Goal: Obtain resource: Download file/media

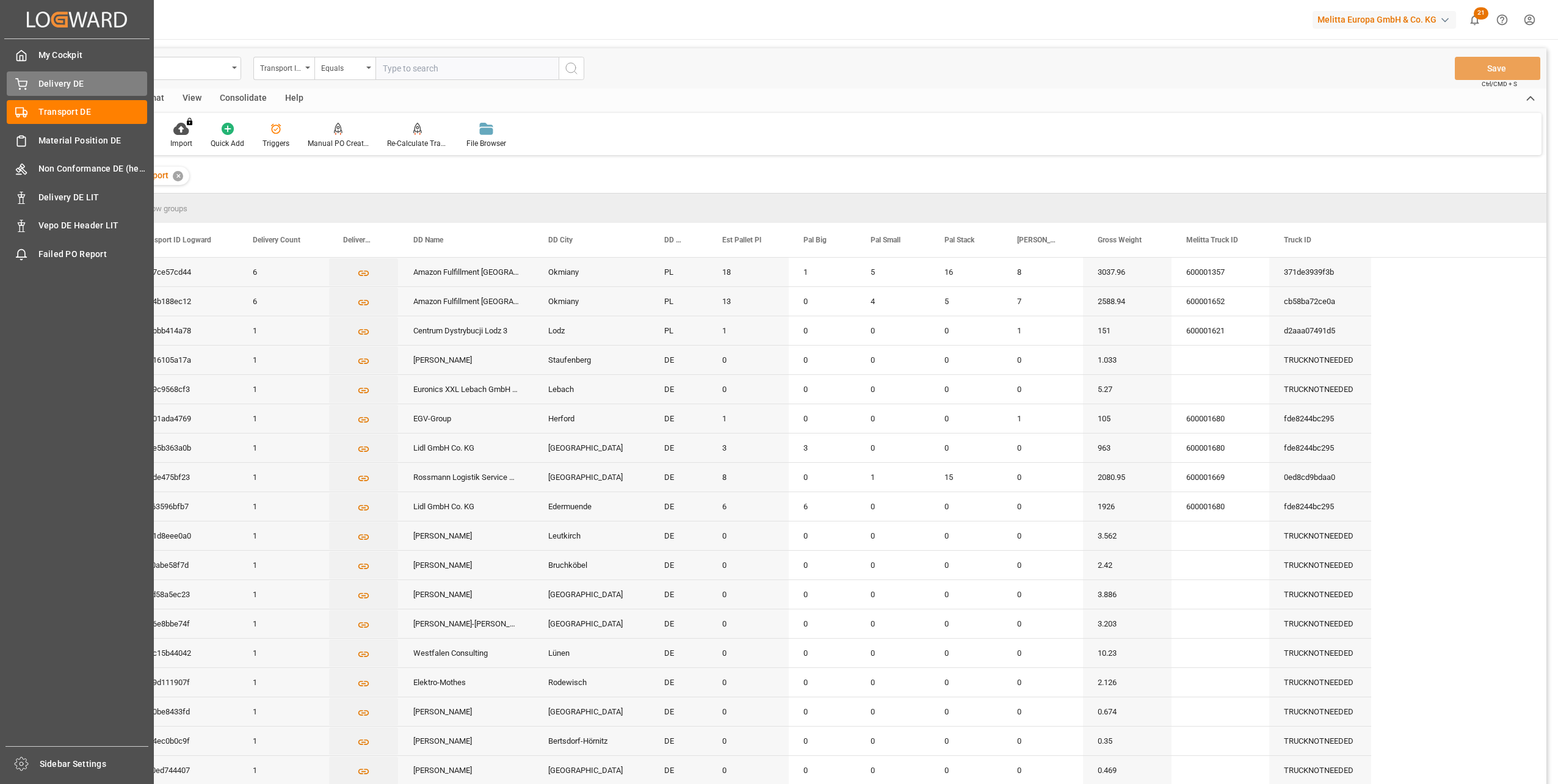
click at [46, 93] on div "Delivery DE Delivery DE" at bounding box center [77, 83] width 140 height 24
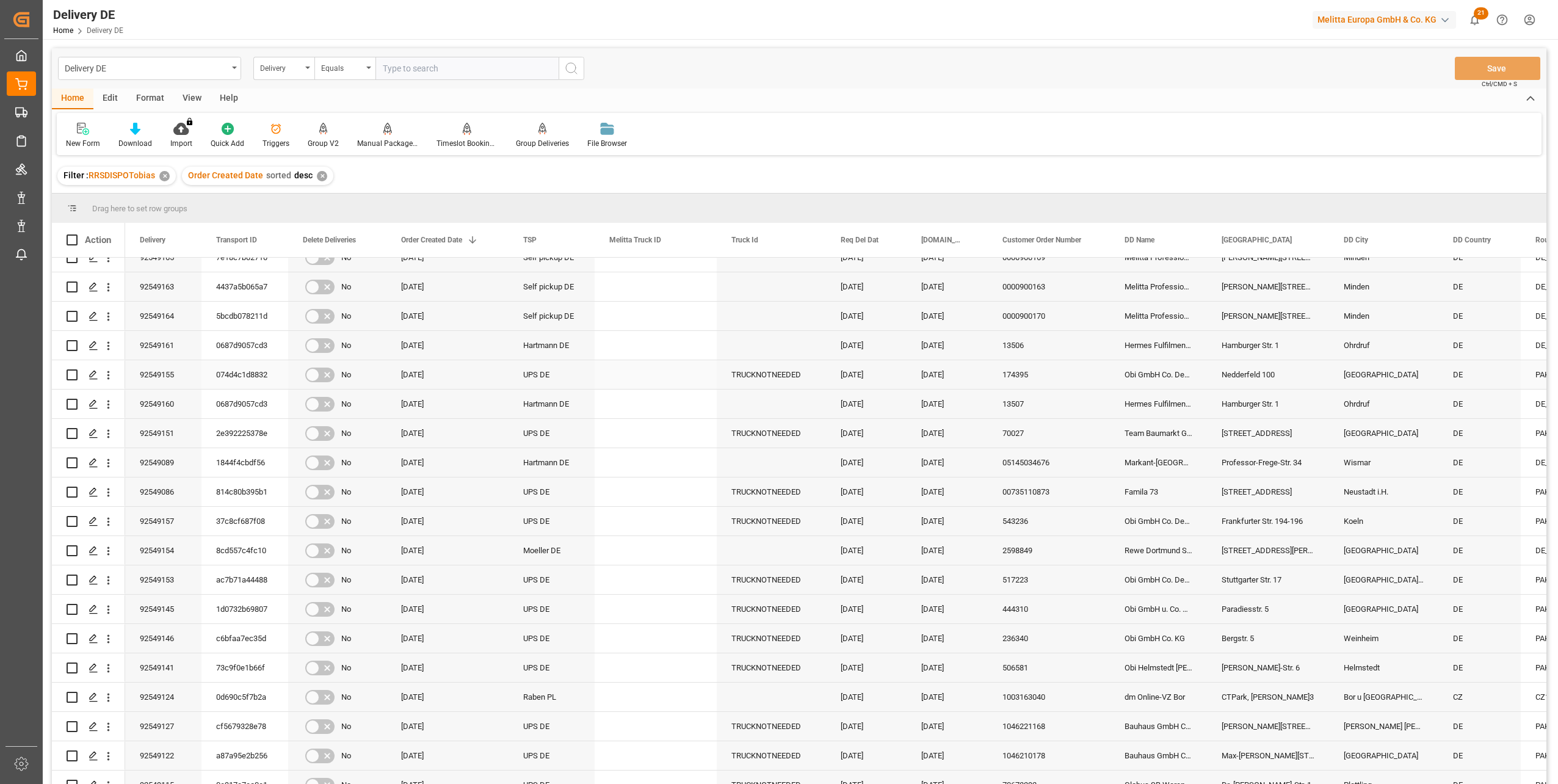
scroll to position [1343, 0]
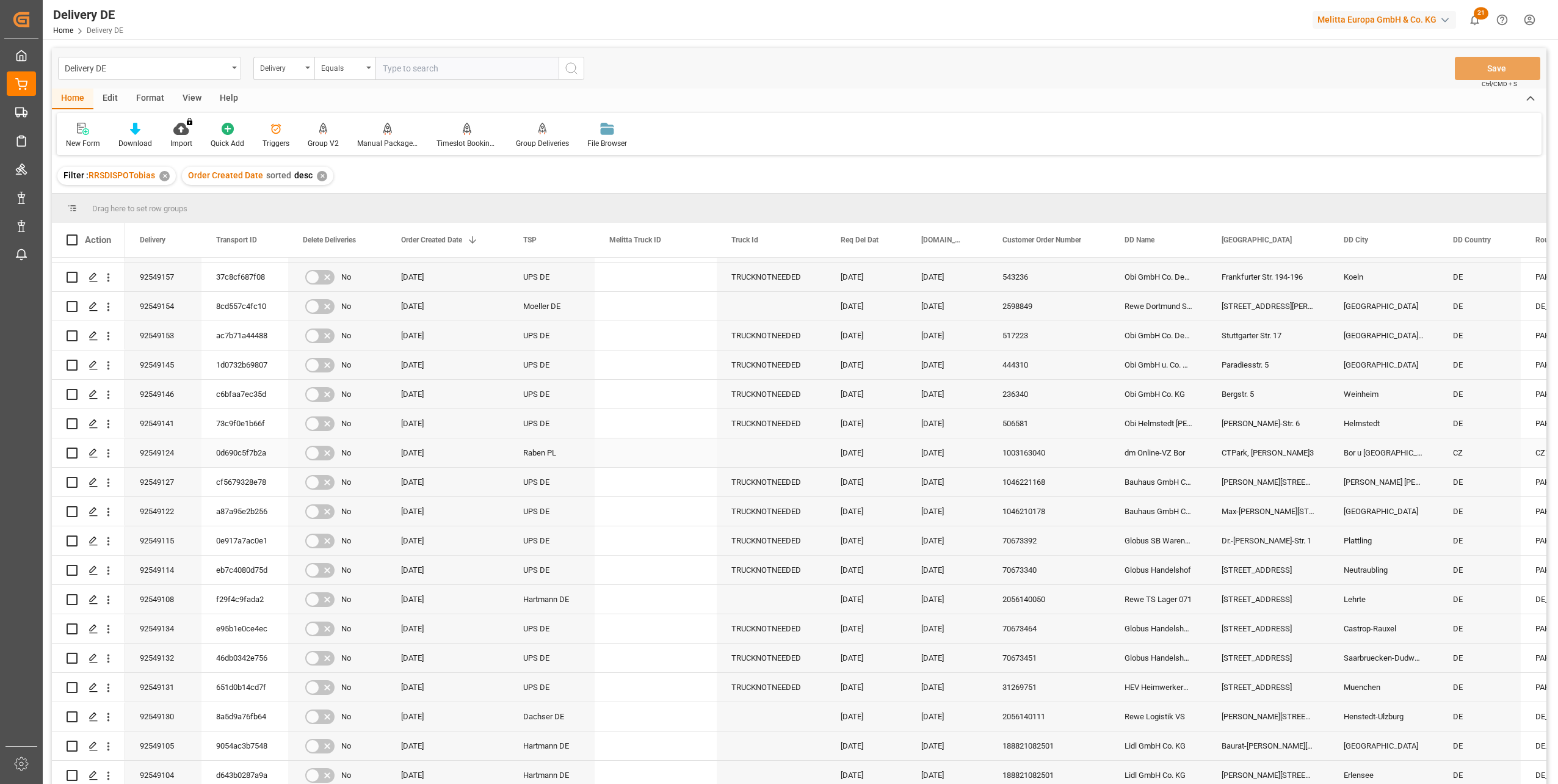
drag, startPoint x: 901, startPoint y: 457, endPoint x: 911, endPoint y: 456, distance: 10.0
click at [901, 457] on div "22.08.2025" at bounding box center [867, 452] width 81 height 28
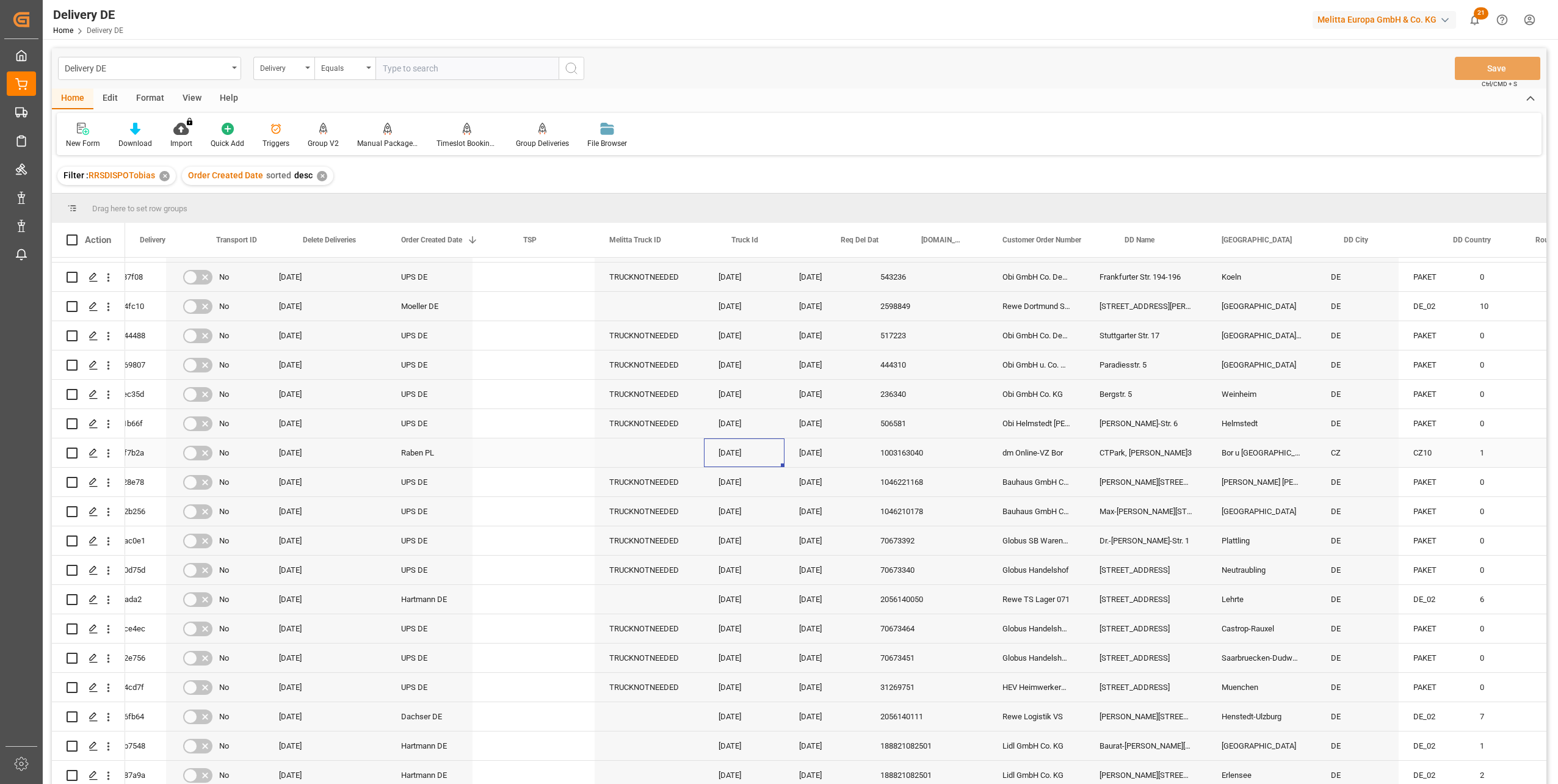
scroll to position [0, 0]
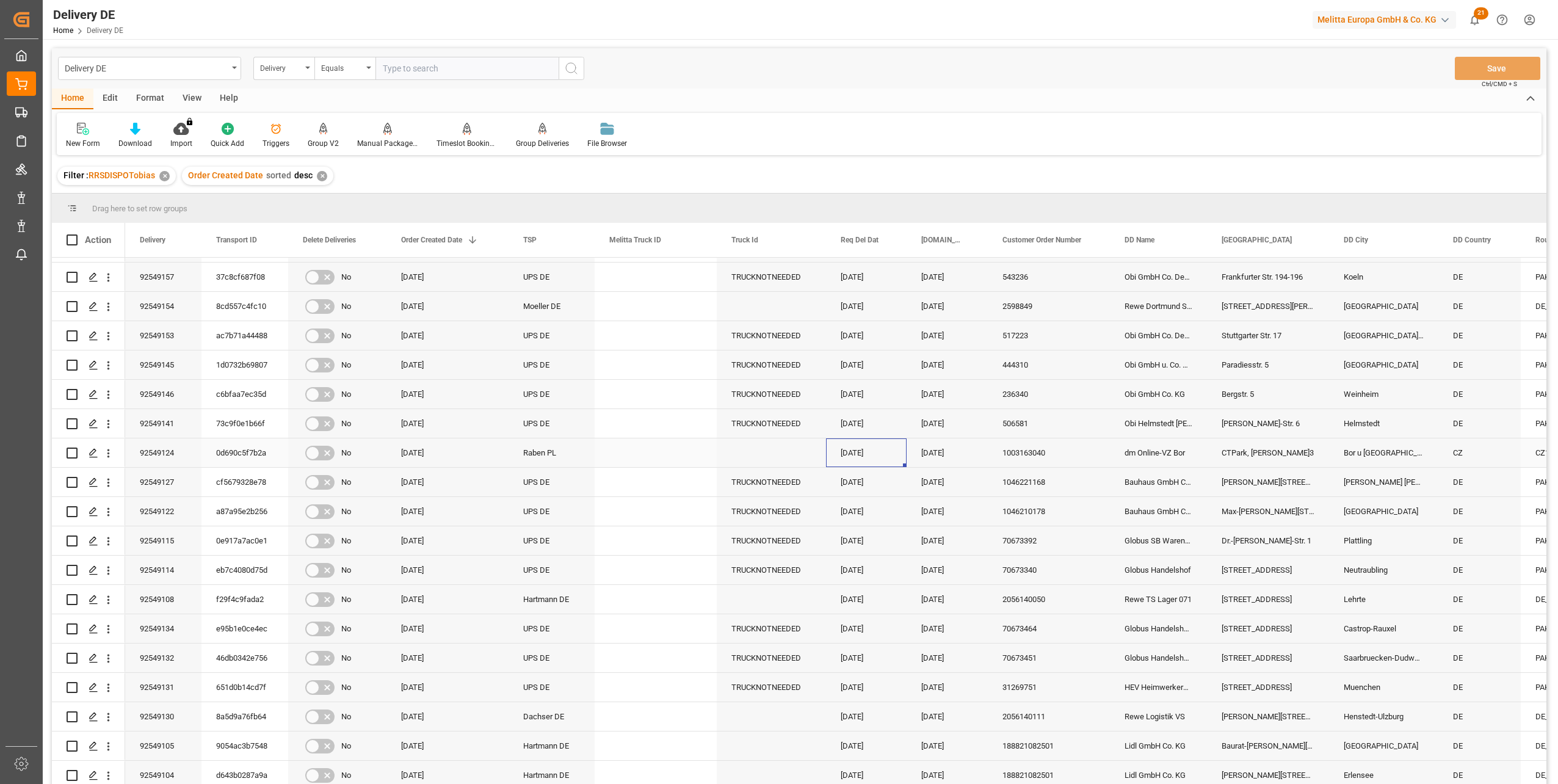
click at [169, 456] on div "92549124" at bounding box center [163, 452] width 77 height 28
click at [1021, 39] on header "Delivery DE Home Delivery DE Melitta Europa GmbH & Co. KG 21 Notifications Only…" at bounding box center [796, 20] width 1524 height 40
click at [1252, 453] on div "CTPark, Hala C.3" at bounding box center [1268, 452] width 122 height 28
click at [285, 75] on div "Delivery" at bounding box center [284, 68] width 61 height 23
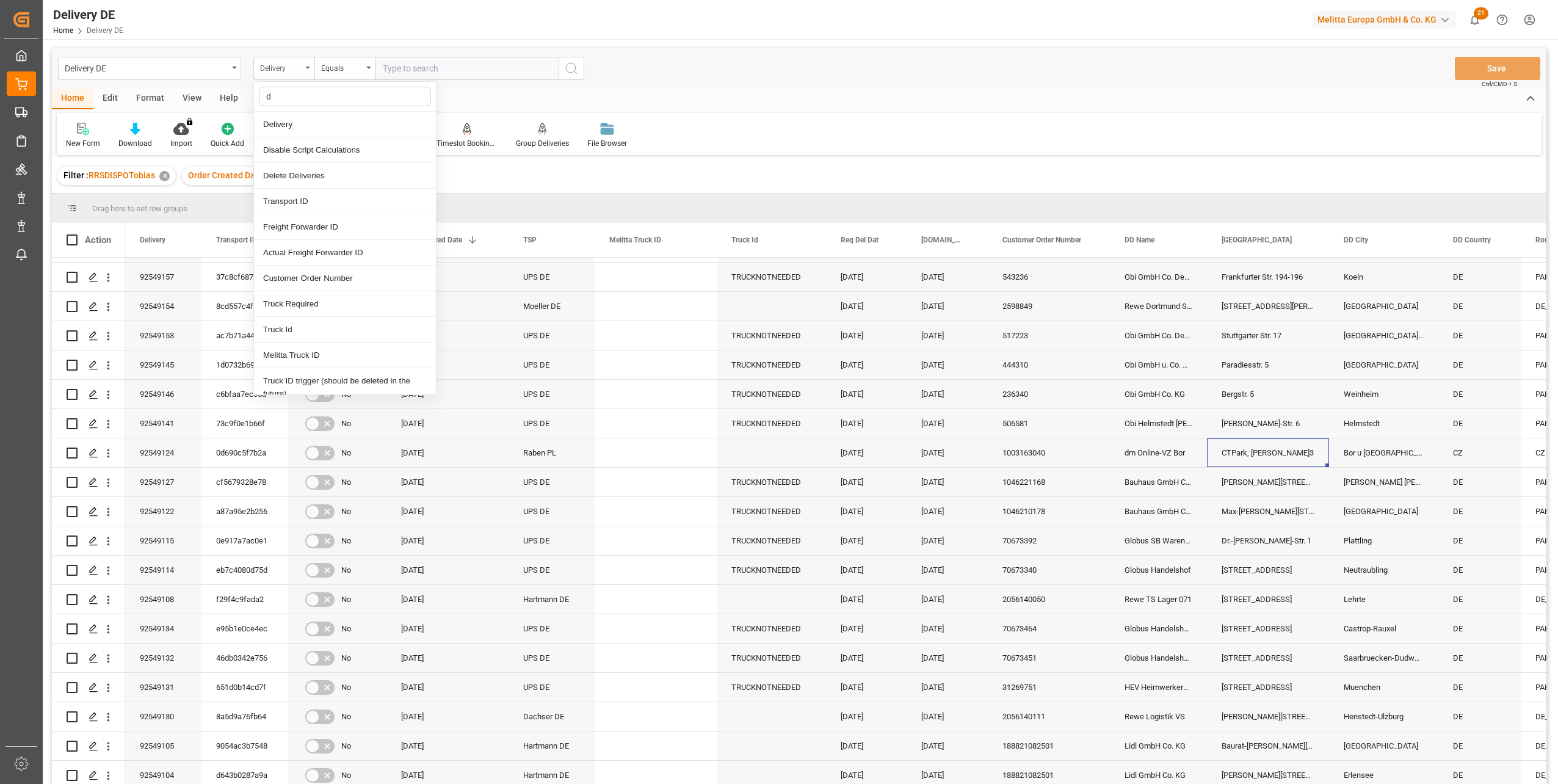
type input "dd"
click at [302, 184] on div "[GEOGRAPHIC_DATA]" at bounding box center [345, 176] width 182 height 26
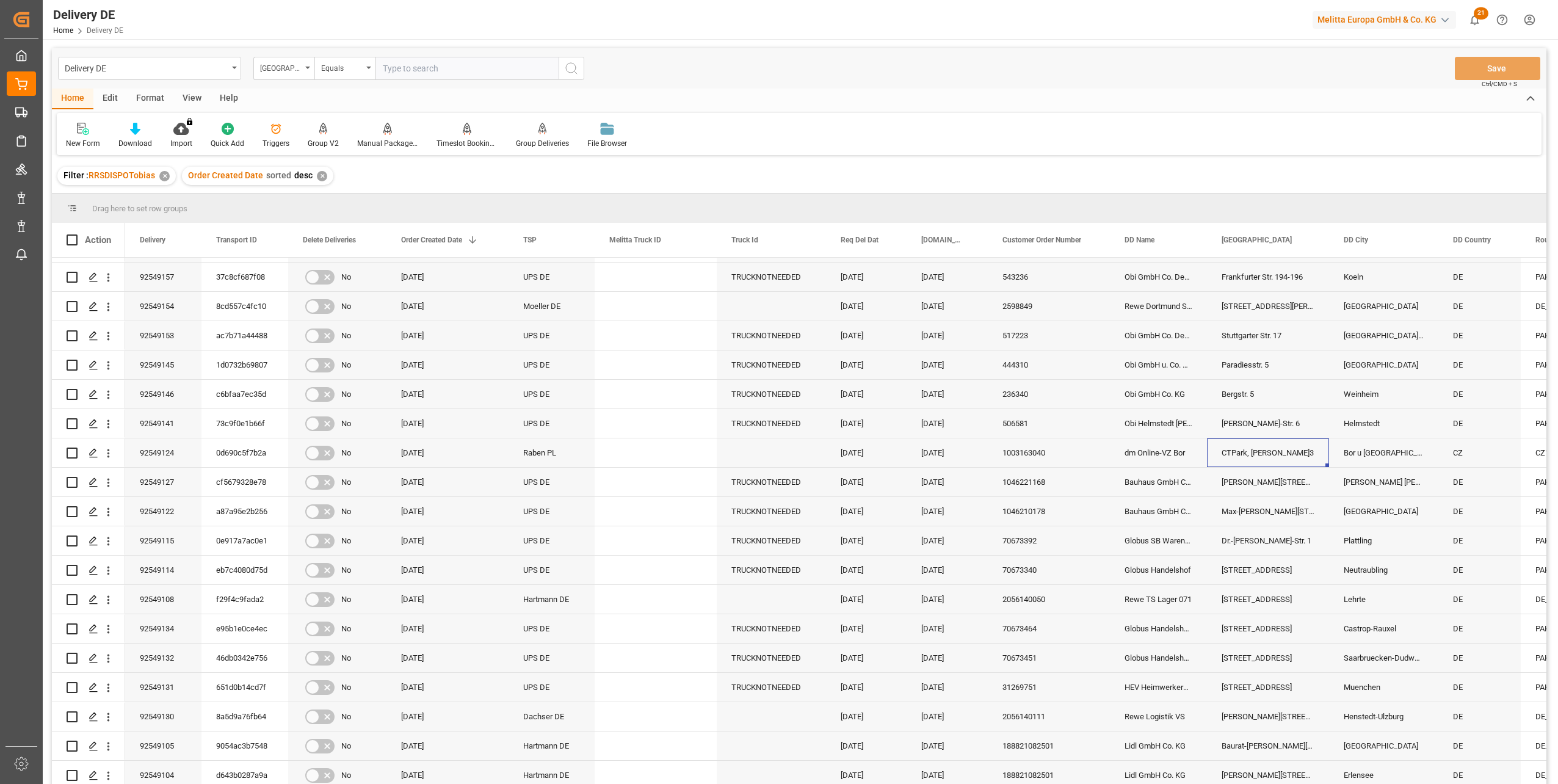
click at [418, 66] on input "text" at bounding box center [467, 68] width 183 height 23
paste input "CTPark, [PERSON_NAME]3"
type input "CTPark, [PERSON_NAME]3"
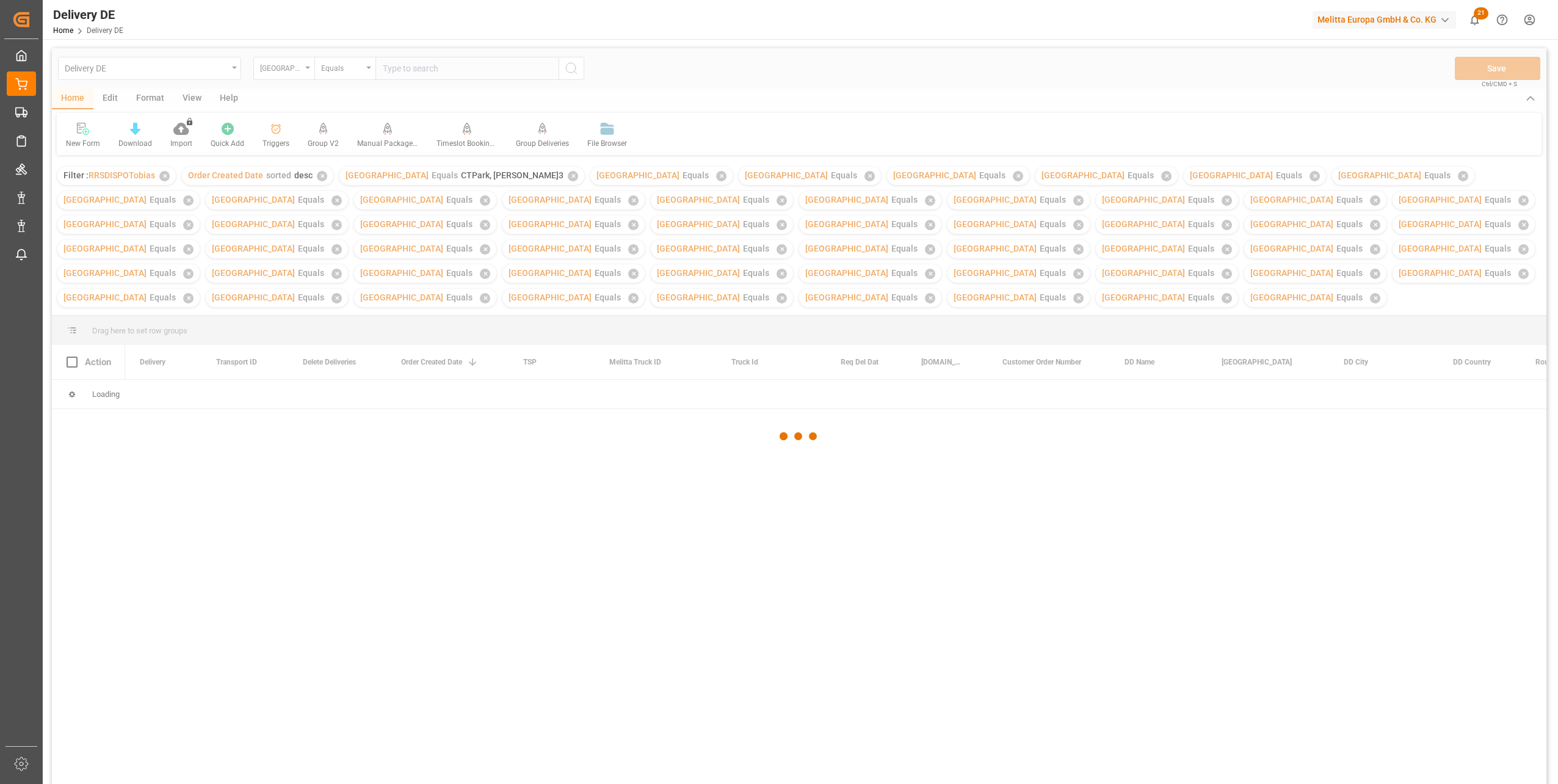
click at [577, 487] on div at bounding box center [799, 436] width 1494 height 776
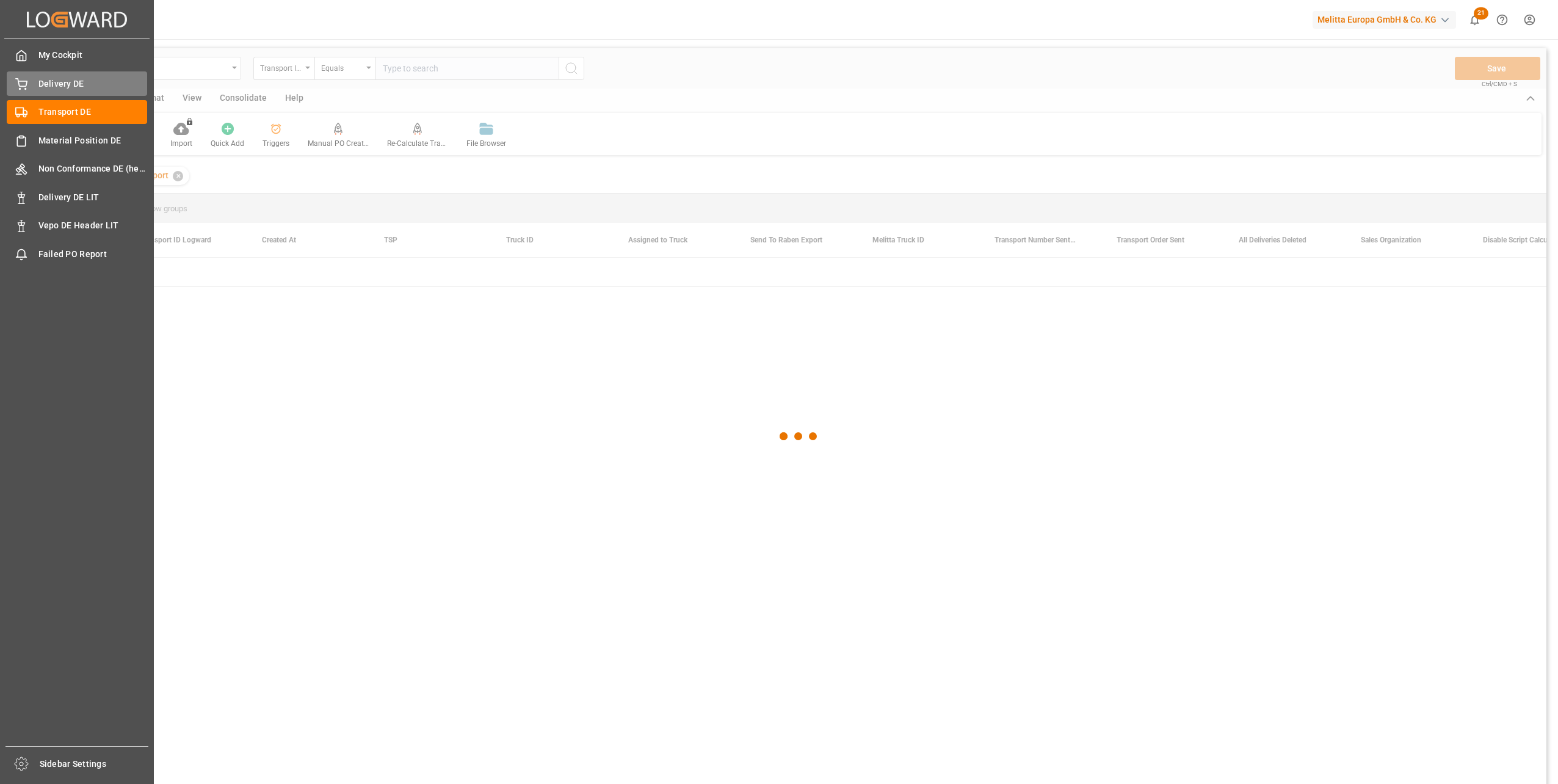
click at [41, 78] on span "Delivery DE" at bounding box center [93, 83] width 109 height 13
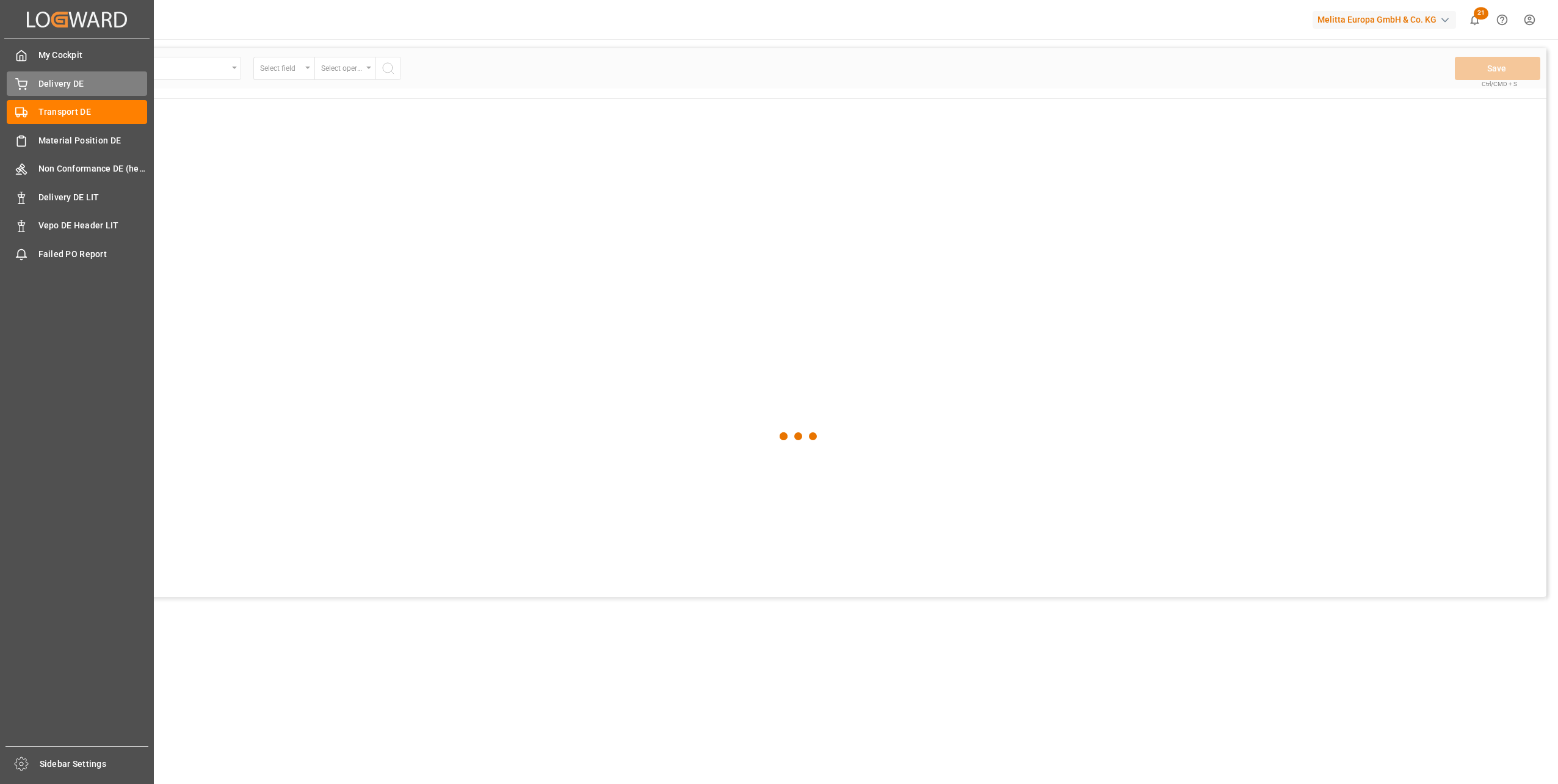
click at [22, 87] on icon at bounding box center [21, 83] width 11 height 8
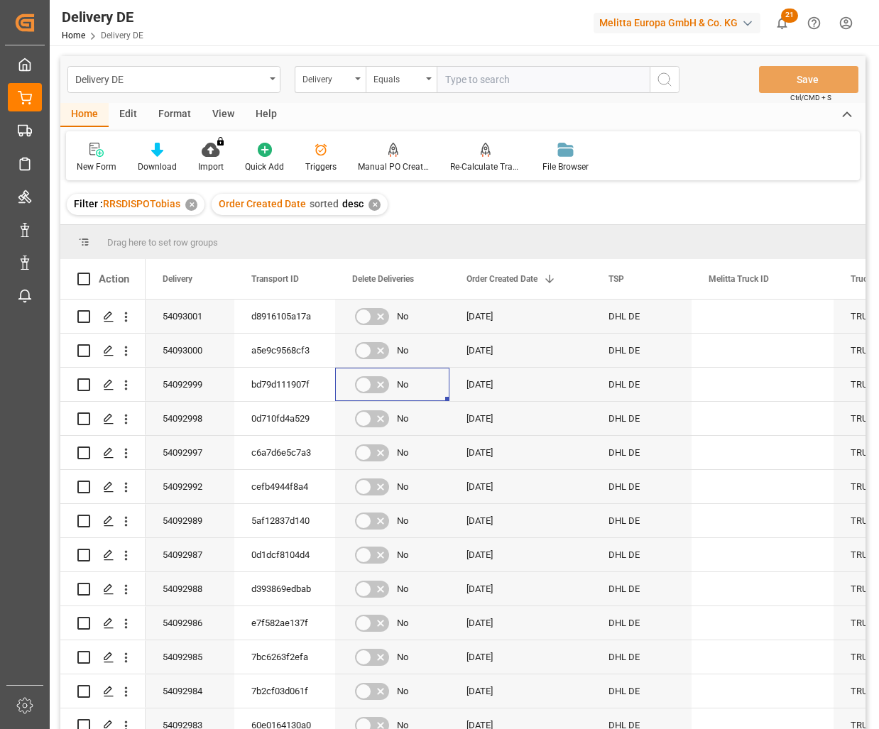
click at [481, 75] on input "text" at bounding box center [543, 79] width 213 height 27
click at [317, 76] on div "Delivery" at bounding box center [326, 78] width 48 height 16
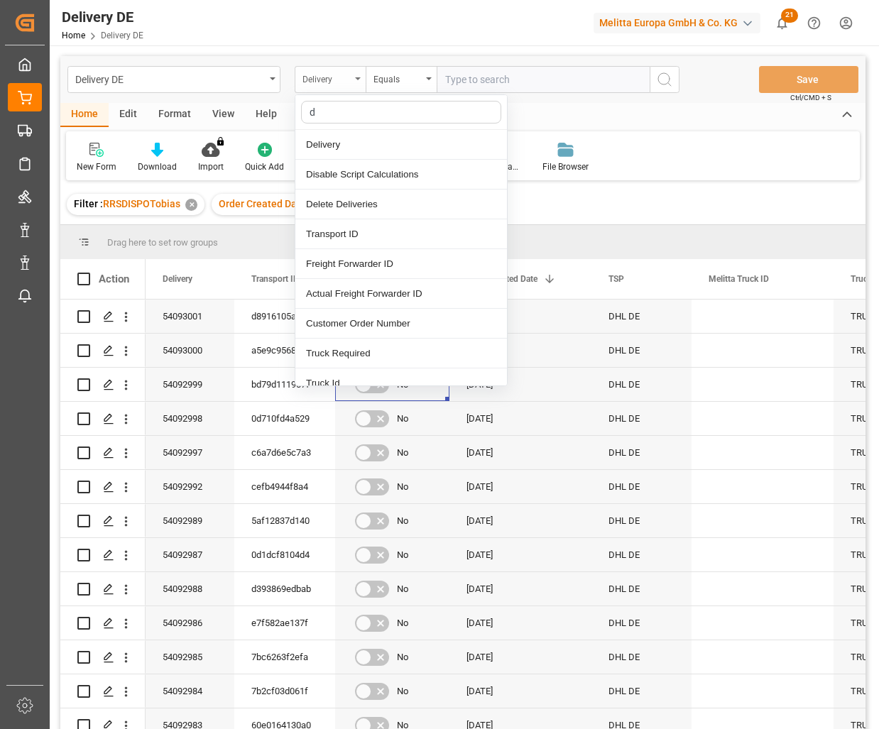
type input "dd"
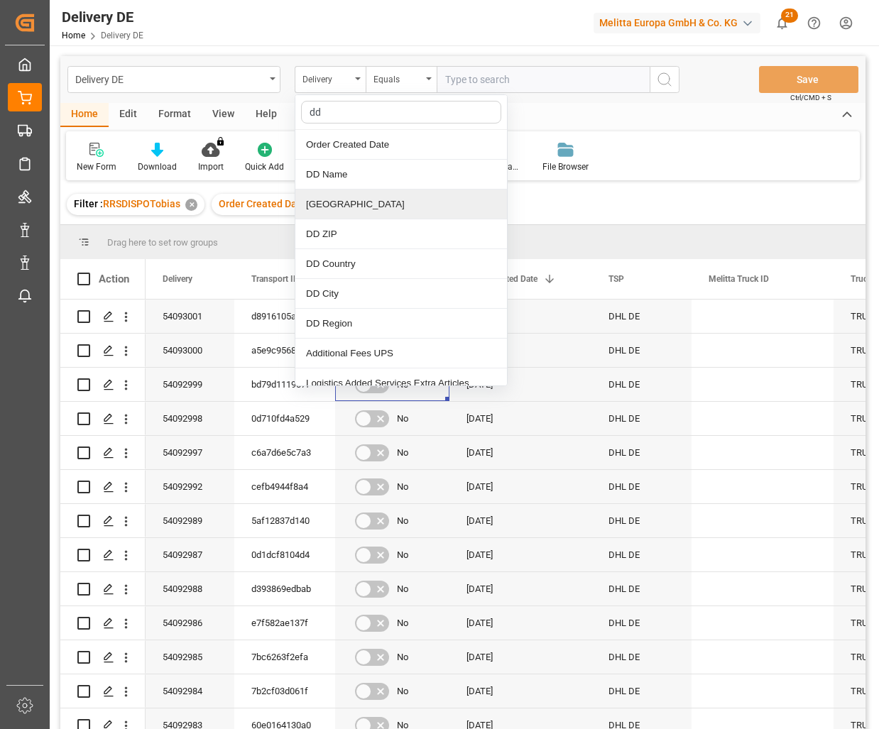
click at [337, 205] on div "[GEOGRAPHIC_DATA]" at bounding box center [401, 205] width 212 height 30
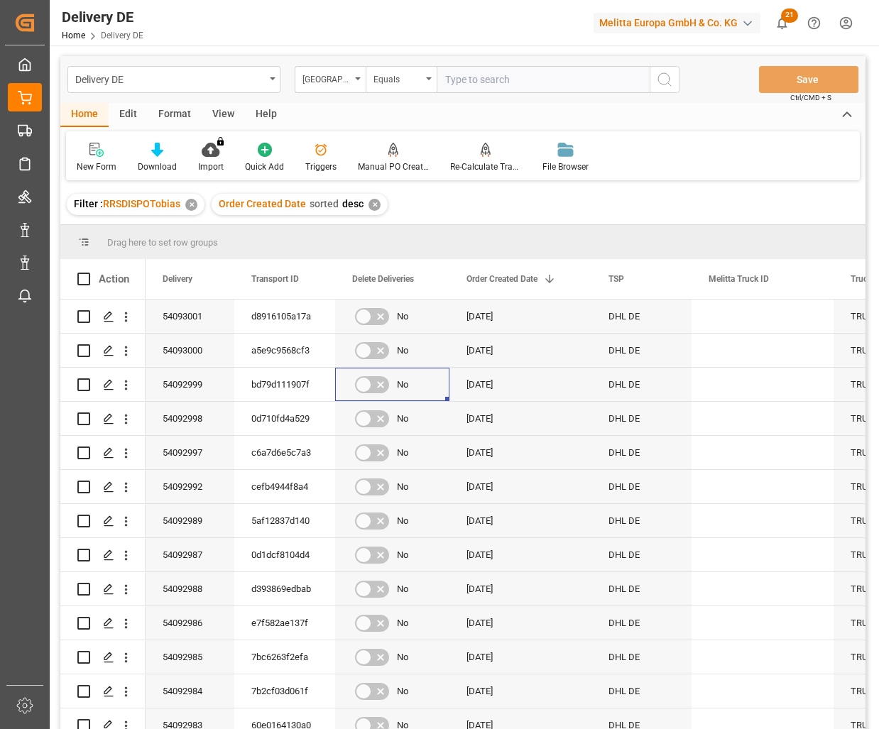
click at [467, 74] on input "text" at bounding box center [543, 79] width 213 height 27
paste input "CTPark, Hala C.3"
type input "CTPark, Hala C.3"
click at [664, 82] on icon "search button" at bounding box center [664, 79] width 17 height 17
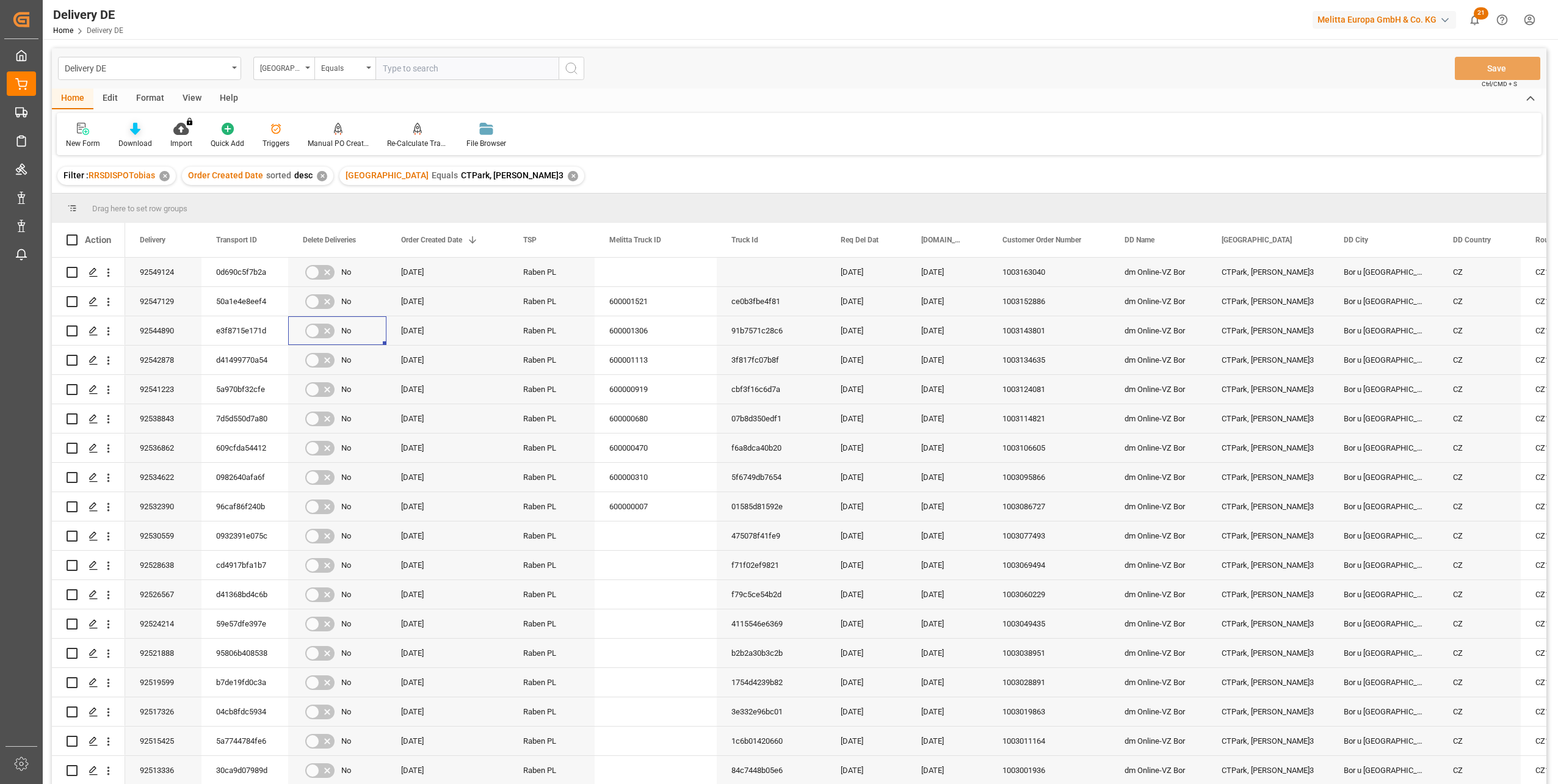
click at [138, 134] on icon at bounding box center [135, 129] width 10 height 12
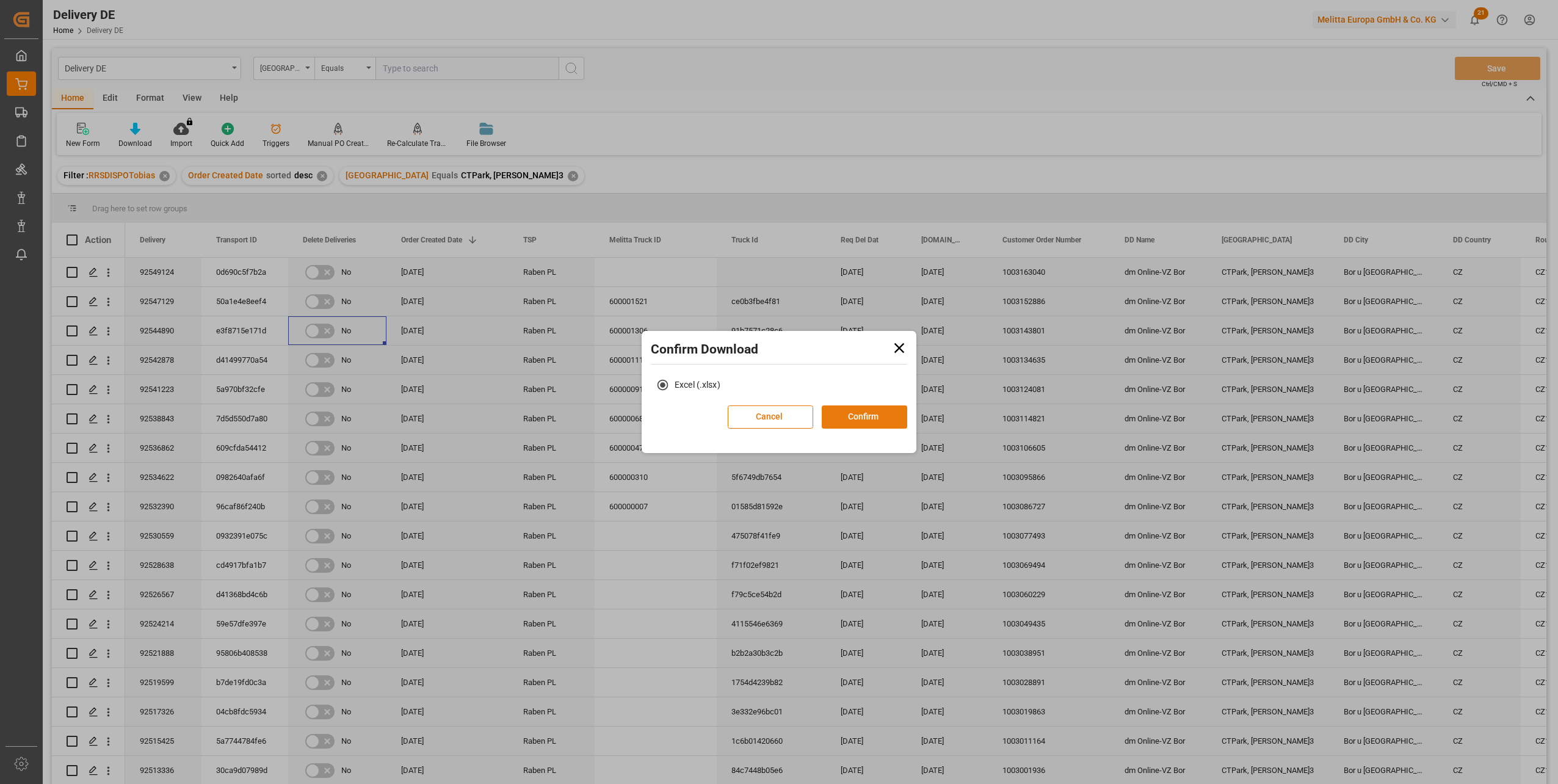
click at [856, 423] on button "Confirm" at bounding box center [864, 416] width 85 height 23
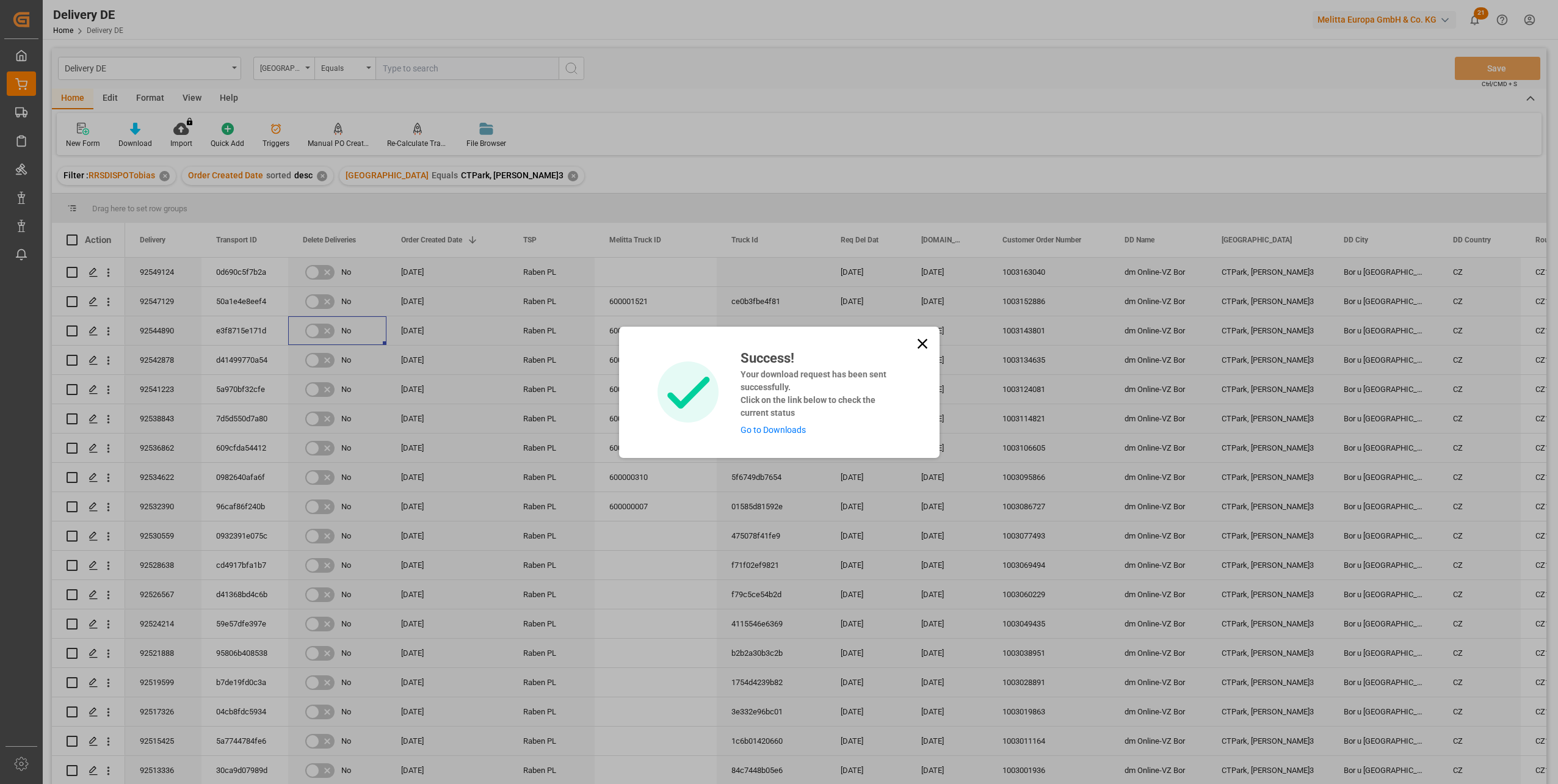
click at [793, 430] on link "Go to Downloads" at bounding box center [773, 429] width 65 height 9
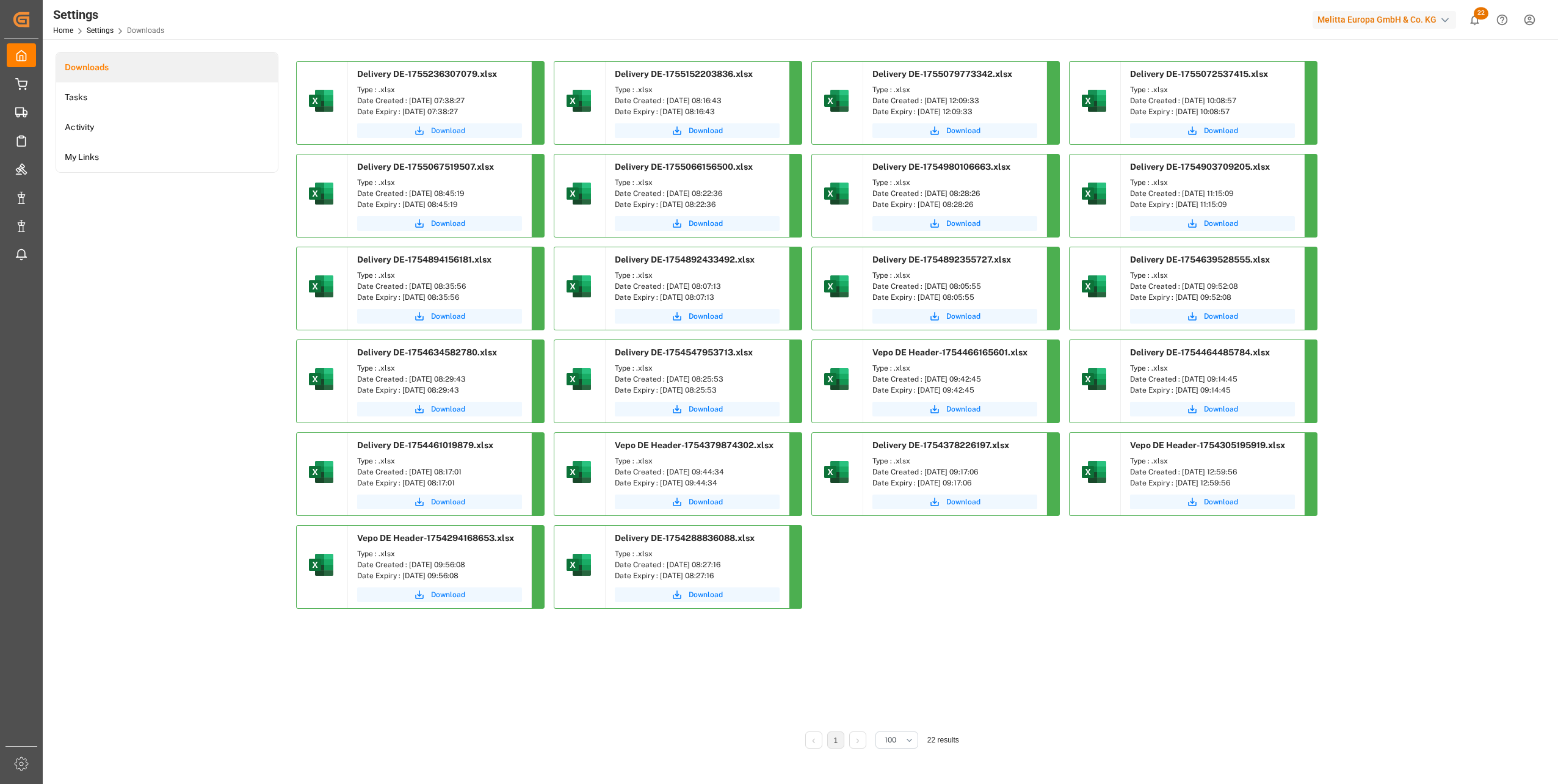
click at [448, 132] on span "Download" at bounding box center [448, 131] width 34 height 11
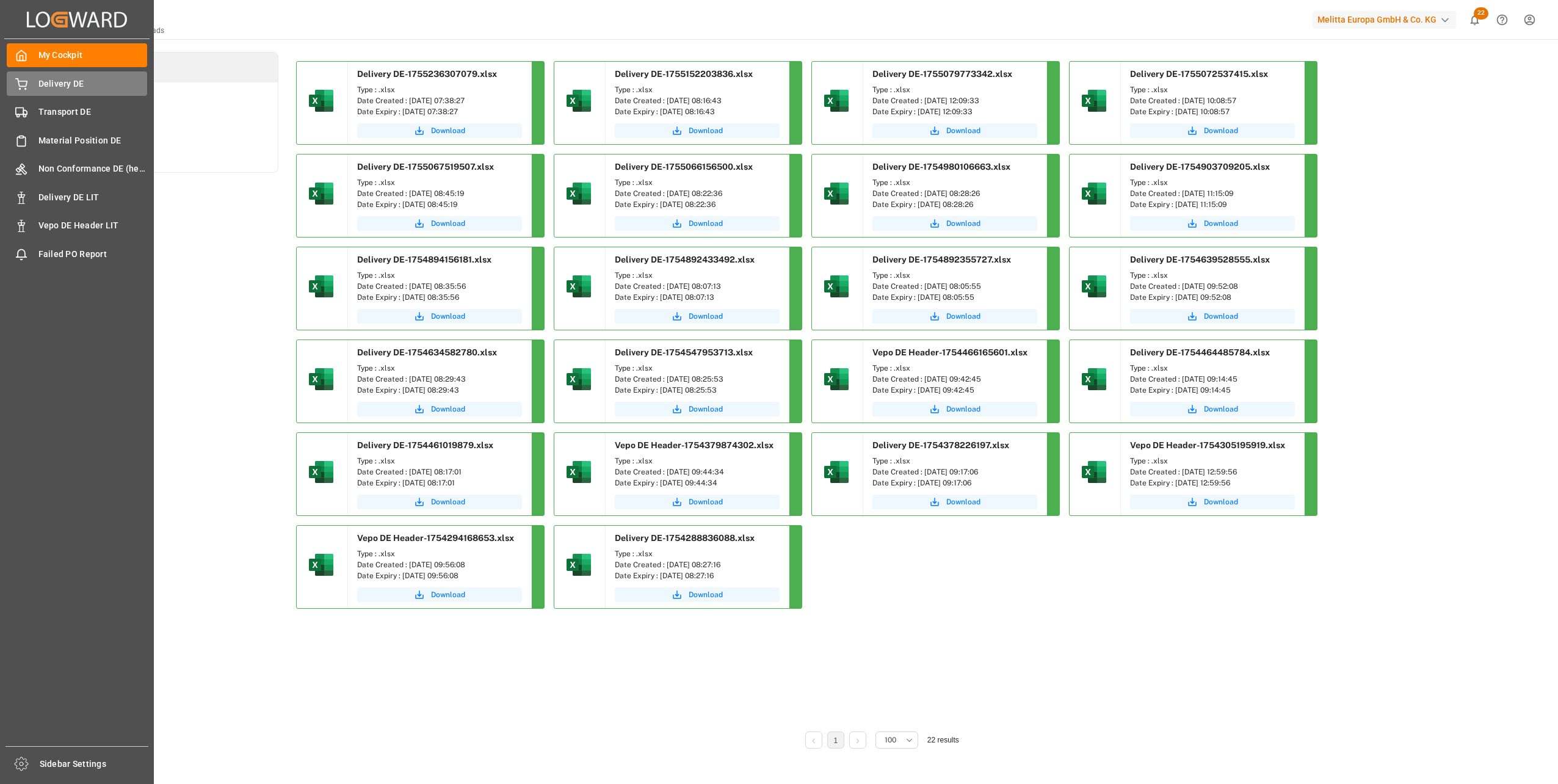
click at [45, 89] on span "Delivery DE" at bounding box center [93, 83] width 109 height 13
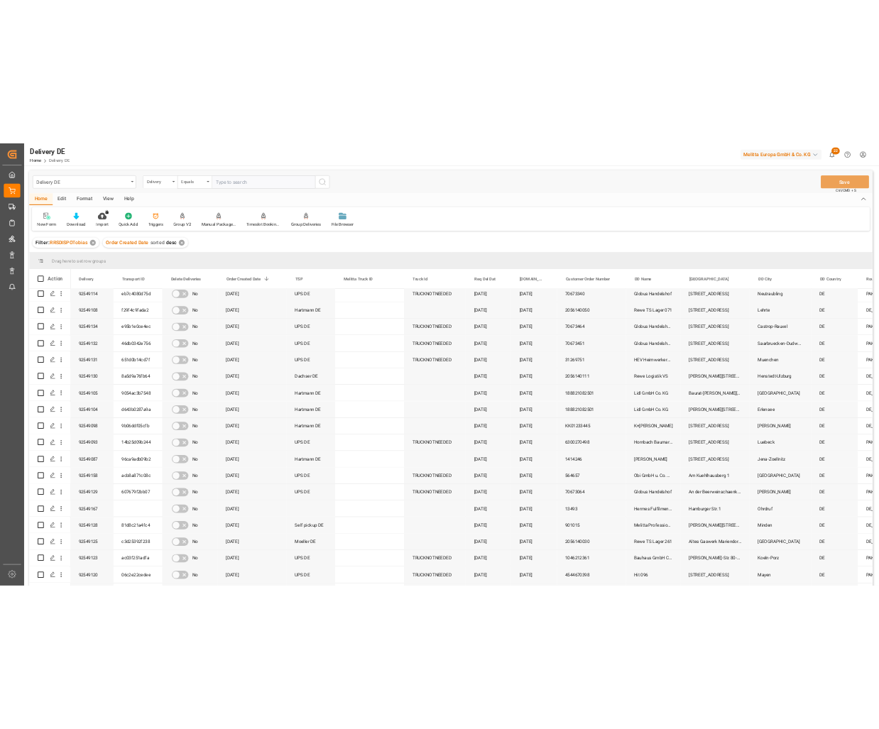
scroll to position [1562, 0]
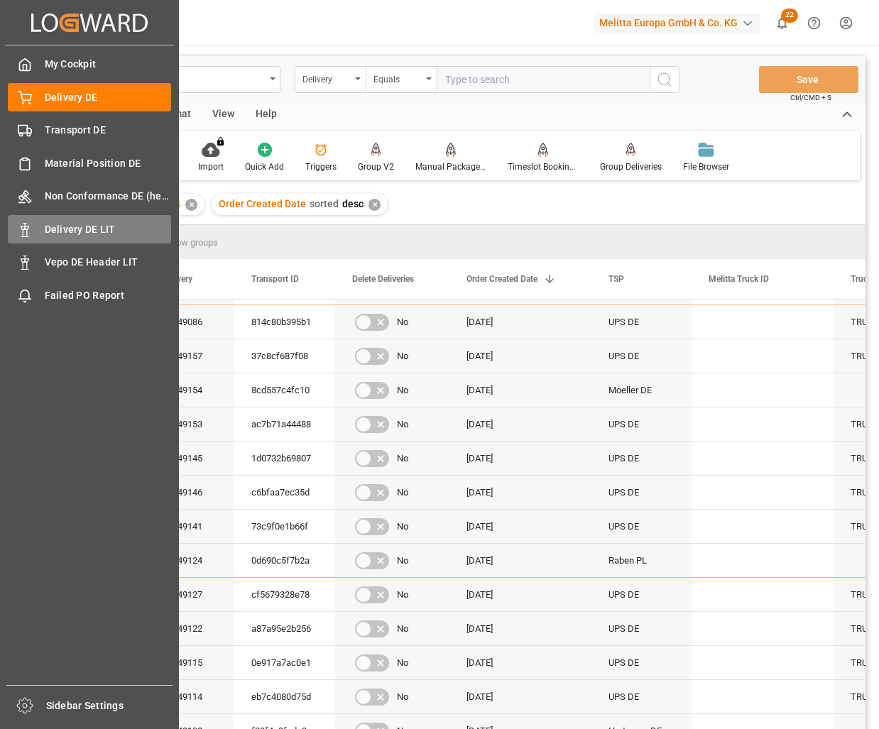
click at [58, 224] on span "Delivery DE LIT" at bounding box center [108, 229] width 127 height 15
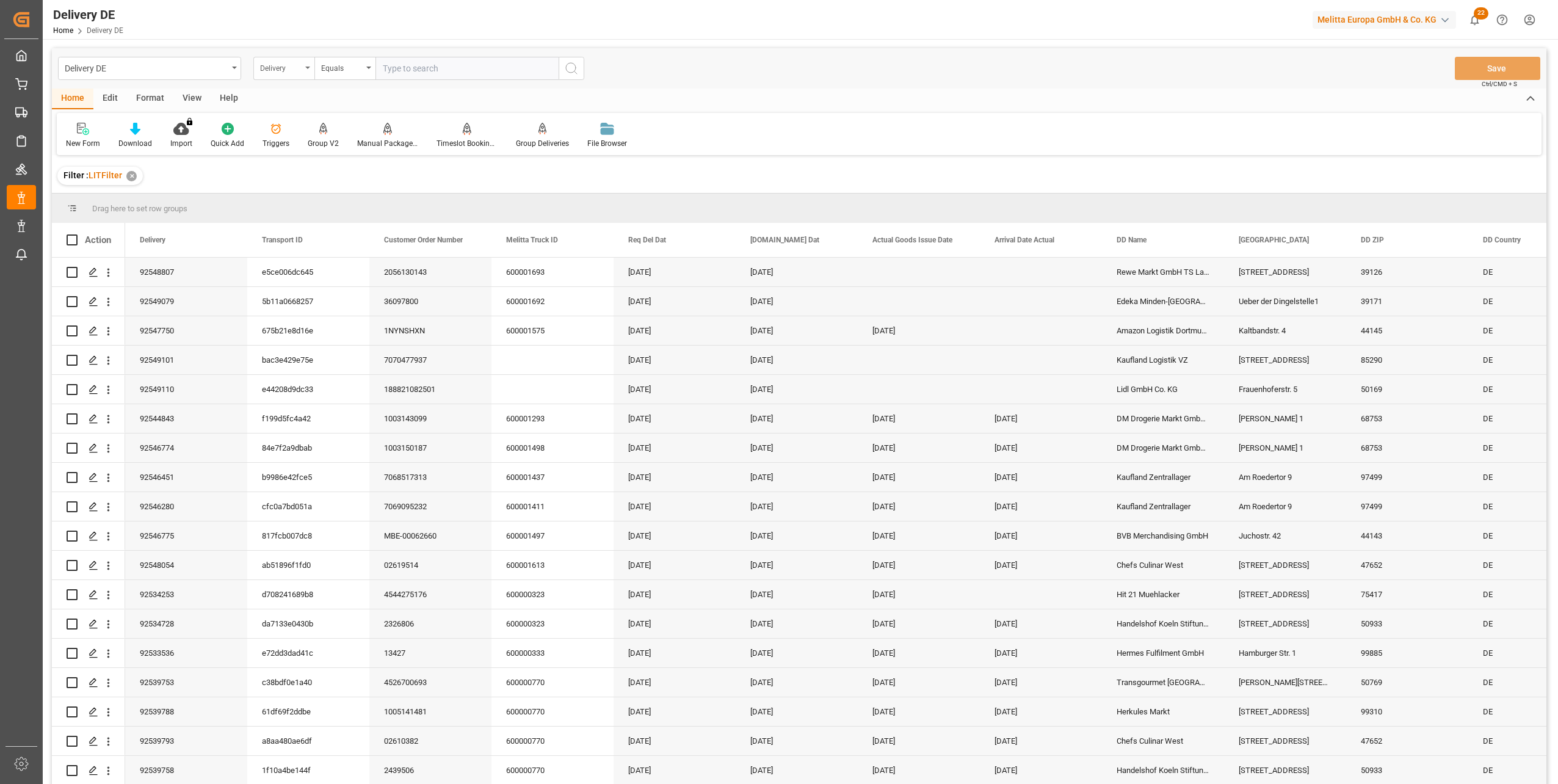
click at [280, 70] on div "Delivery" at bounding box center [280, 67] width 41 height 14
type input "orde"
click at [319, 152] on div "Order Created Date" at bounding box center [345, 150] width 182 height 26
click at [462, 64] on input "text" at bounding box center [467, 68] width 183 height 23
click at [463, 190] on span "14" at bounding box center [462, 190] width 8 height 9
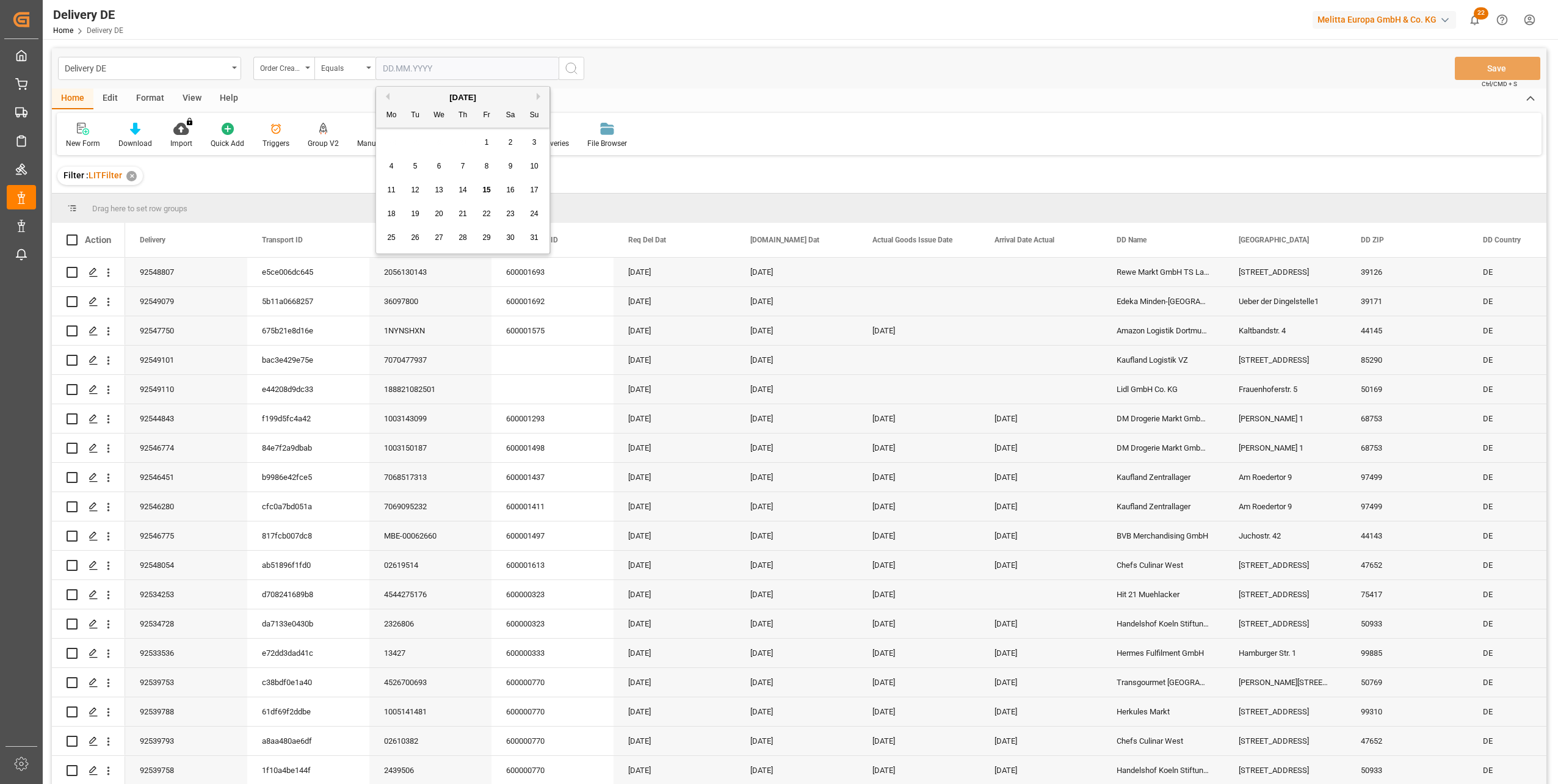
type input "[DATE]"
click at [575, 69] on icon "search button" at bounding box center [571, 68] width 15 height 15
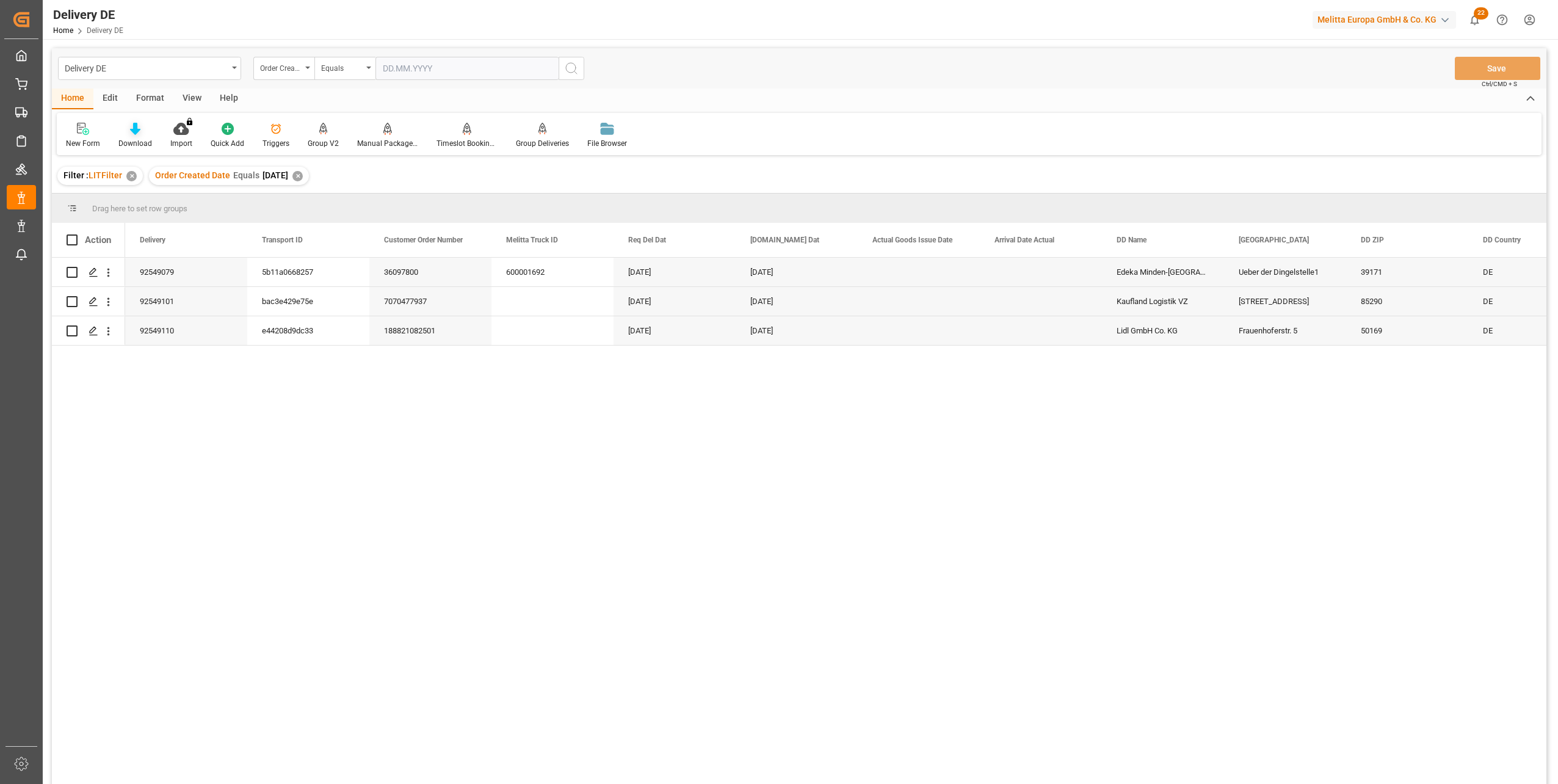
click at [133, 130] on icon at bounding box center [135, 129] width 10 height 12
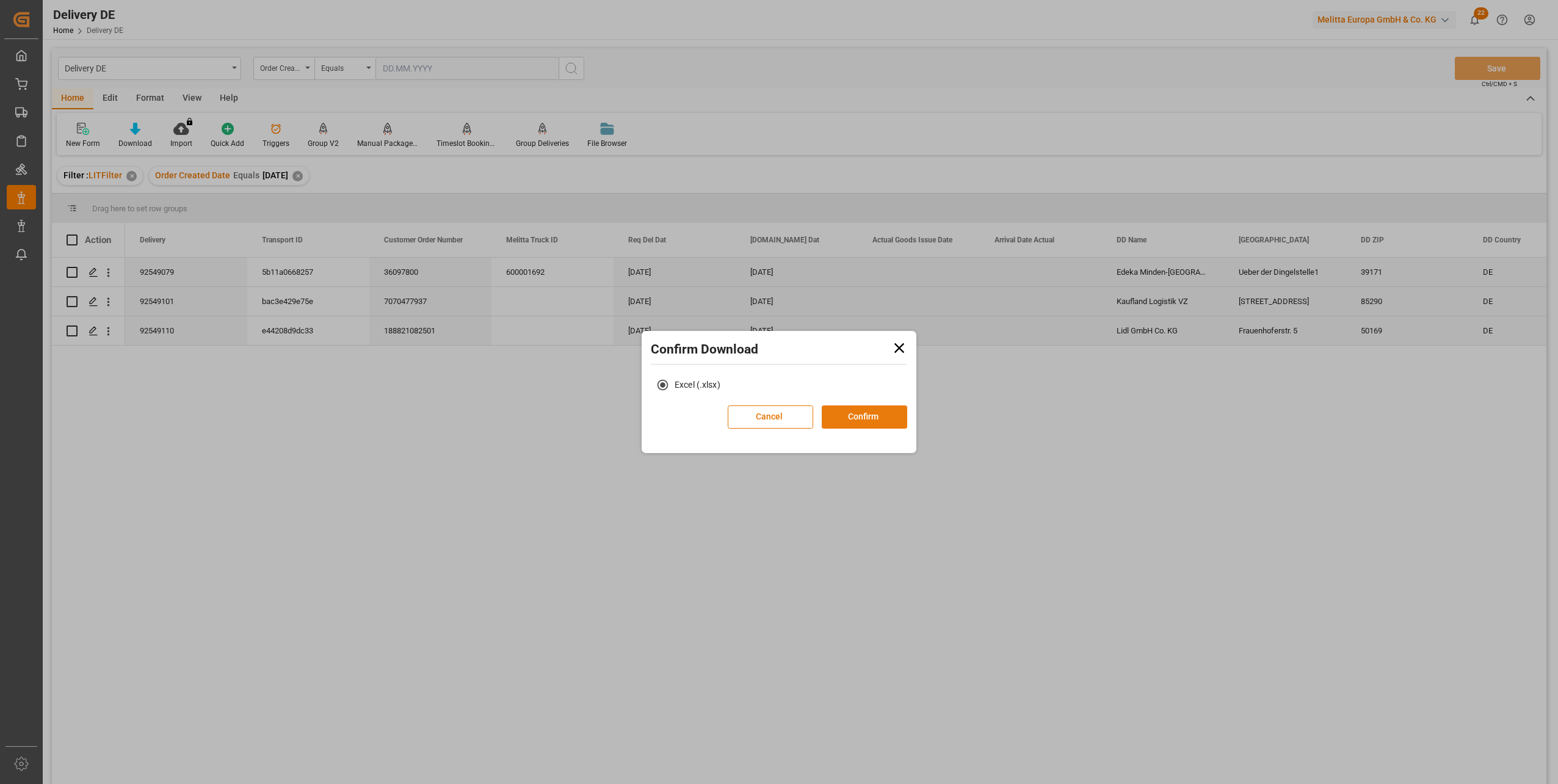
click at [860, 418] on button "Confirm" at bounding box center [864, 416] width 85 height 23
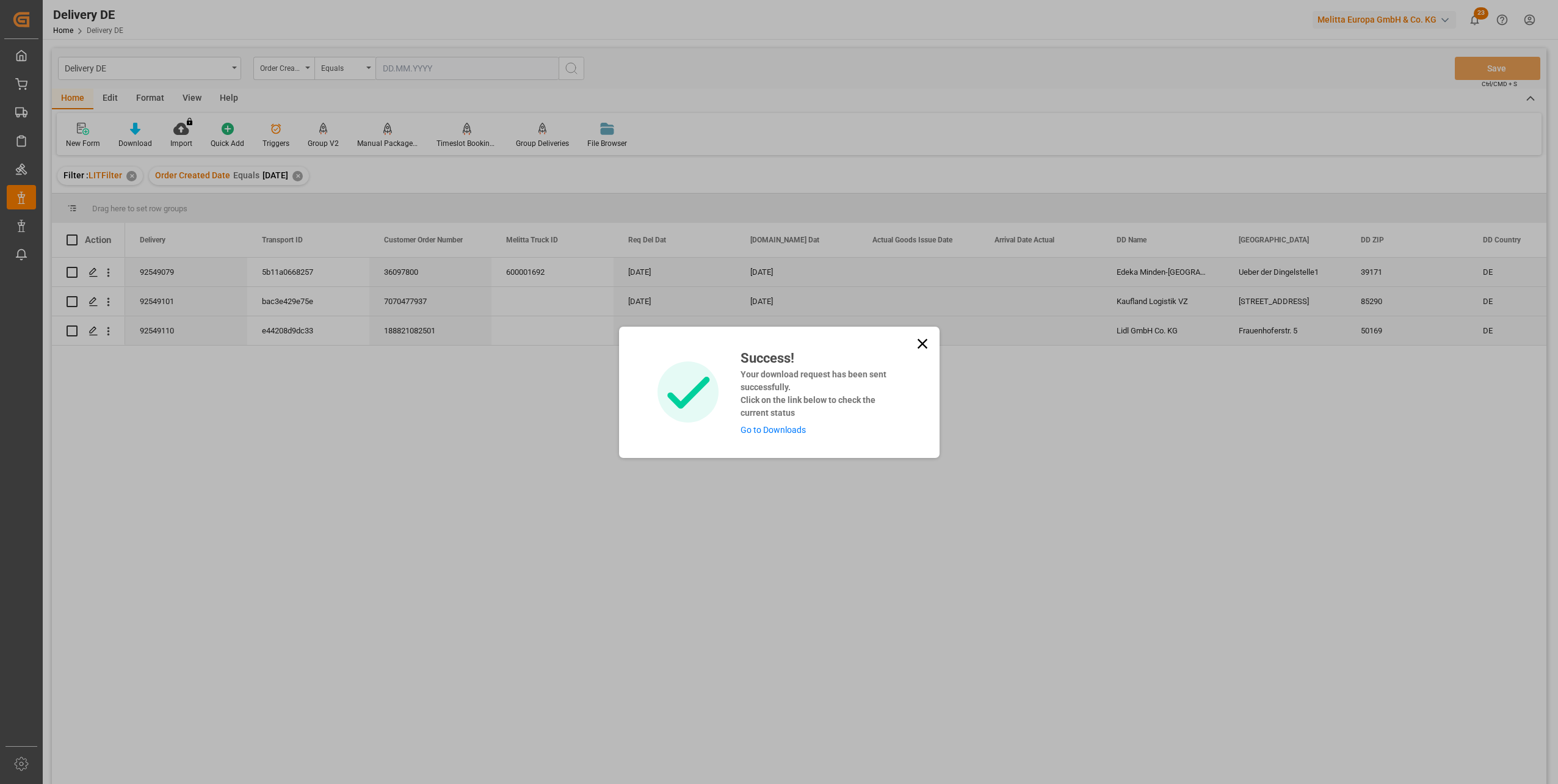
click at [782, 431] on link "Go to Downloads" at bounding box center [773, 429] width 65 height 9
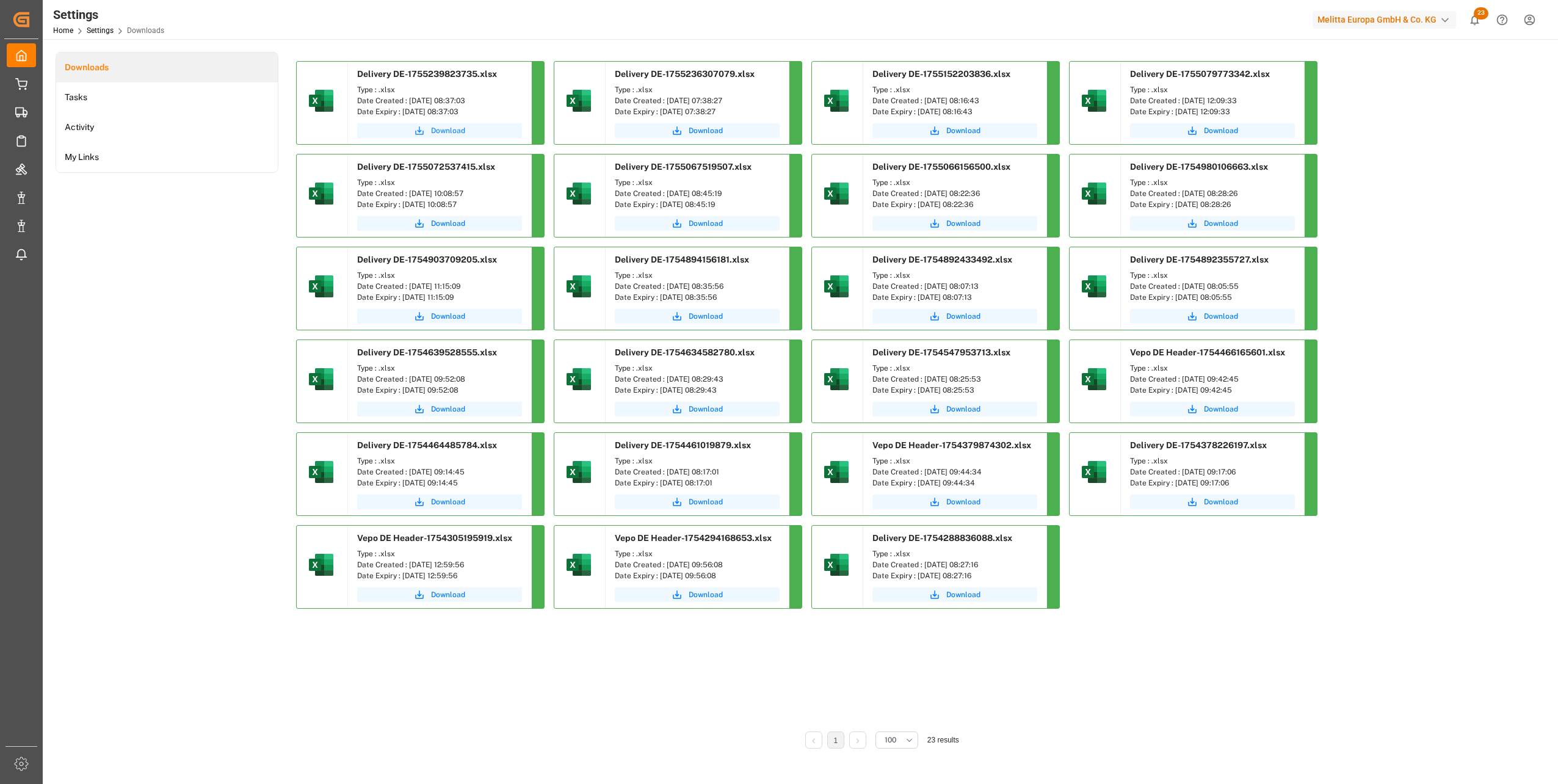
click at [437, 130] on span "Download" at bounding box center [448, 131] width 34 height 11
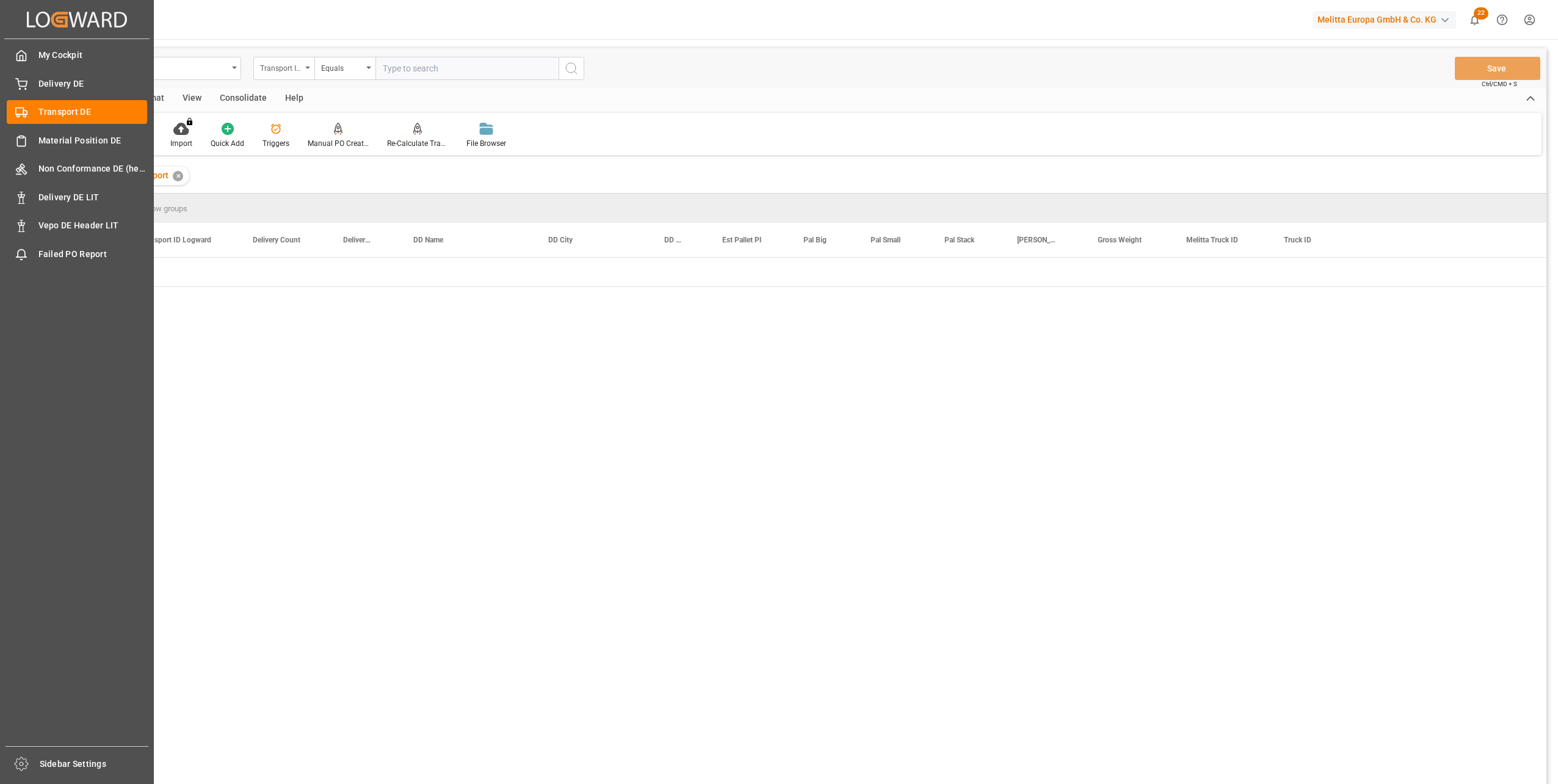
click at [273, 62] on div "Transport ID Logward" at bounding box center [280, 67] width 41 height 14
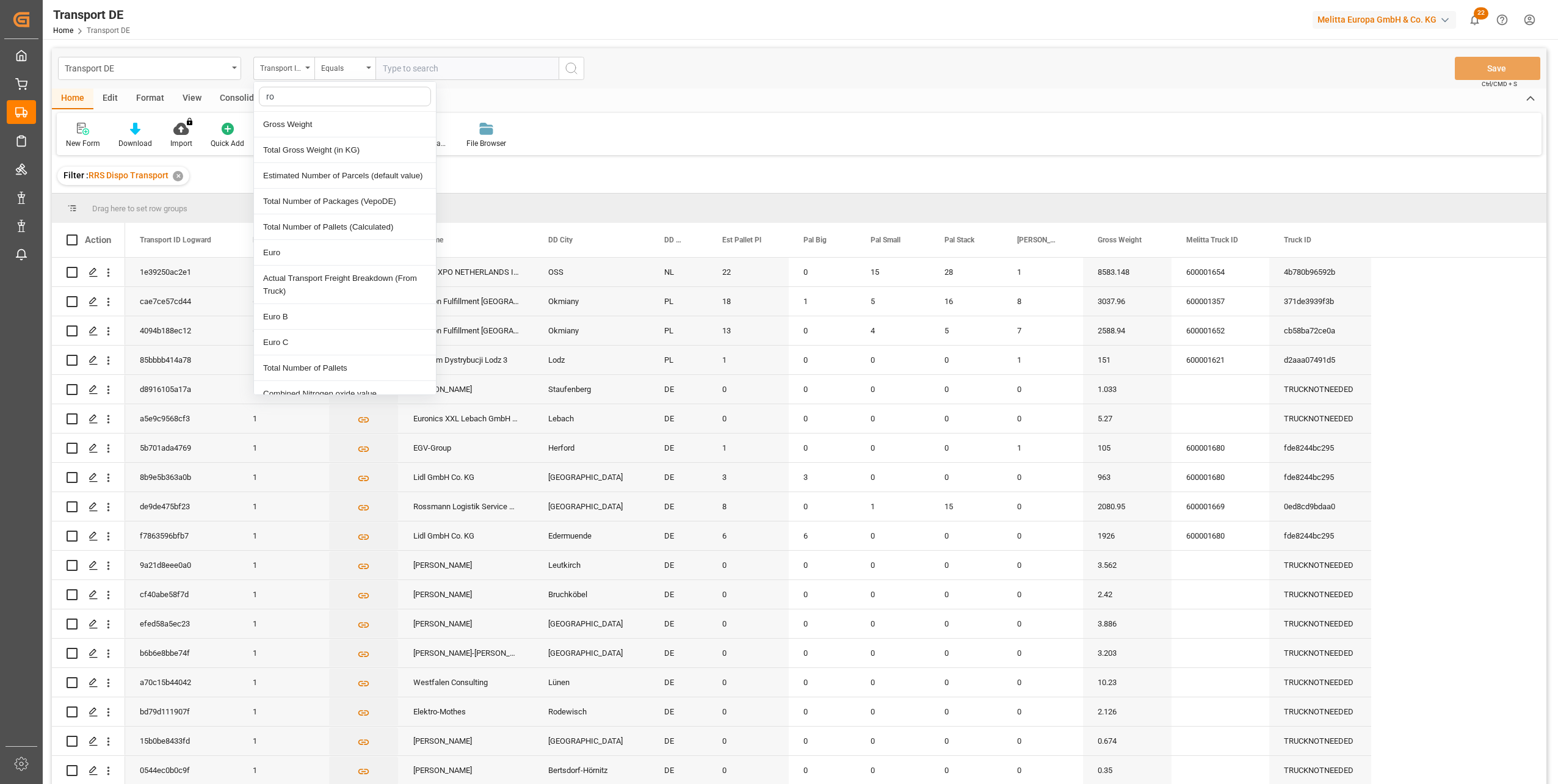
type input "rou"
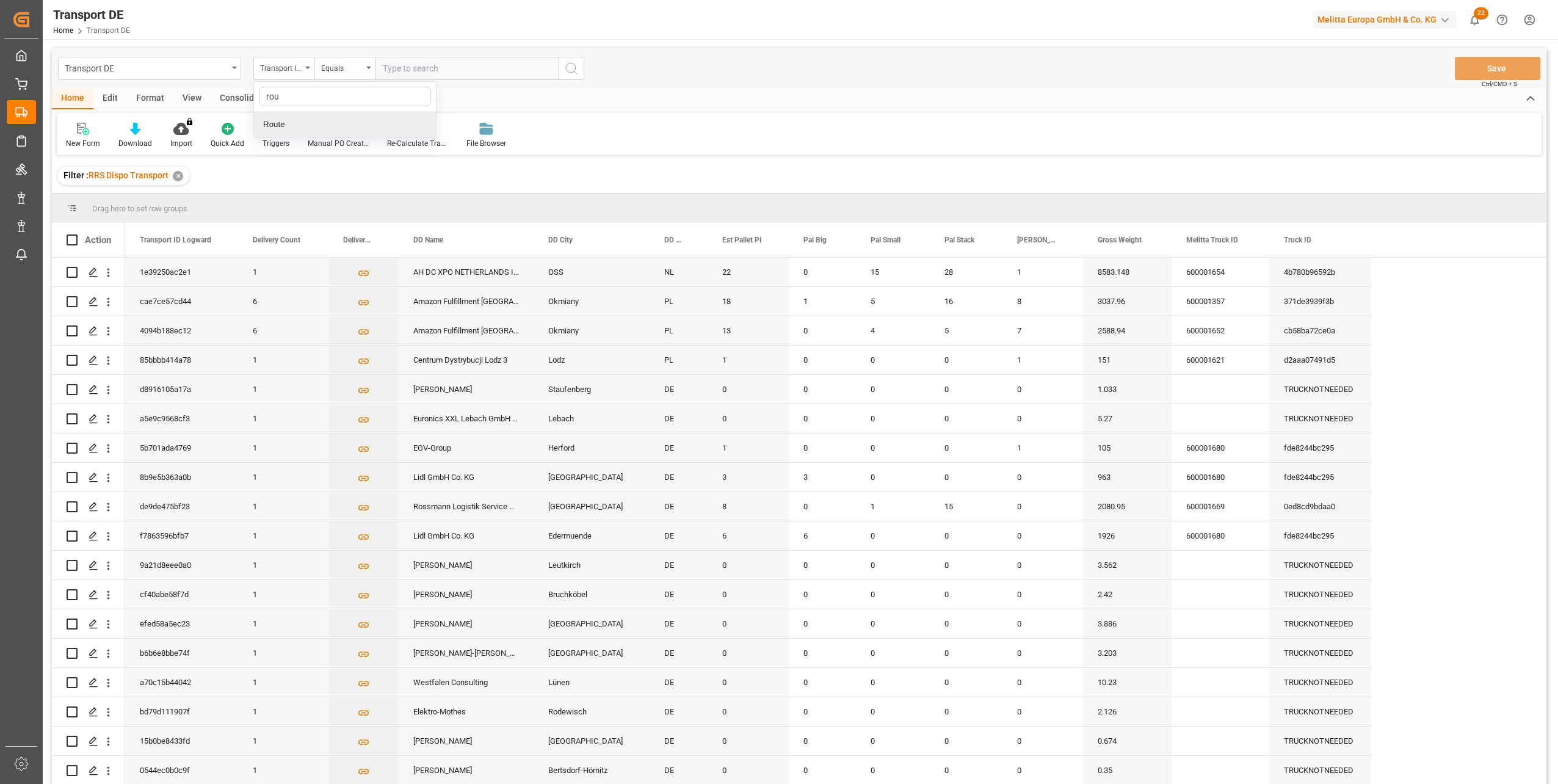
click at [273, 127] on div "Route" at bounding box center [345, 125] width 182 height 26
click at [414, 72] on input "text" at bounding box center [467, 68] width 183 height 23
type input "cz10"
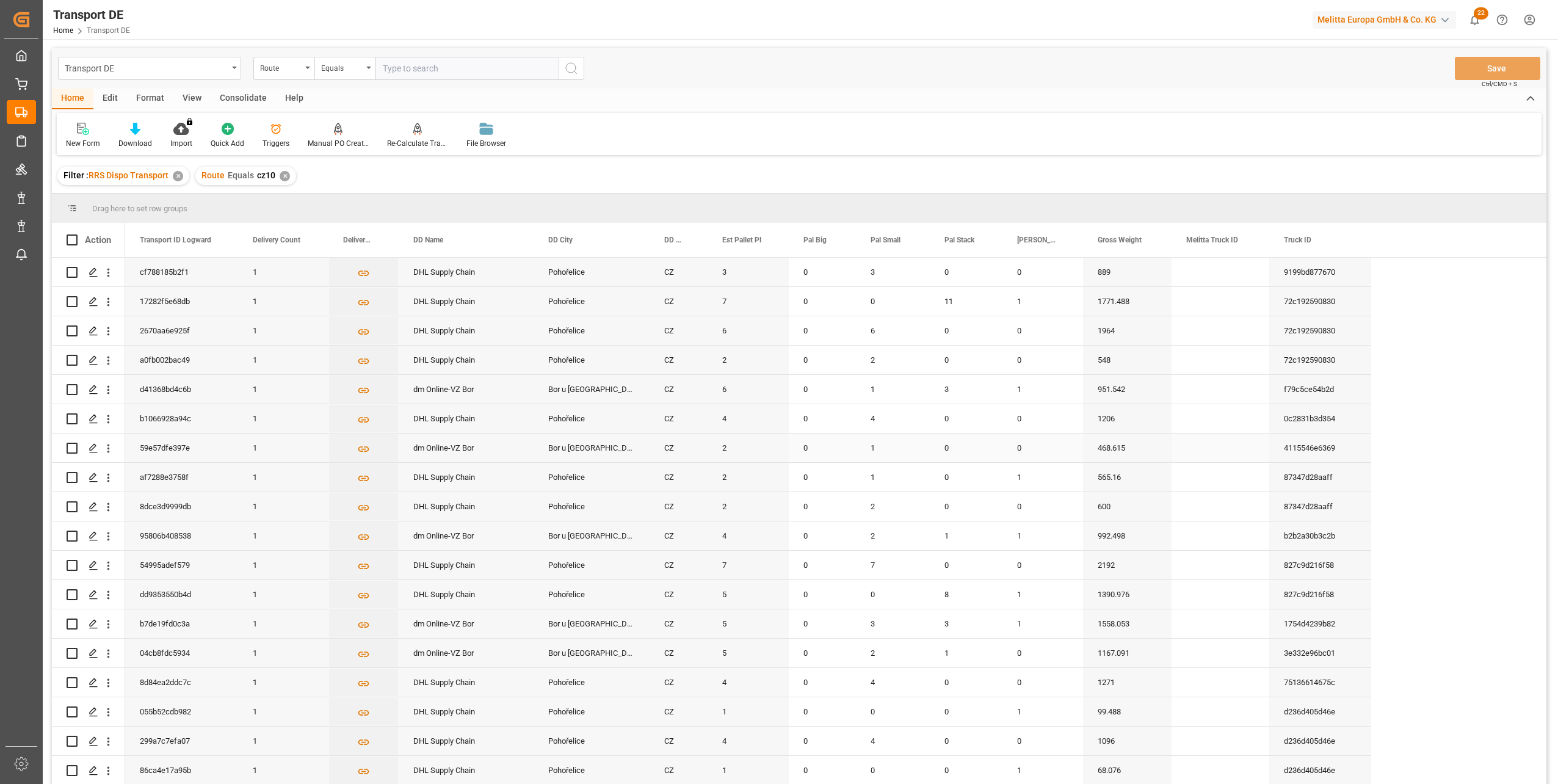
scroll to position [977, 0]
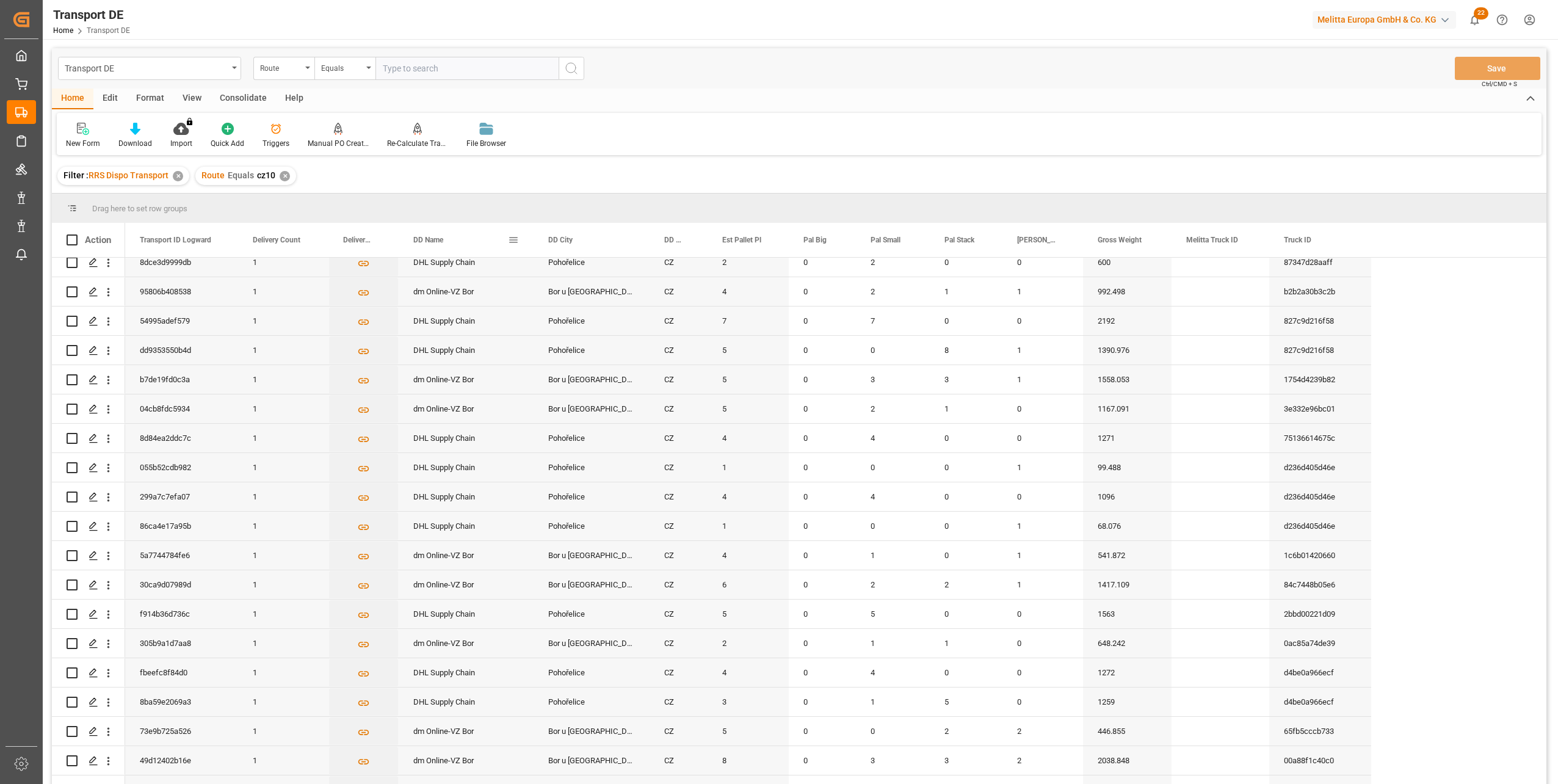
click at [512, 239] on span at bounding box center [513, 240] width 11 height 11
click at [617, 238] on span "columns" at bounding box center [616, 242] width 11 height 11
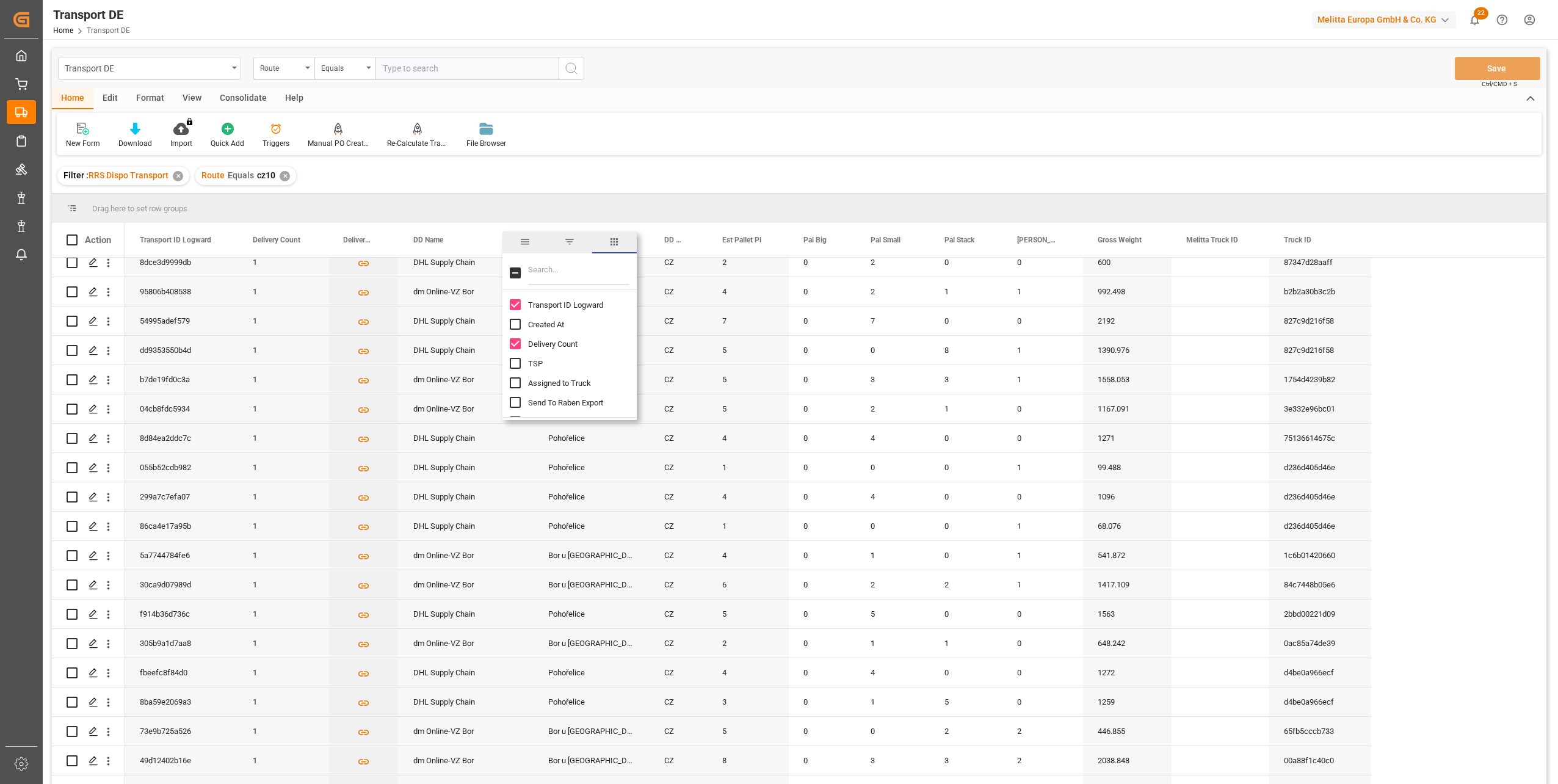
click at [543, 273] on input "Filter Columns Input" at bounding box center [579, 273] width 101 height 24
type input "rou"
click at [518, 304] on input "Route column toggle visibility (hidden)" at bounding box center [515, 304] width 11 height 11
checkbox input "true"
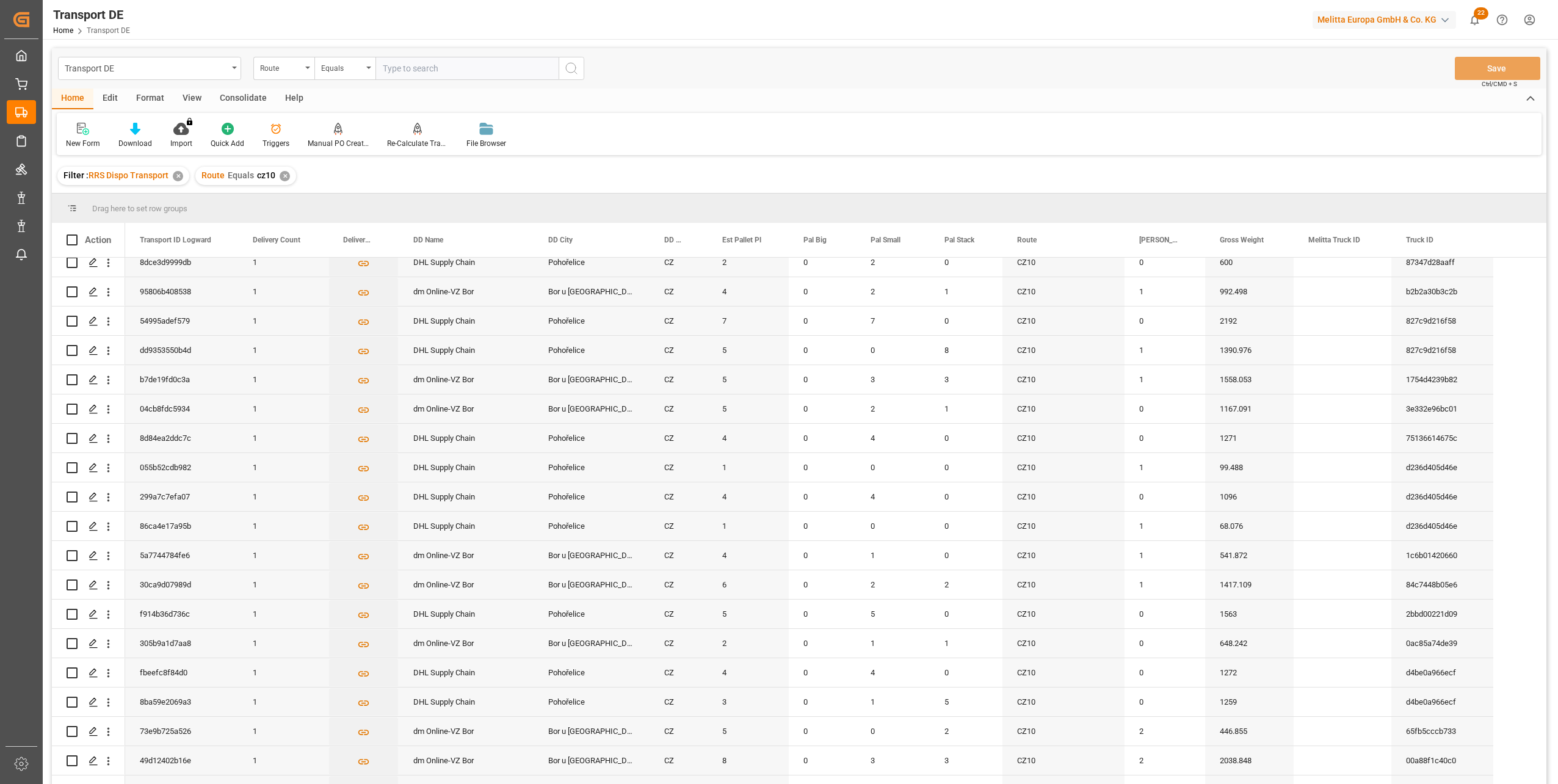
click at [1109, 189] on div "Filter : RRS Dispo Transport ✕ Route Equals cz10 ✕" at bounding box center [799, 176] width 1494 height 34
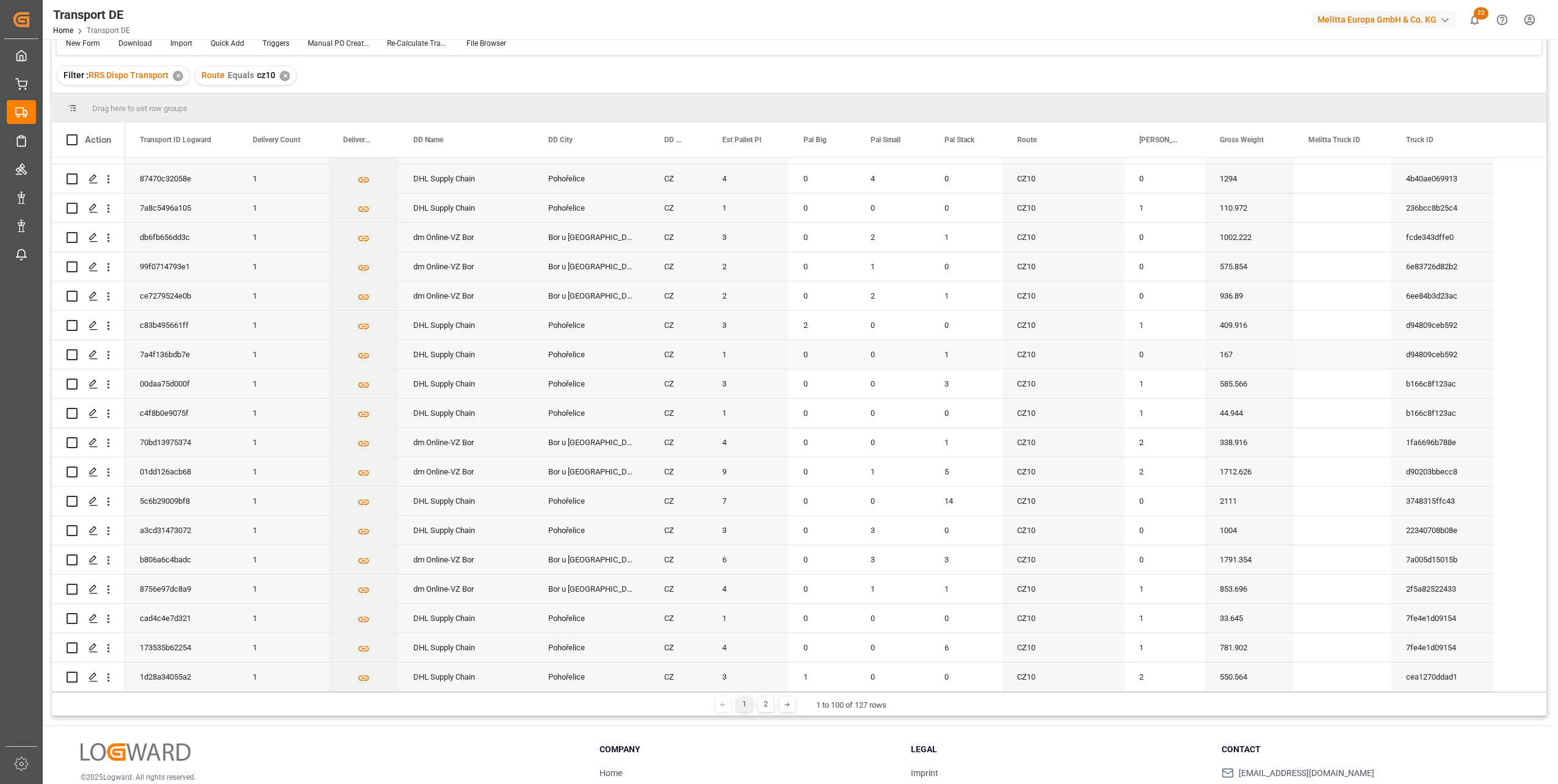
scroll to position [122, 0]
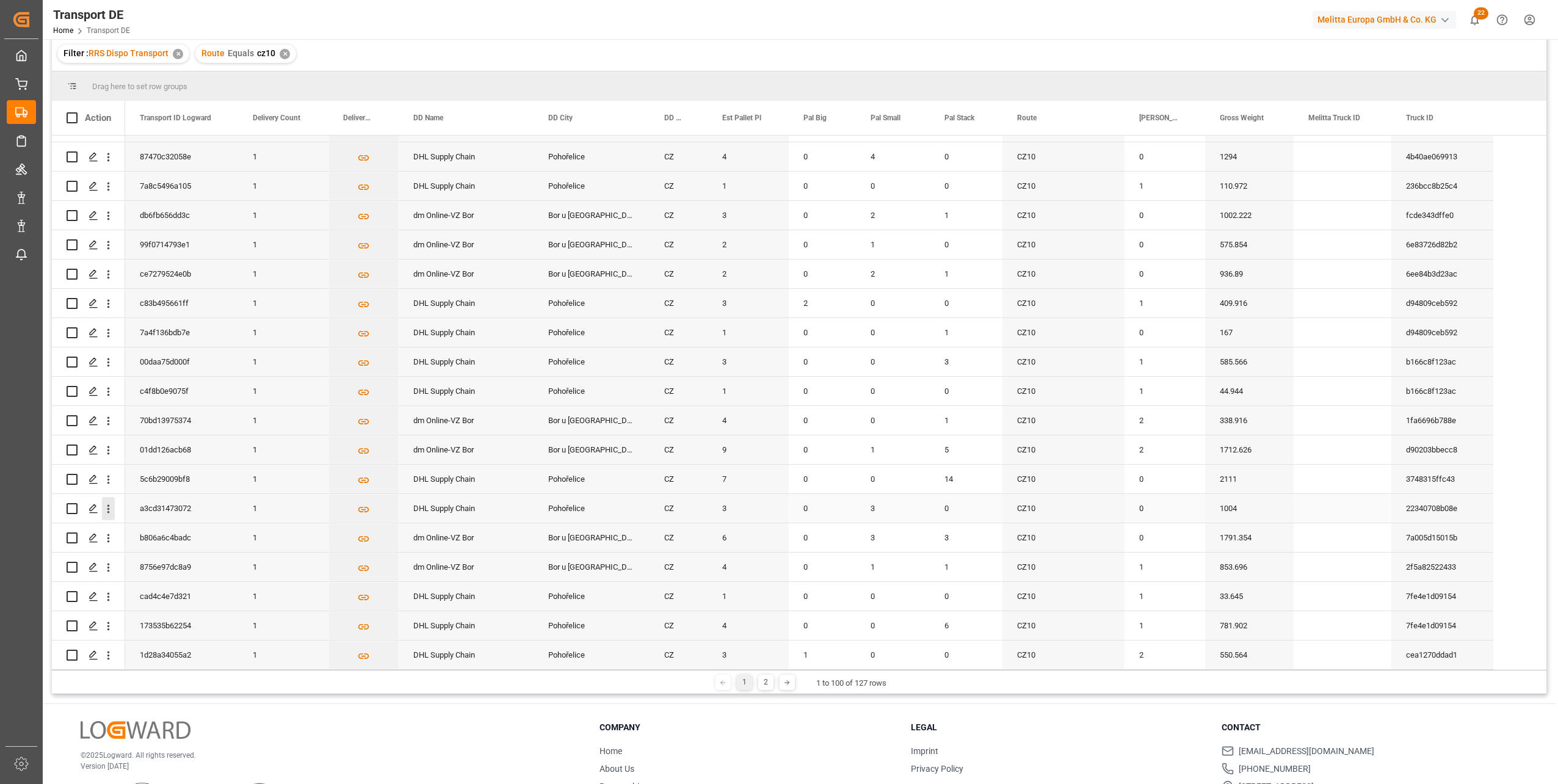
click at [105, 505] on icon "open menu" at bounding box center [108, 508] width 13 height 13
click at [155, 529] on span "Open in new tab" at bounding box center [188, 530] width 111 height 13
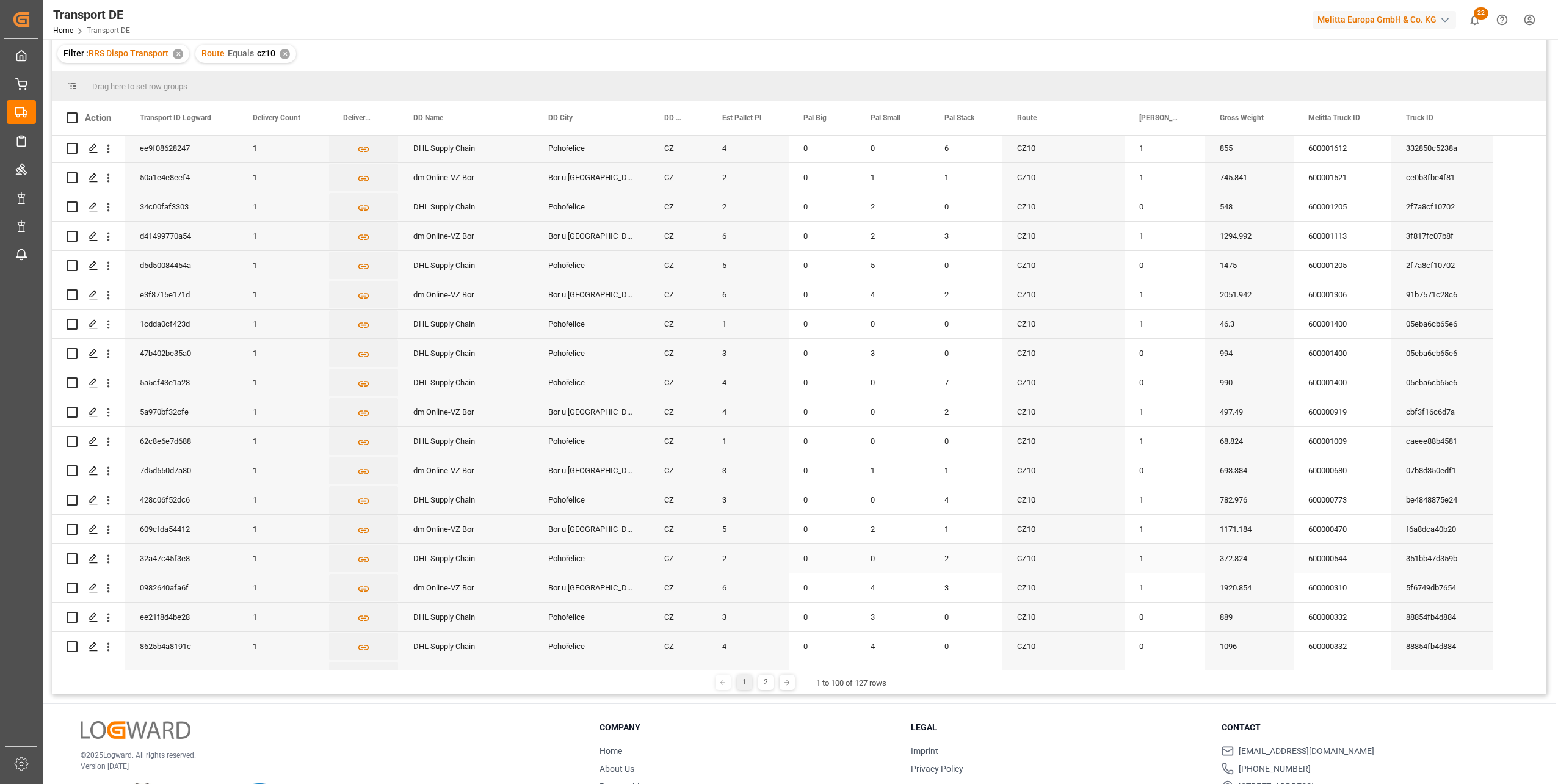
scroll to position [0, 0]
click at [107, 177] on icon "open menu" at bounding box center [108, 180] width 3 height 9
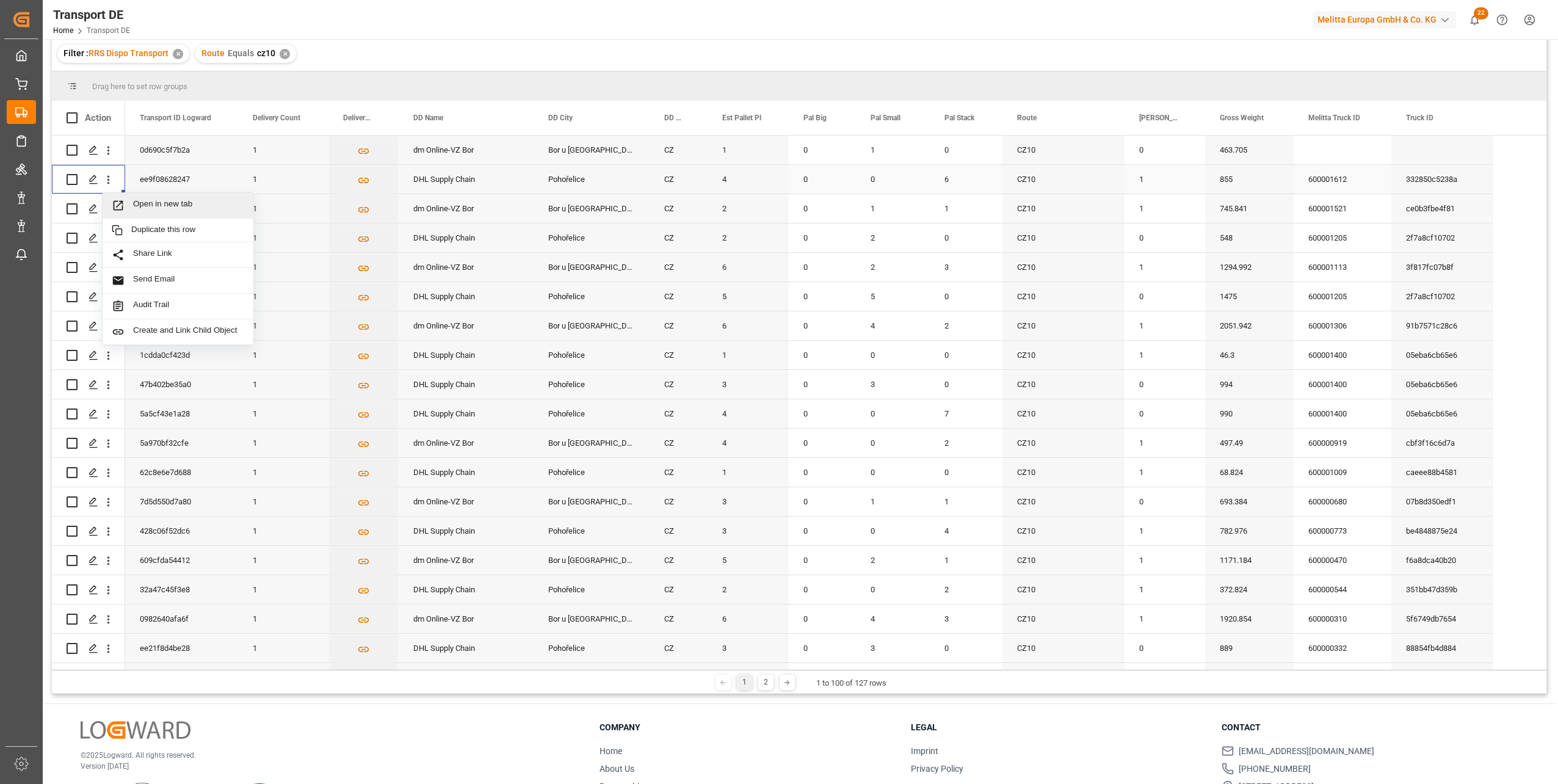
click at [163, 199] on span "Open in new tab" at bounding box center [188, 205] width 111 height 13
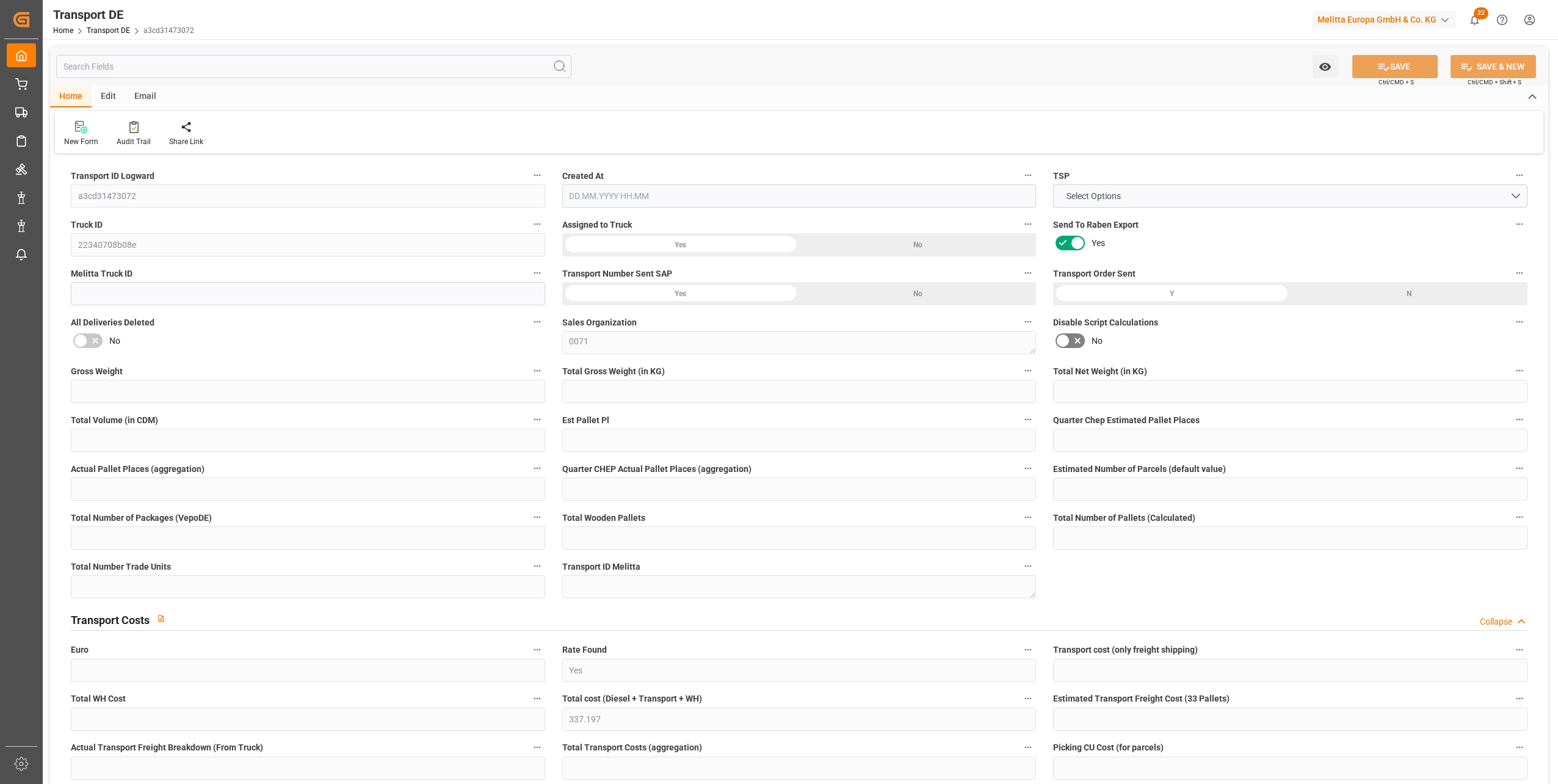
type input "1004"
type input "856.704"
type input "2772.192"
type input "3"
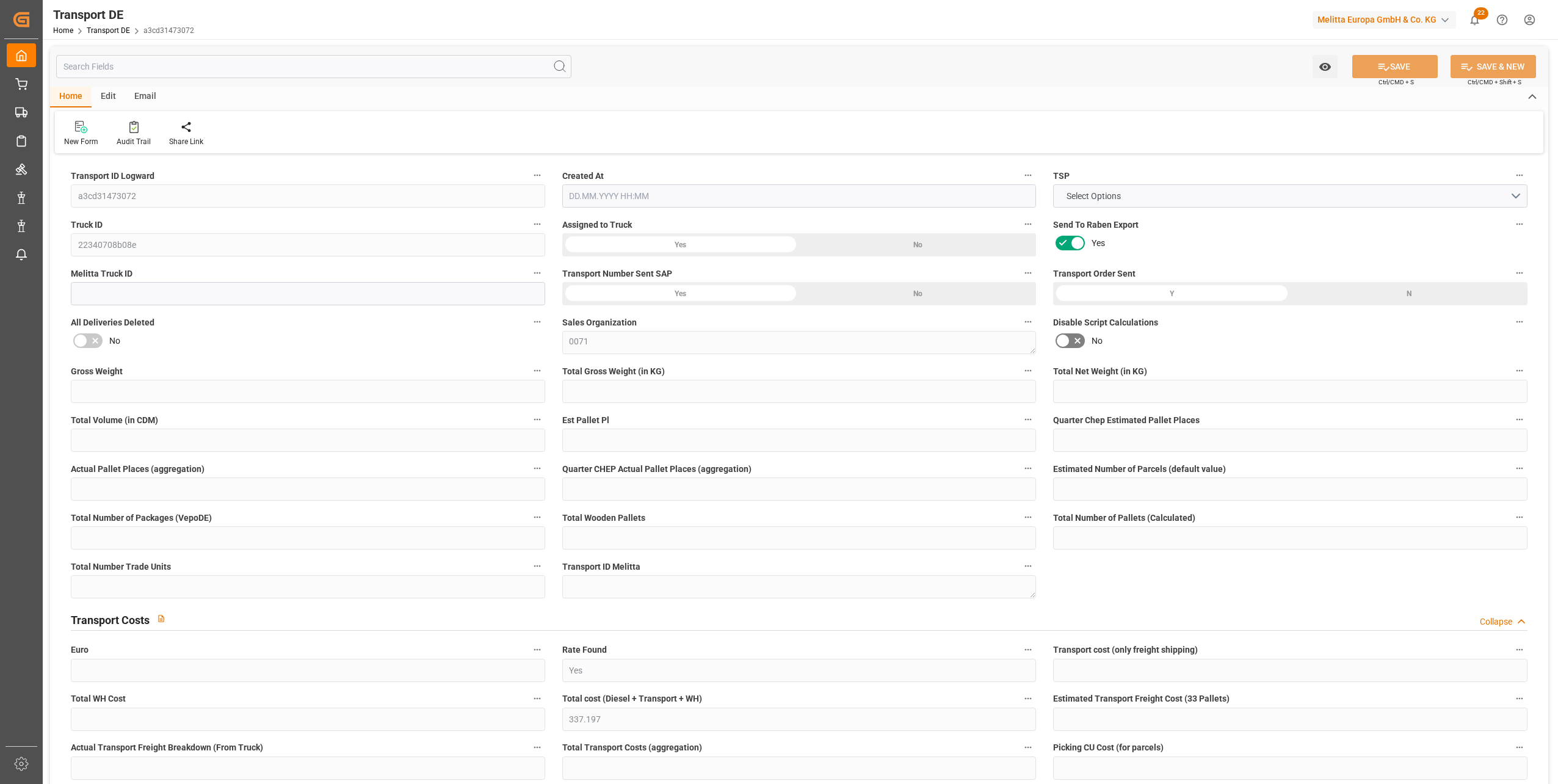
type input "0"
type input "3"
type input "0"
type input "3"
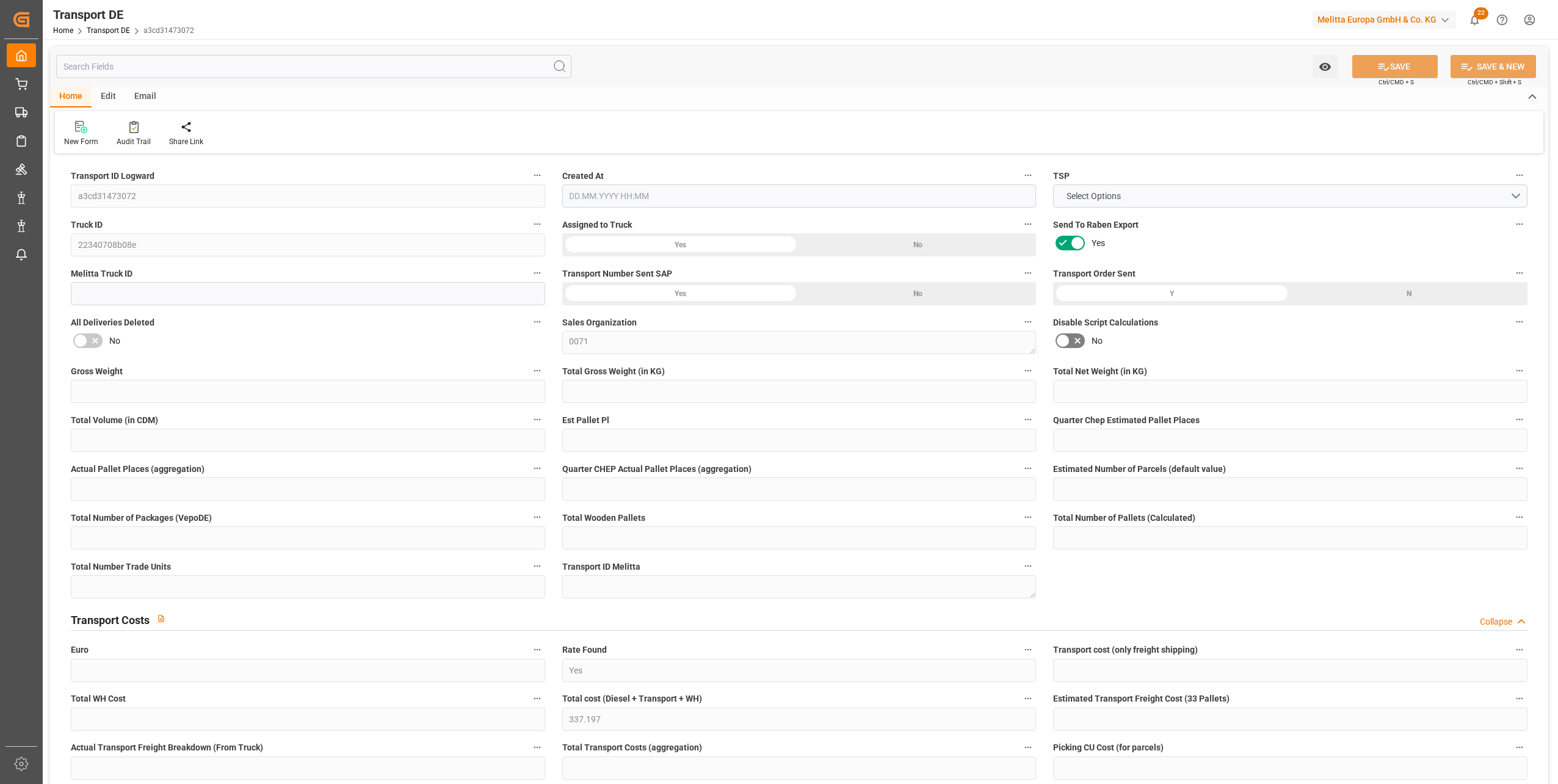
type input "3"
type input "0"
type input "335"
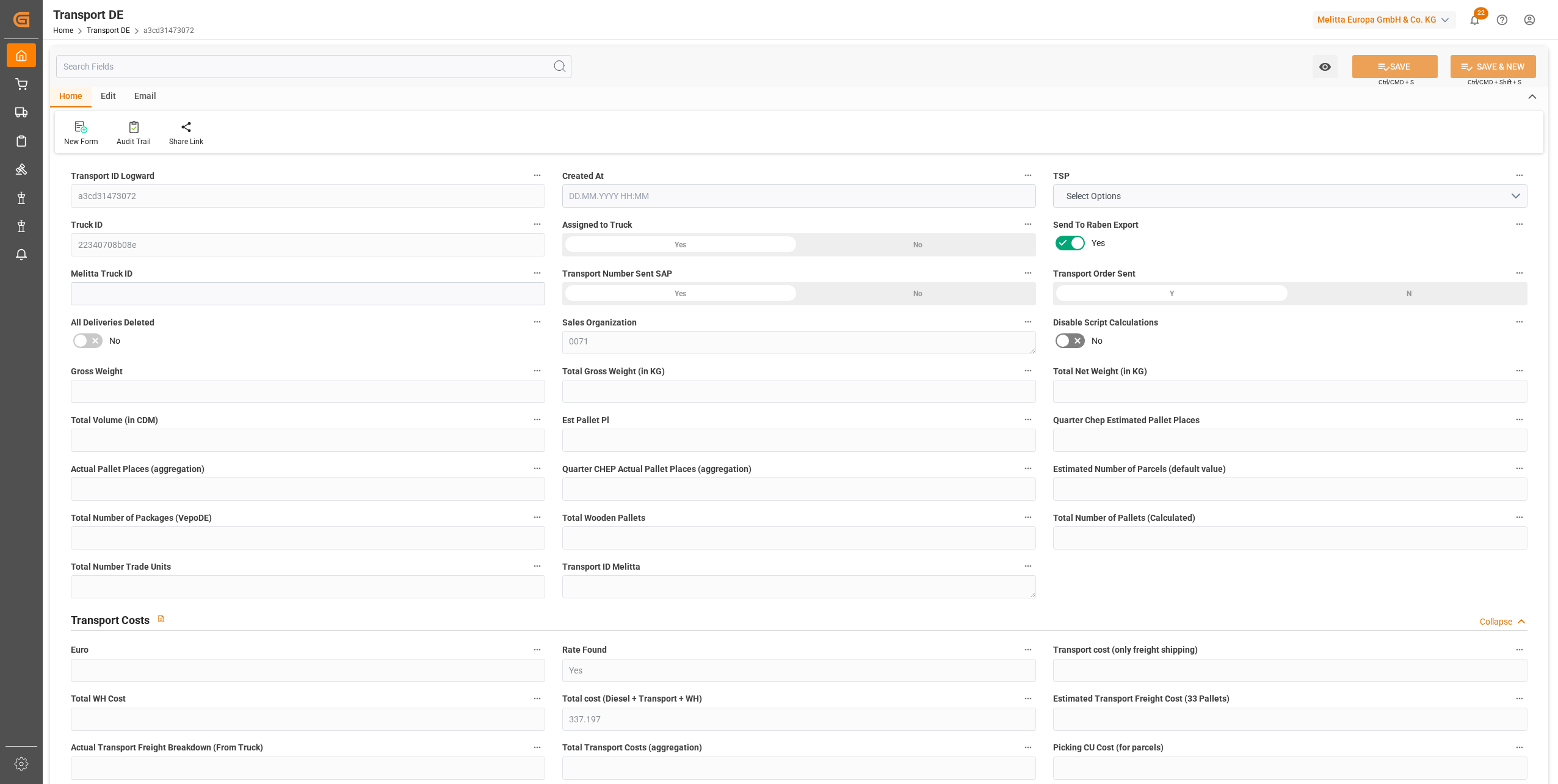
type input "18.411"
type input "335"
type input "318.786"
type input "69"
type input "3"
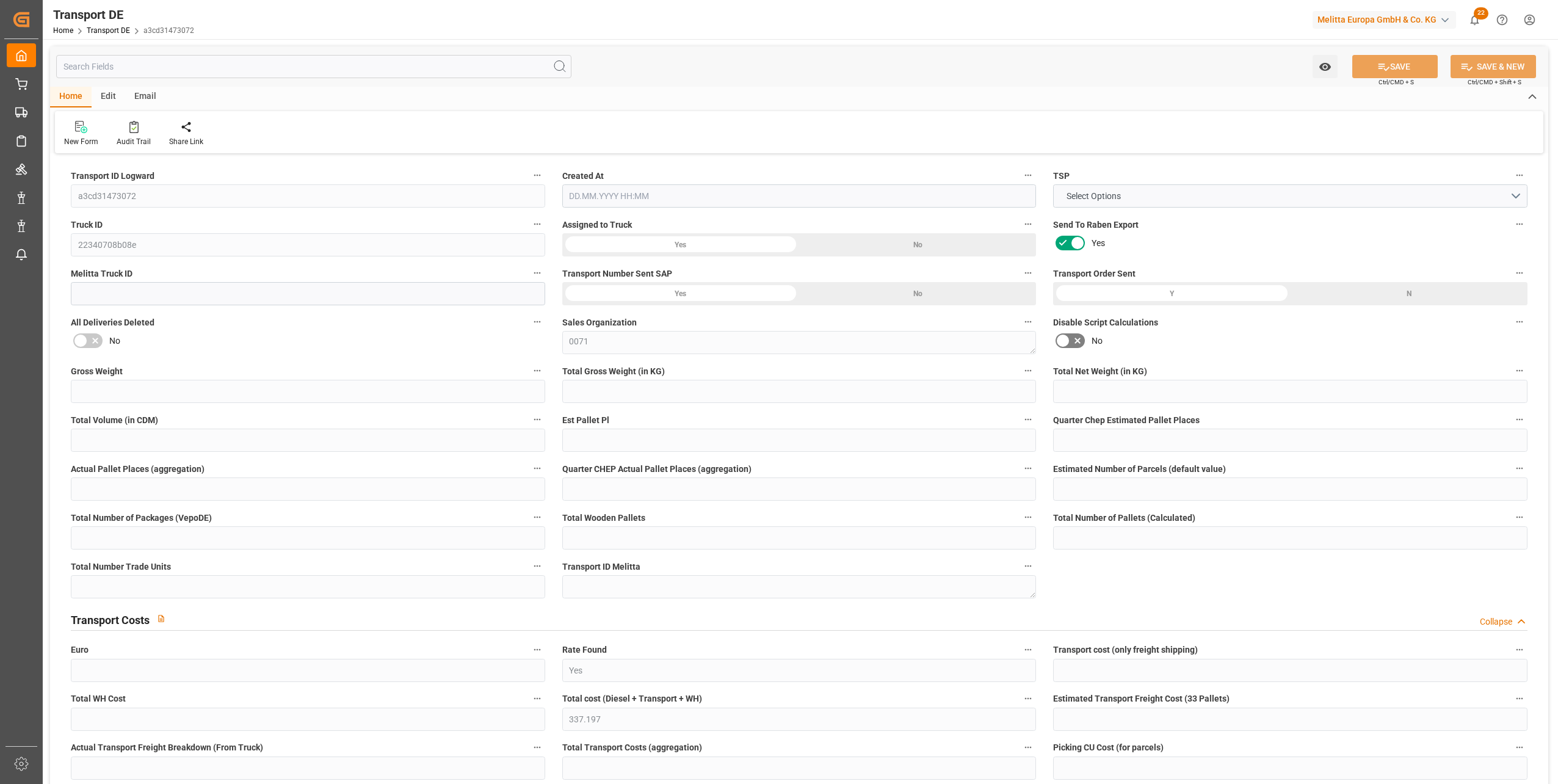
type input "0"
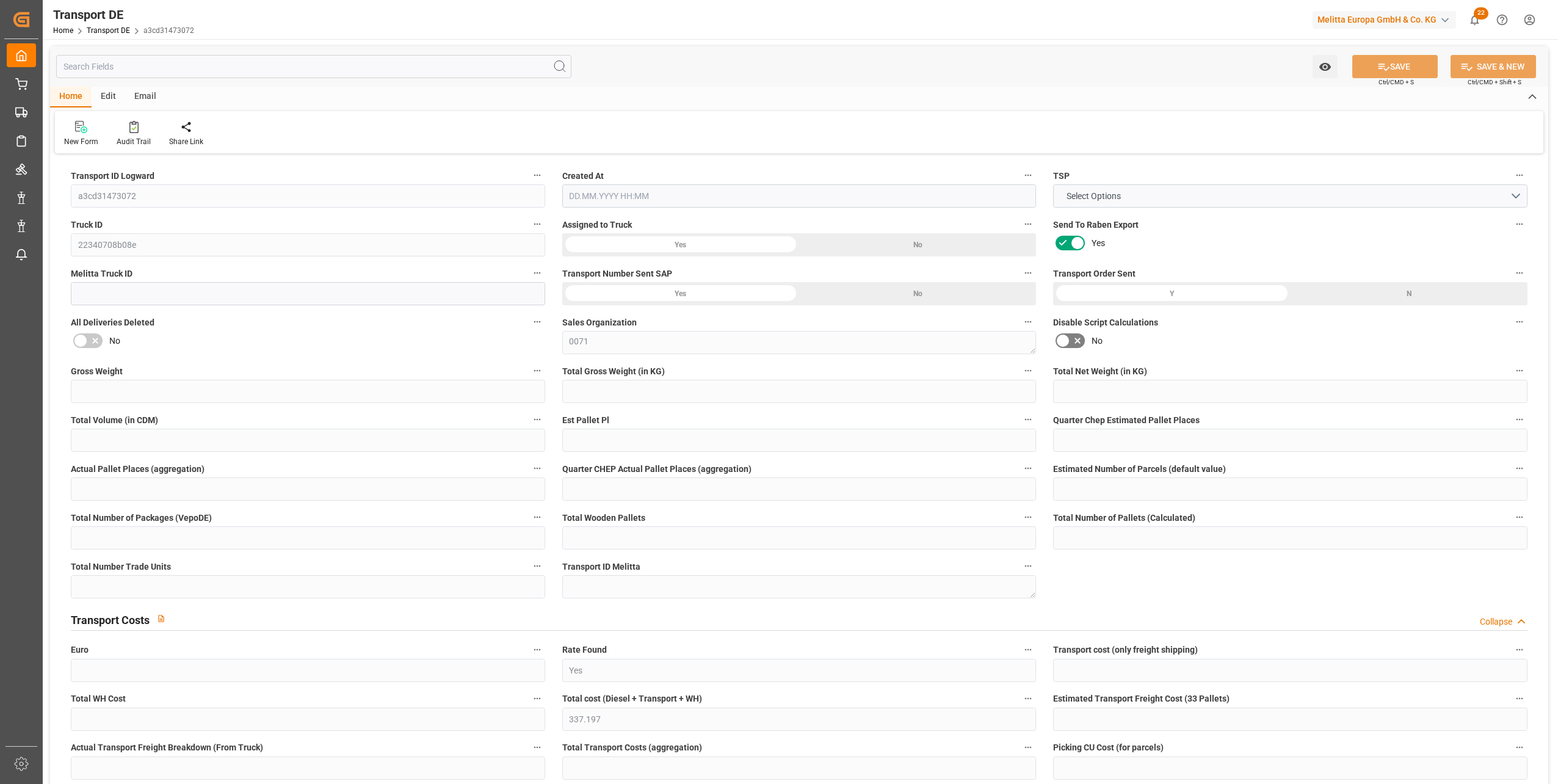
type input "0"
type input "-16.214"
type input "0"
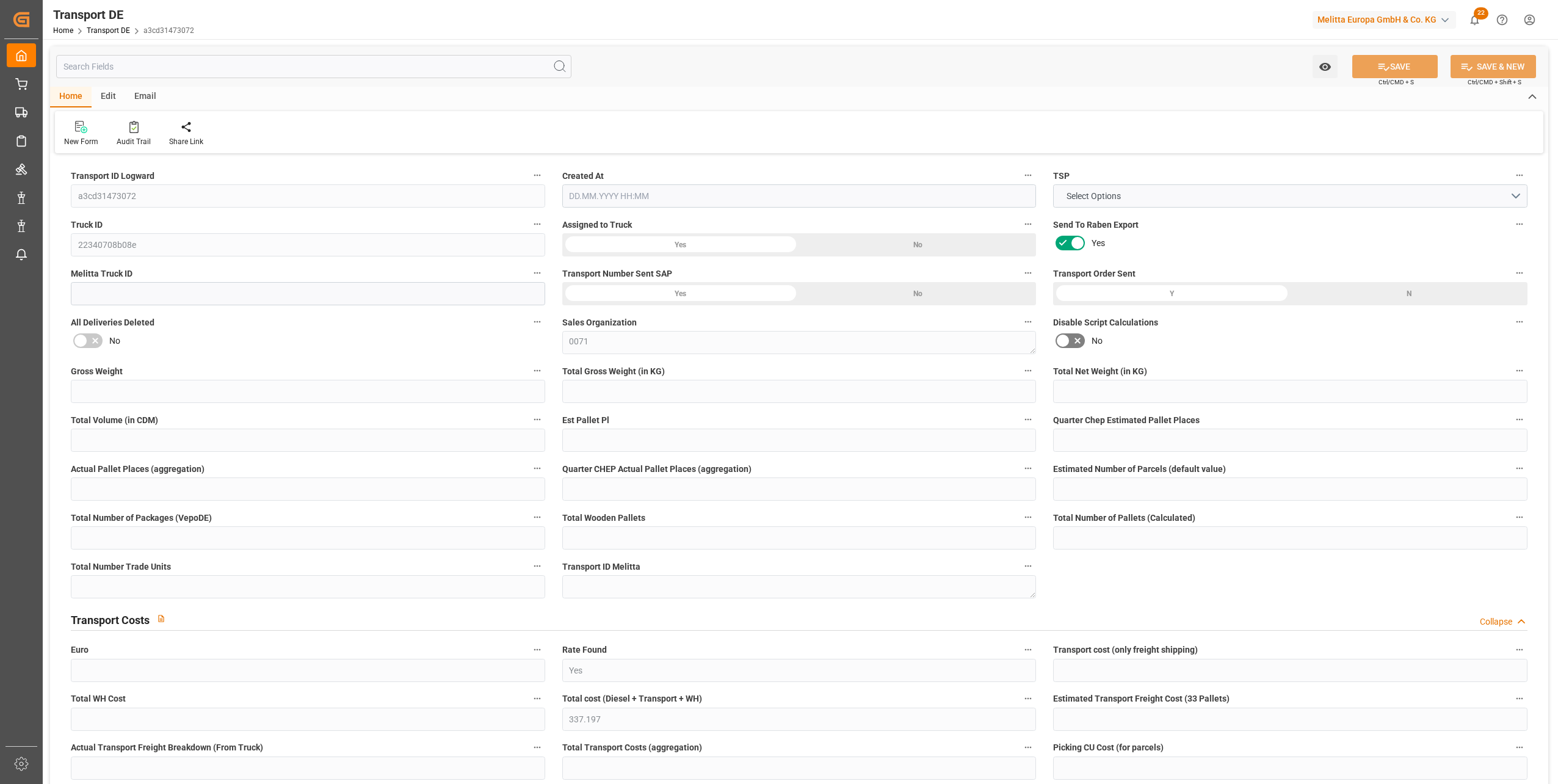
type input "0"
type input "1004"
type input "4710.8598"
type input "21"
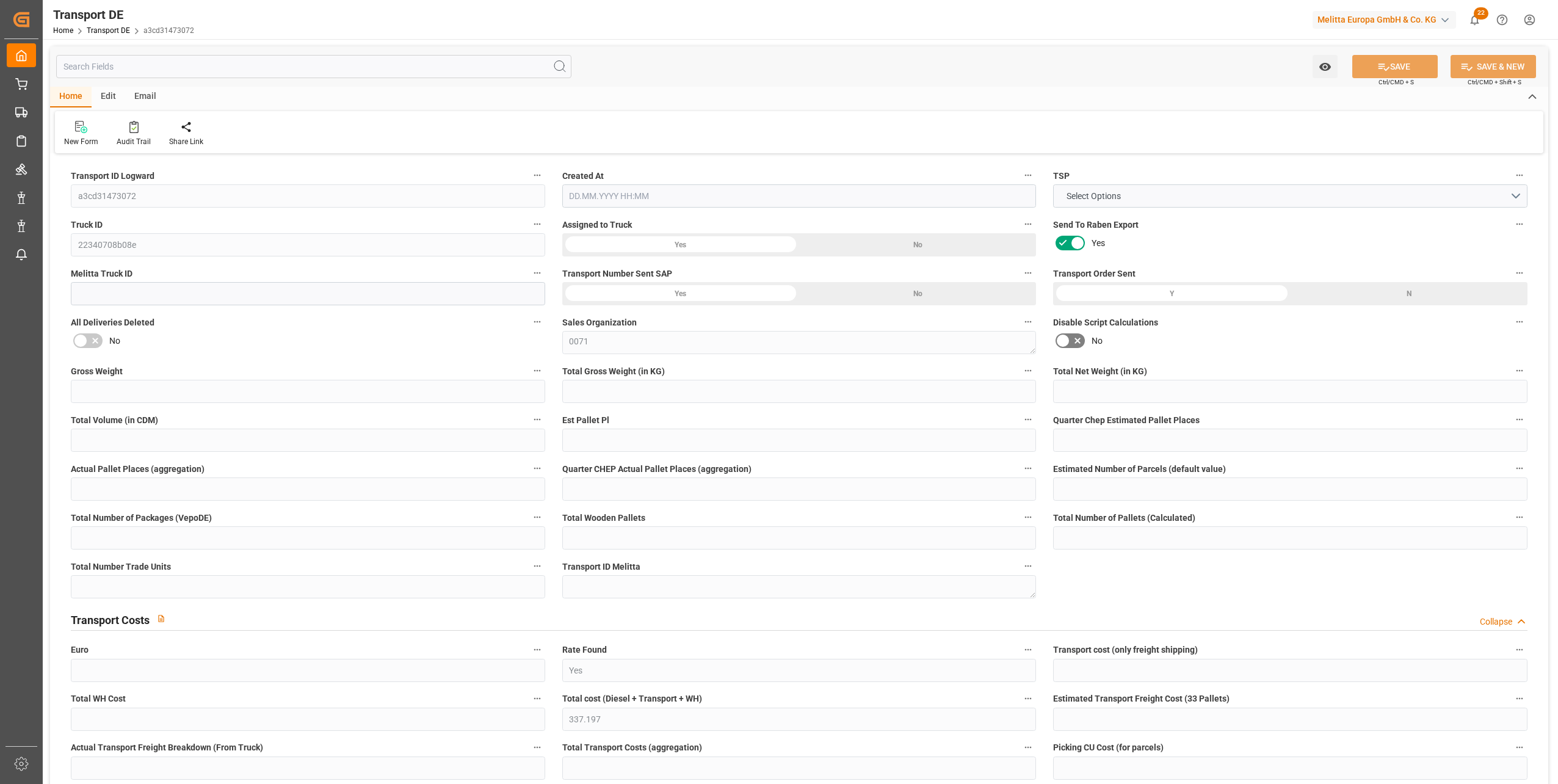
type input "35"
type input "0"
type input "3"
type input "0"
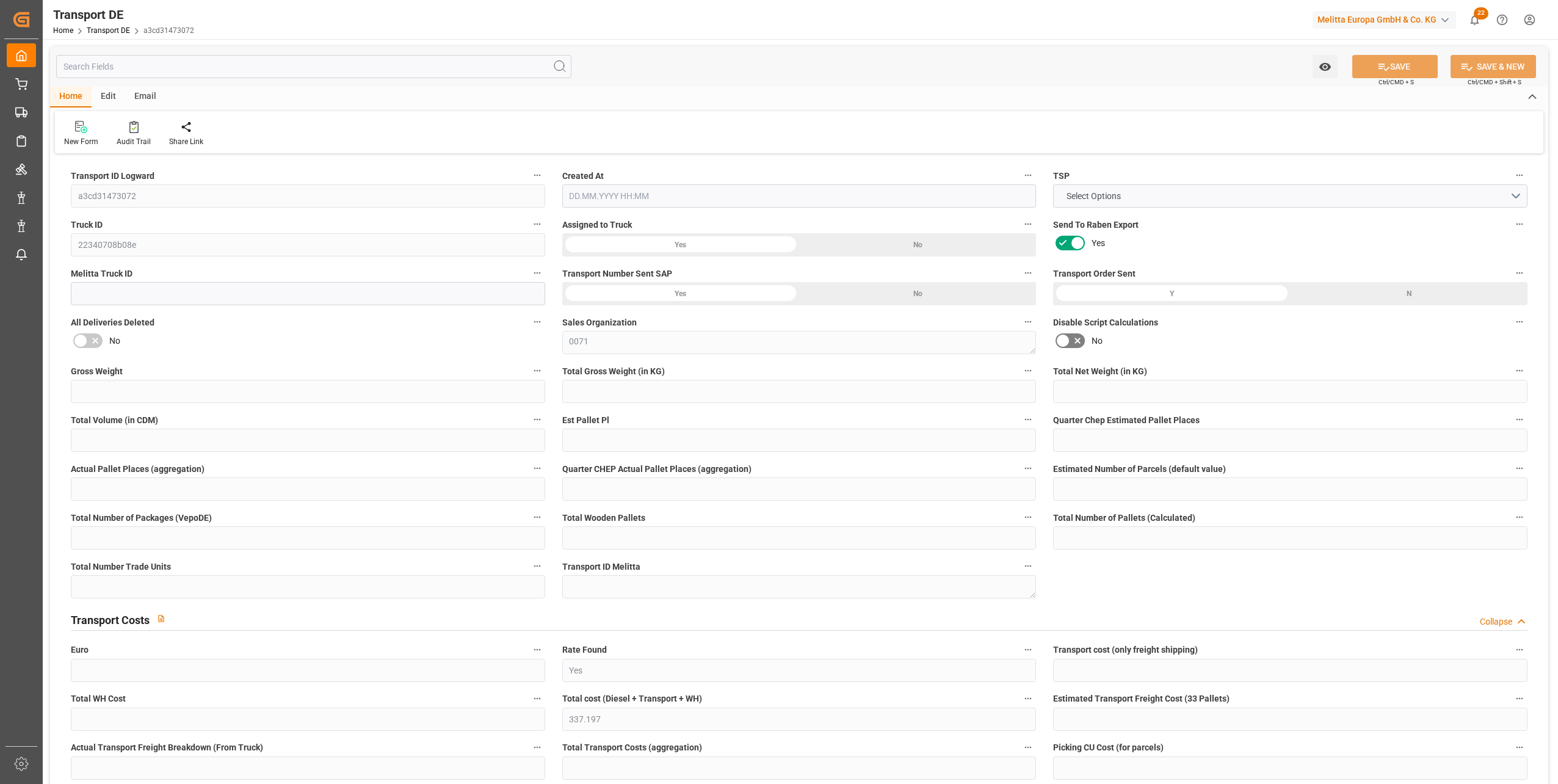
type input "0"
type input "1"
type input "0"
type input "336"
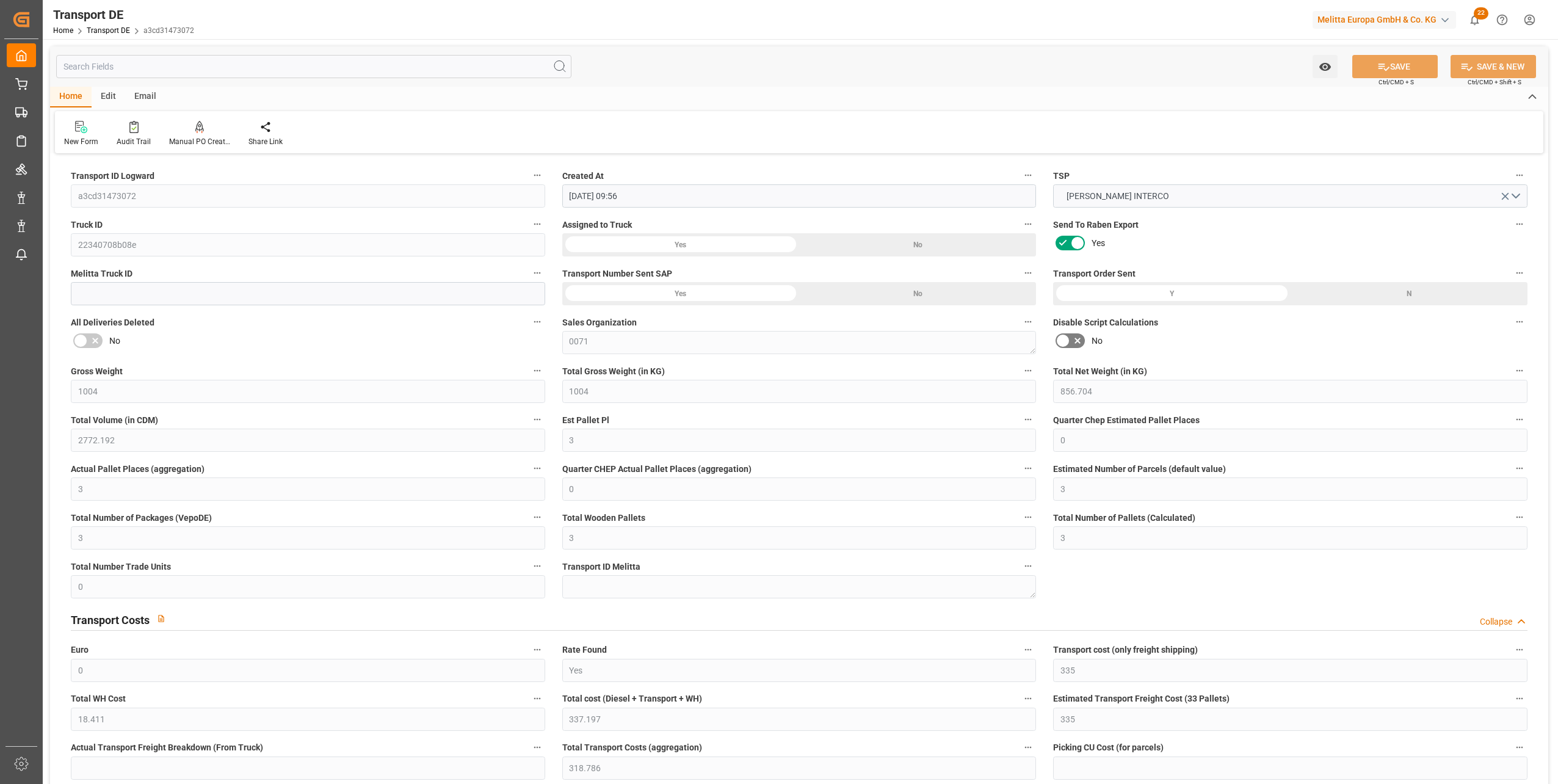
type input "29.01.2025 09:56"
type input "31.01.2025"
type input "30.01.2025"
type input "04.02.2025"
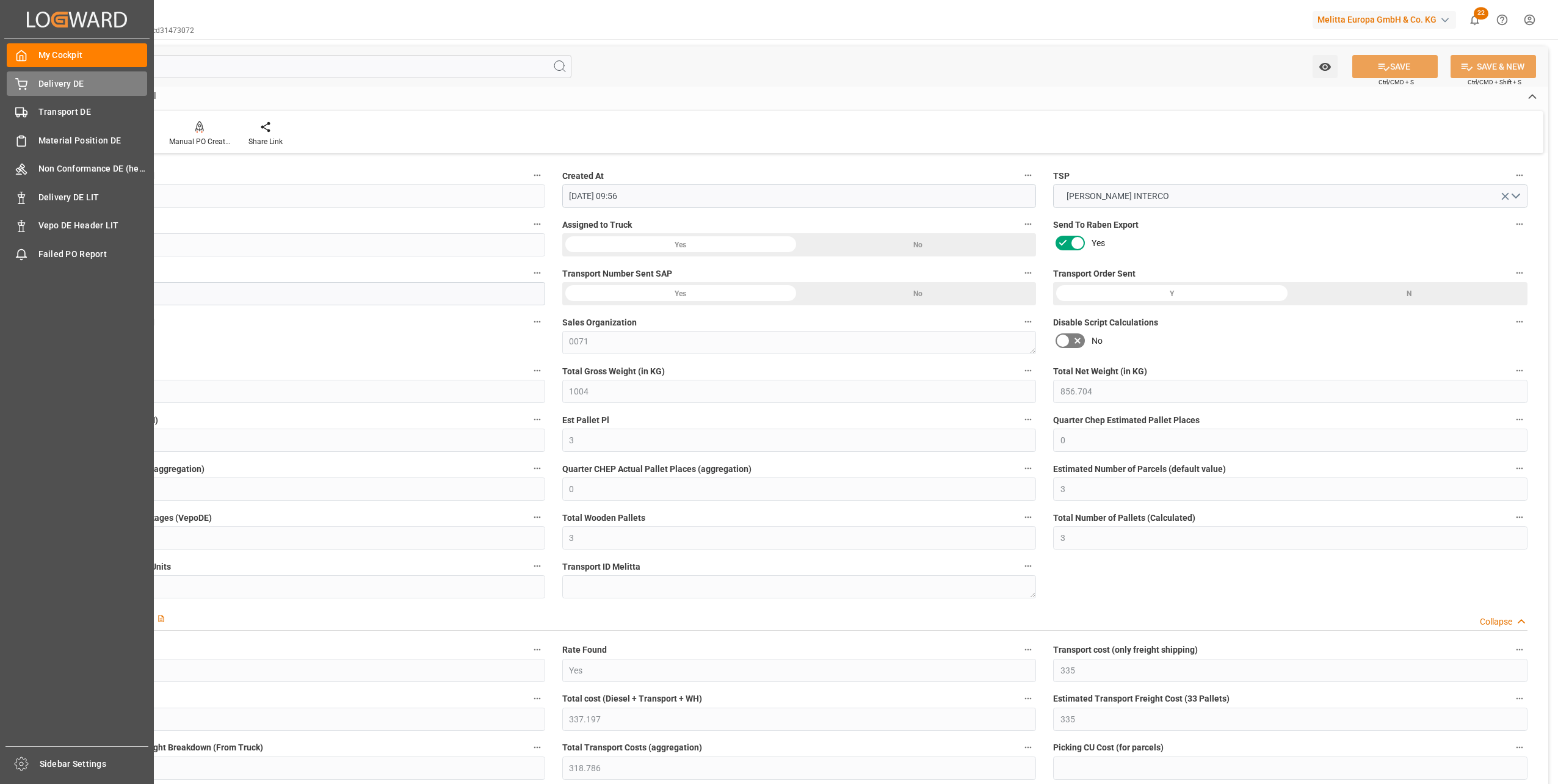
click at [54, 87] on span "Delivery DE" at bounding box center [93, 83] width 109 height 13
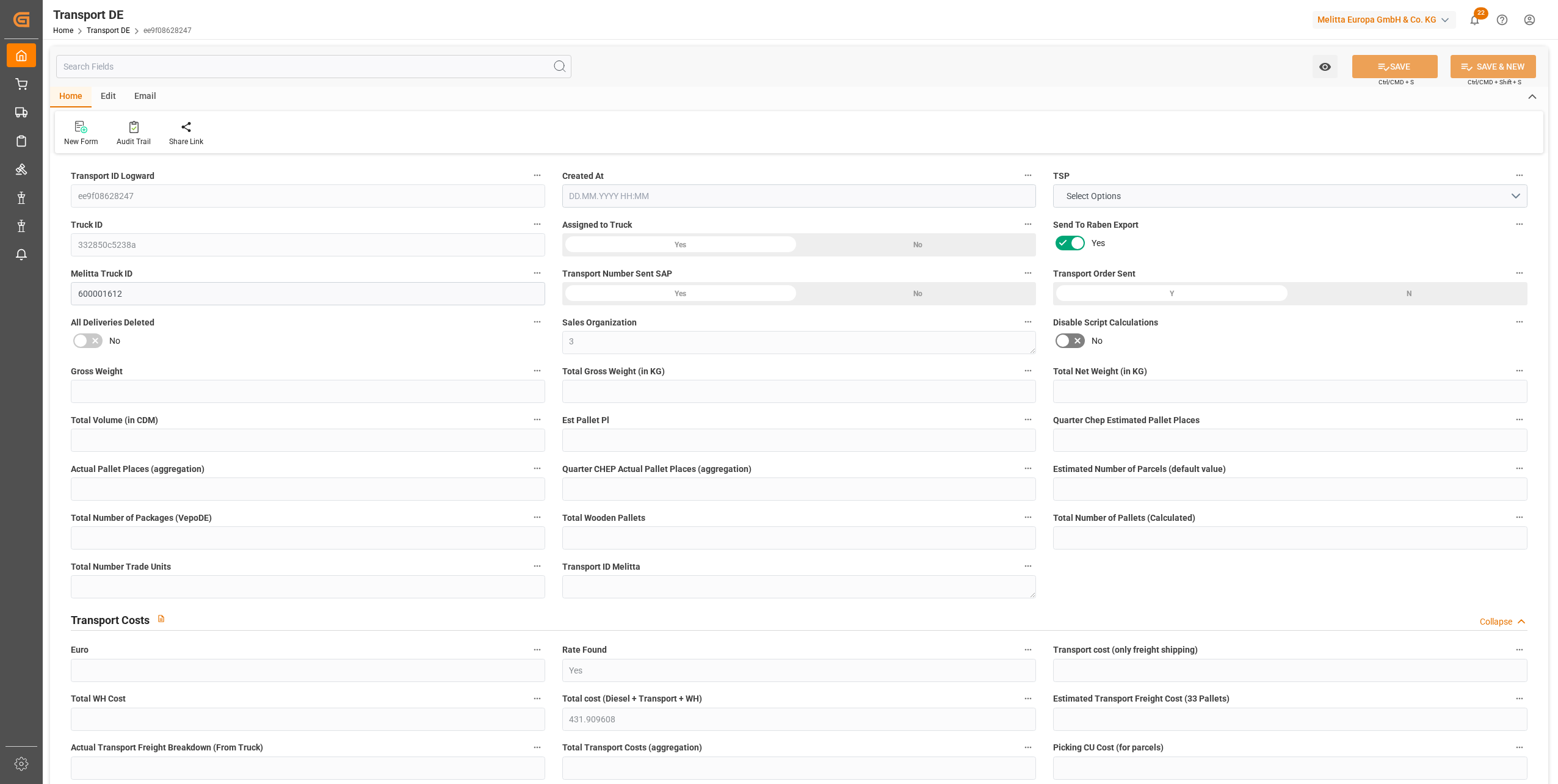
type input "855"
type input "656.266"
type input "531.286"
type input "5387.748"
type input "4"
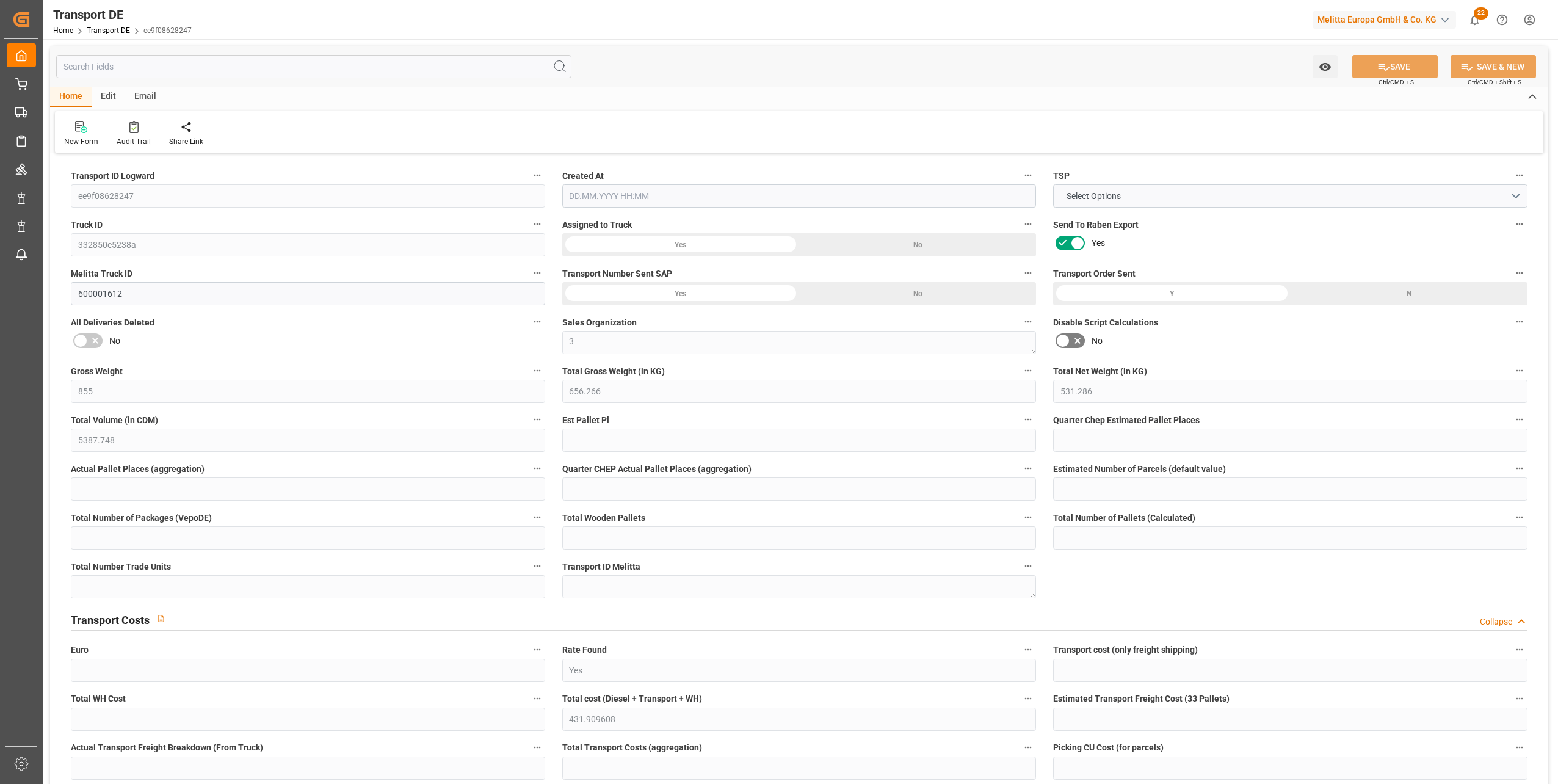
type input "0"
type input "4"
type input "0"
type input "1"
type input "7"
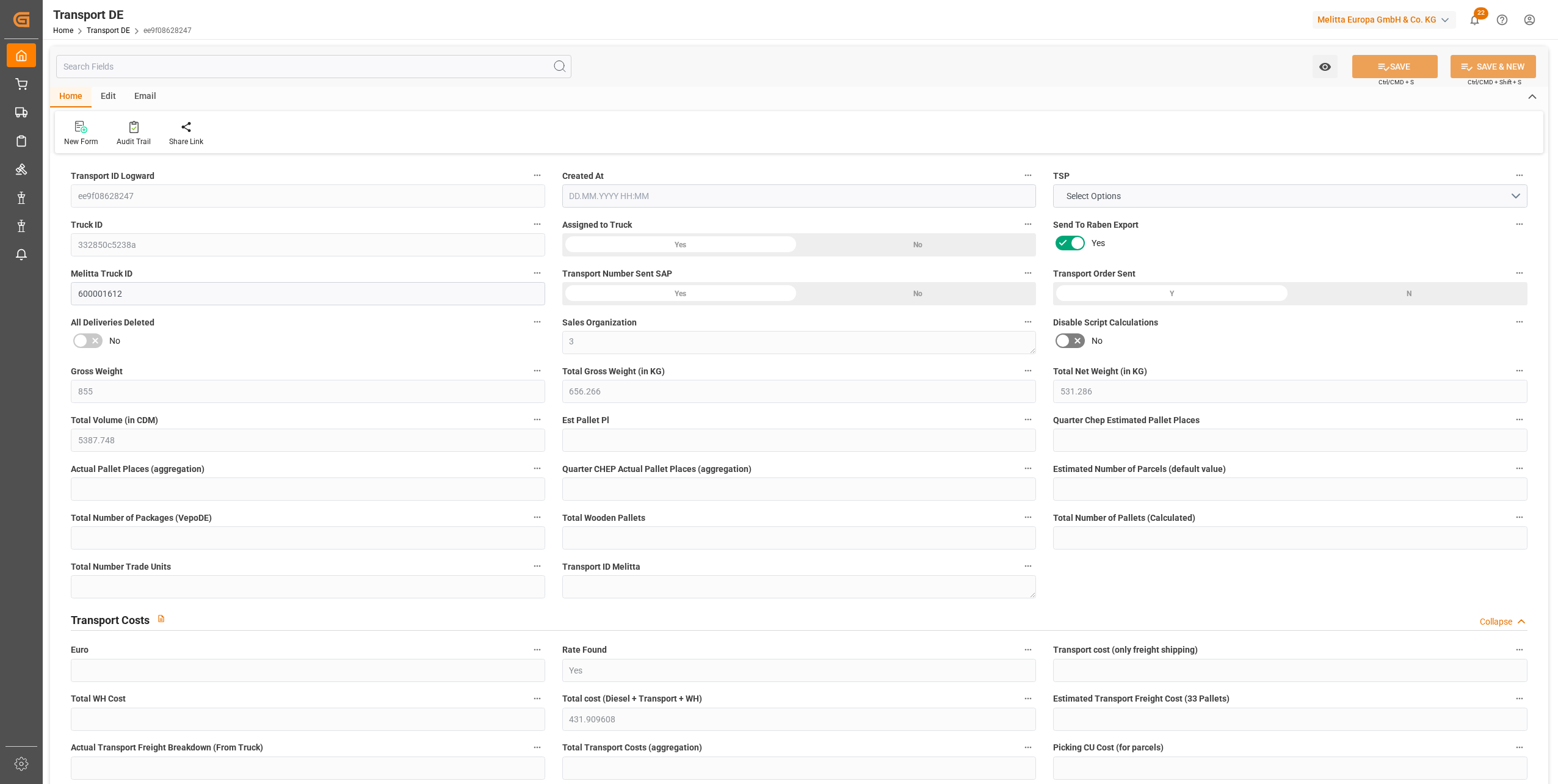
type input "7"
type input "6"
type input "127"
type input "0"
type input "390.68"
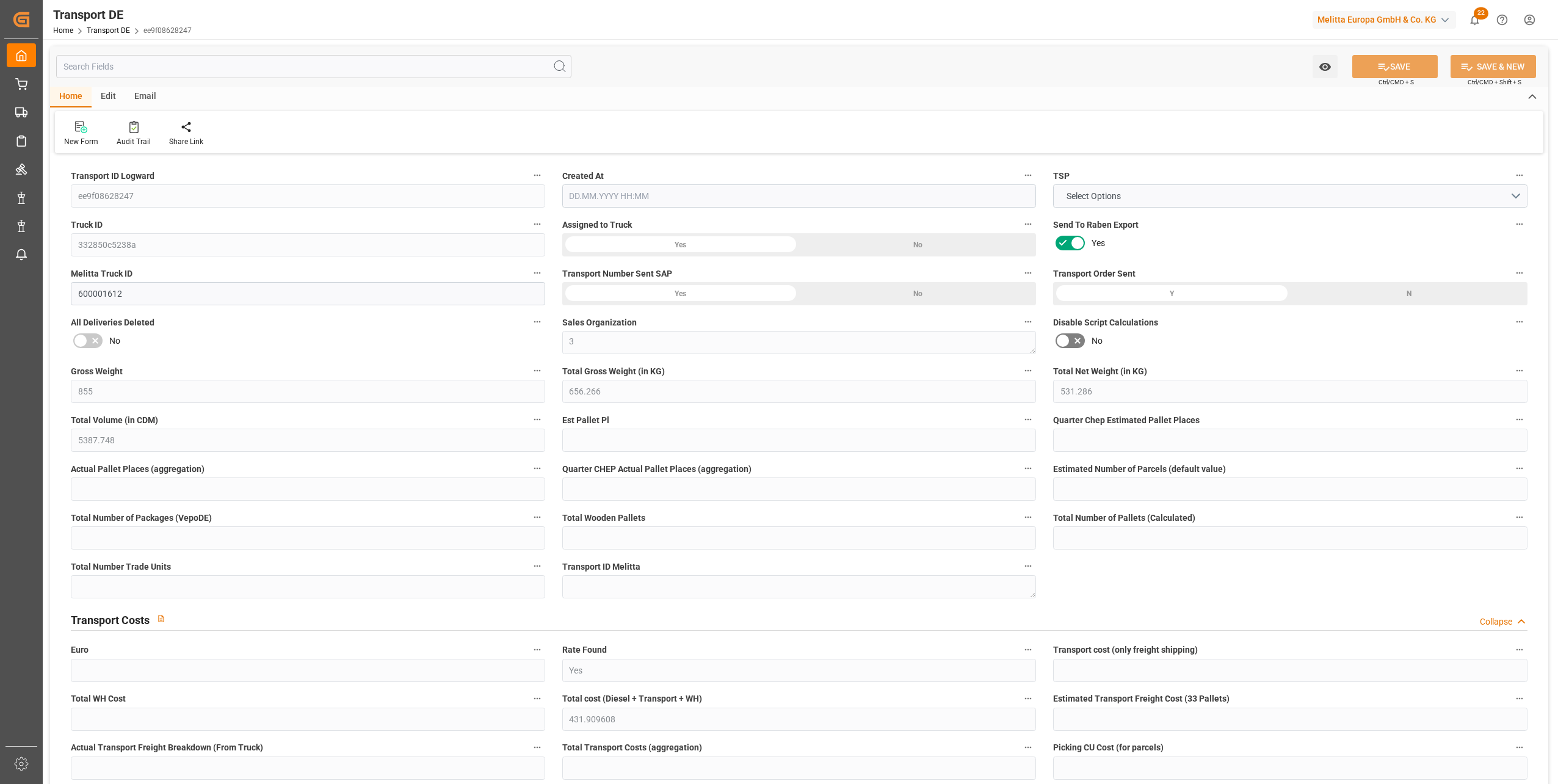
type input "44.902"
type input "390.68"
type input "387.0076"
type input "69"
type input "6"
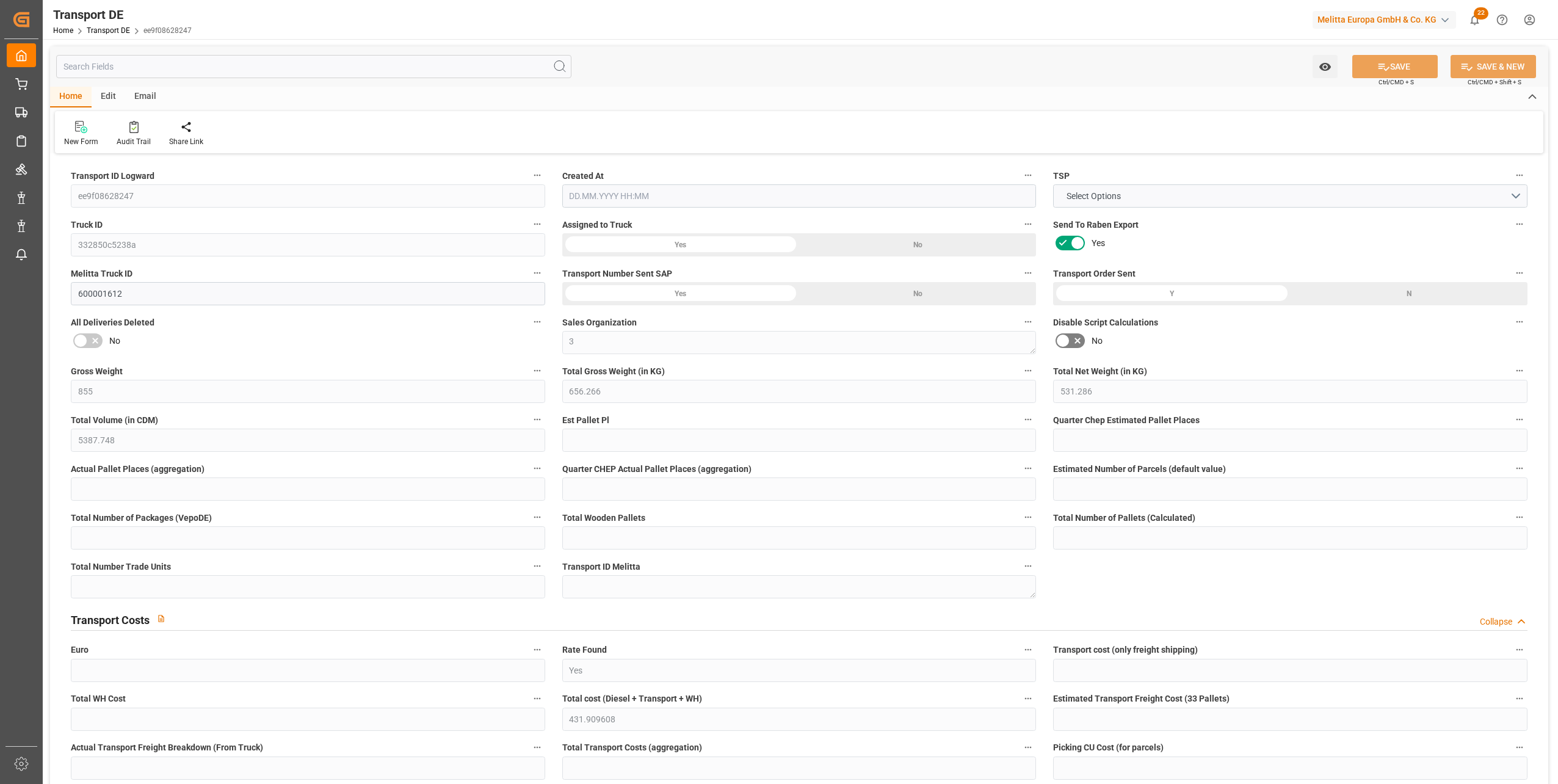
type input "1"
type input "0"
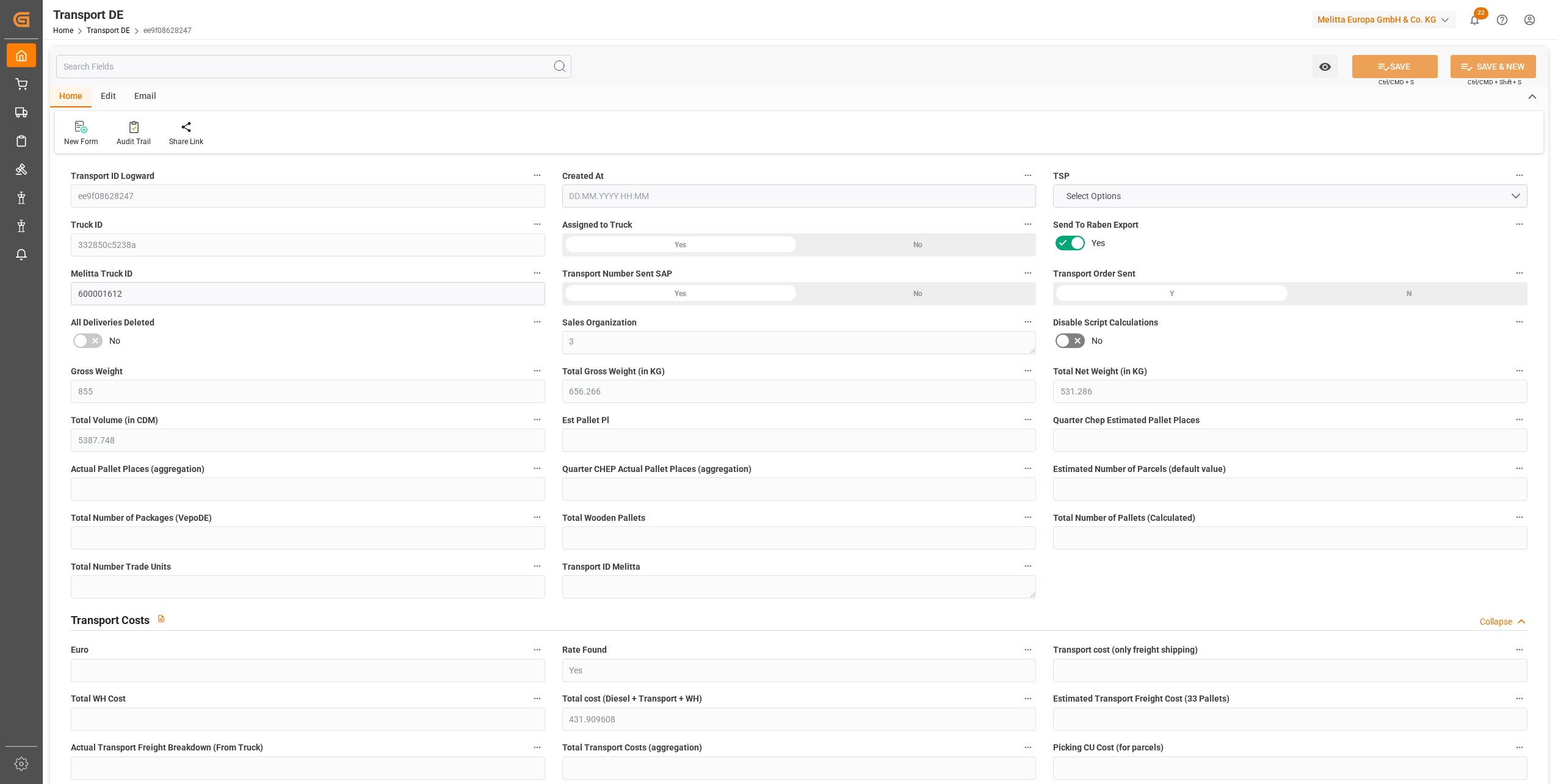
type input "0"
type input "-3.6724"
type input "0"
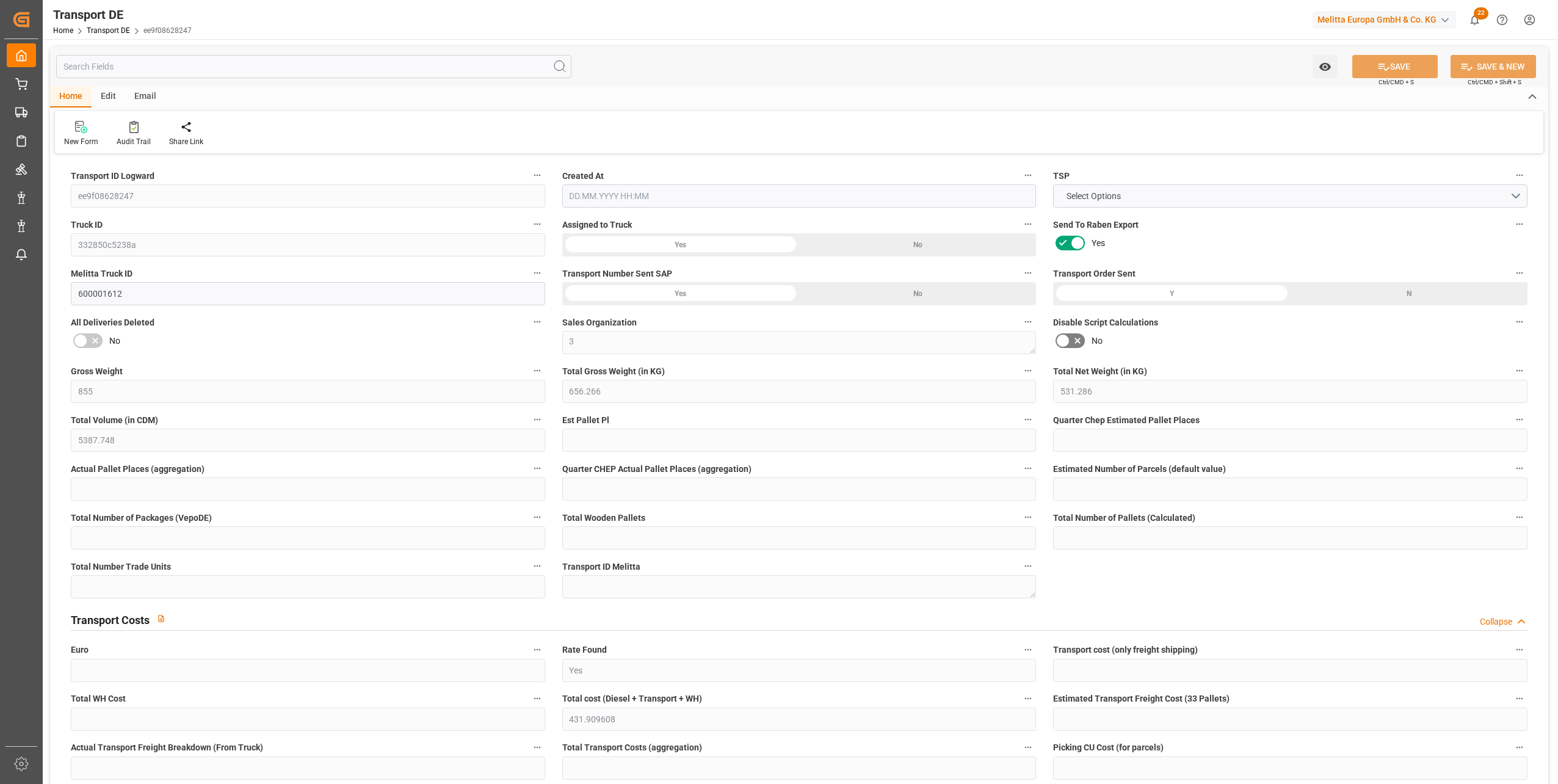
type input "0"
type input "656.266"
type input "4710.8598"
type input "21"
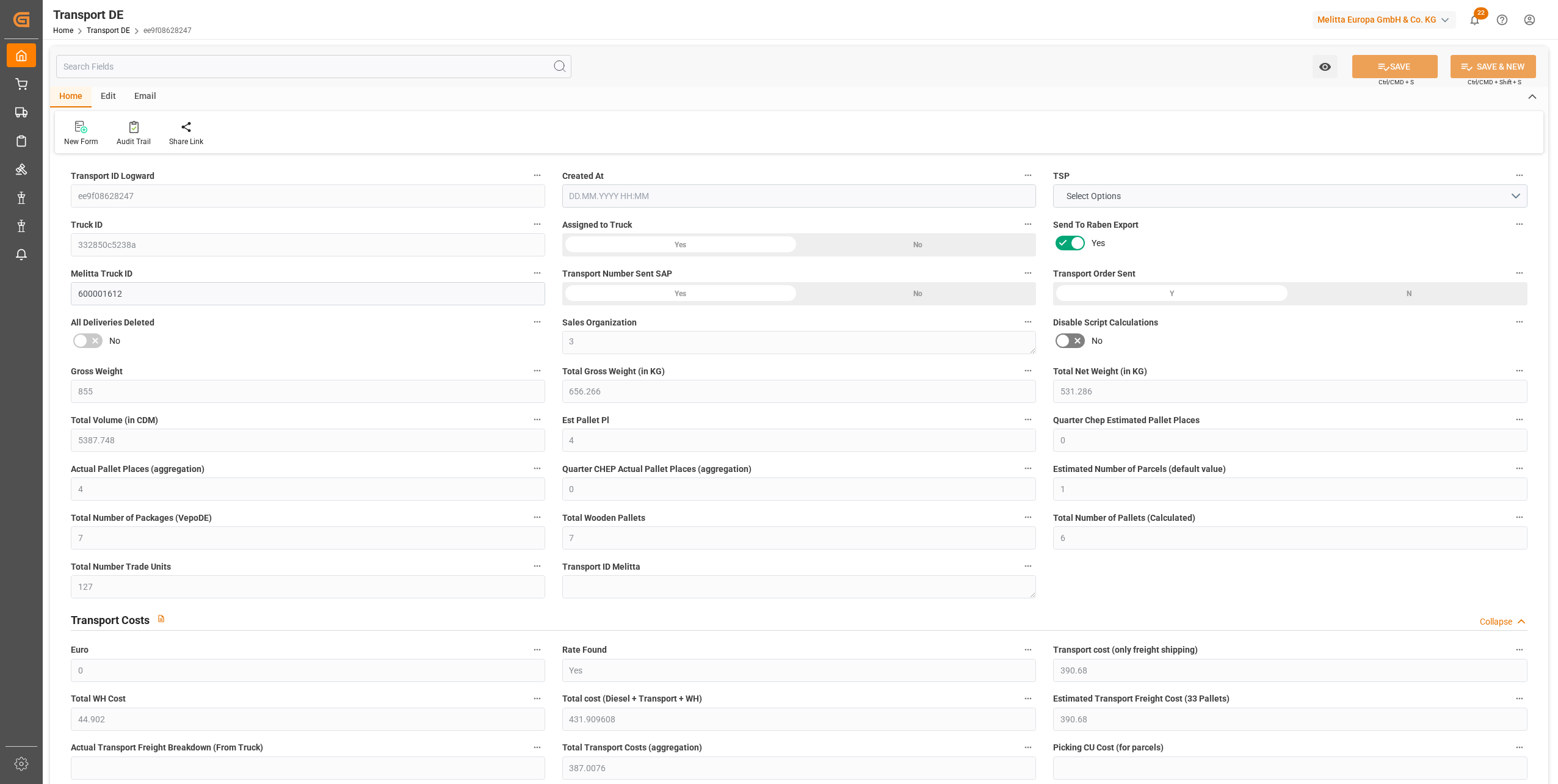
type input "35"
type input "0"
type input "6"
type input "0"
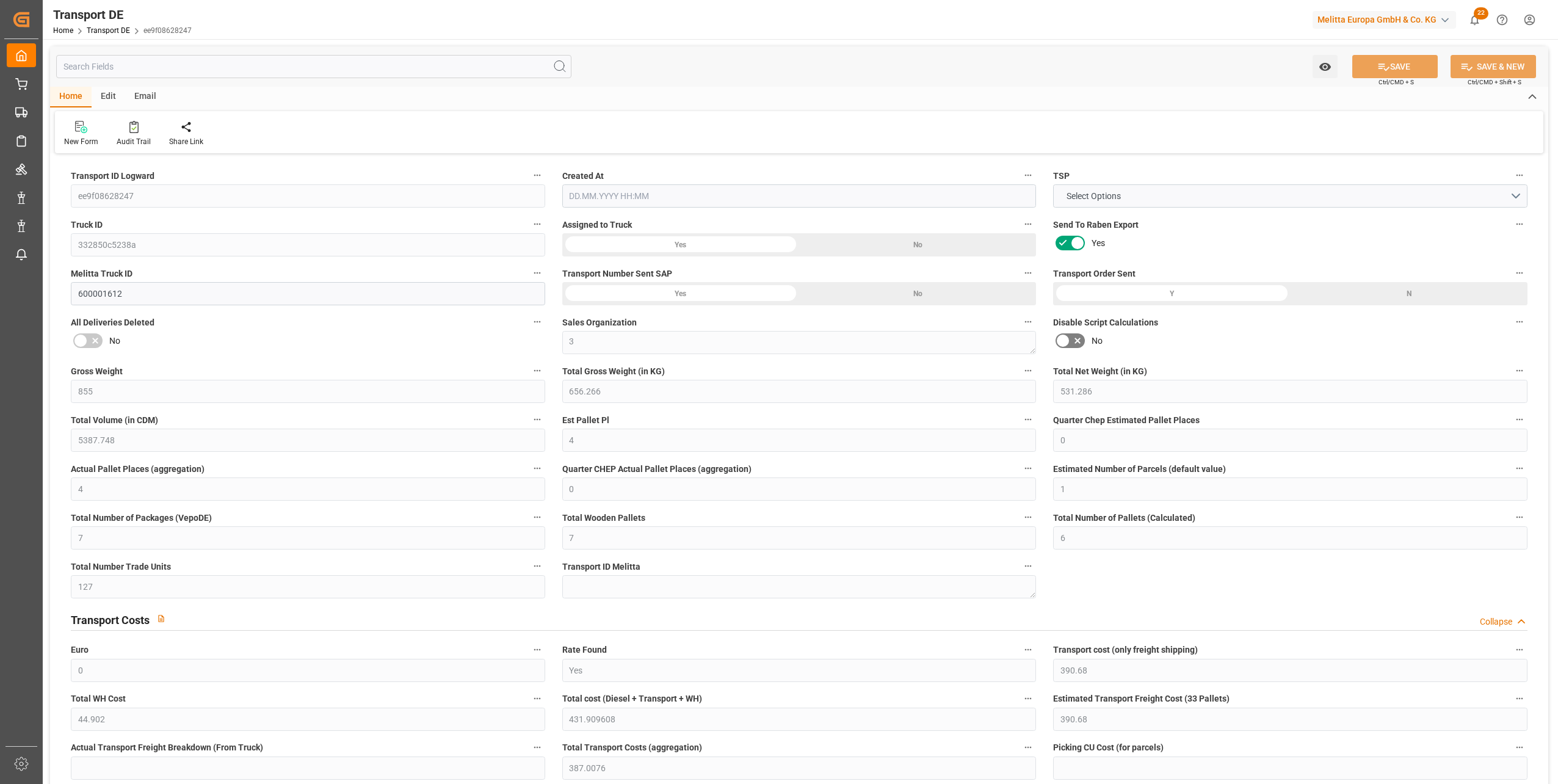
type input "0"
type input "1"
type input "0"
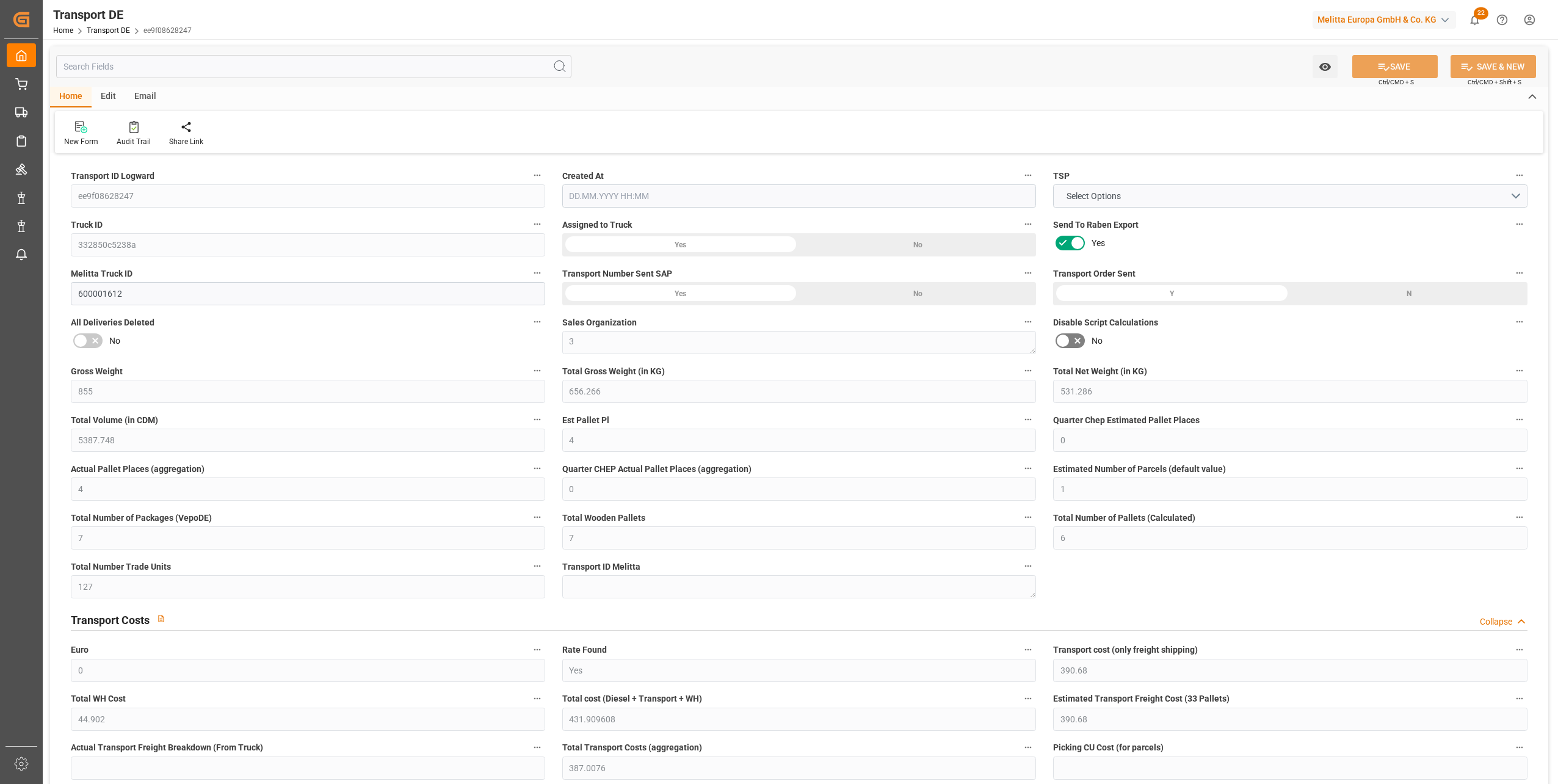
type input "511"
type input "431.9096"
type input "387.0076"
type input "12.08.2025 07:54"
type input "14.08.2025"
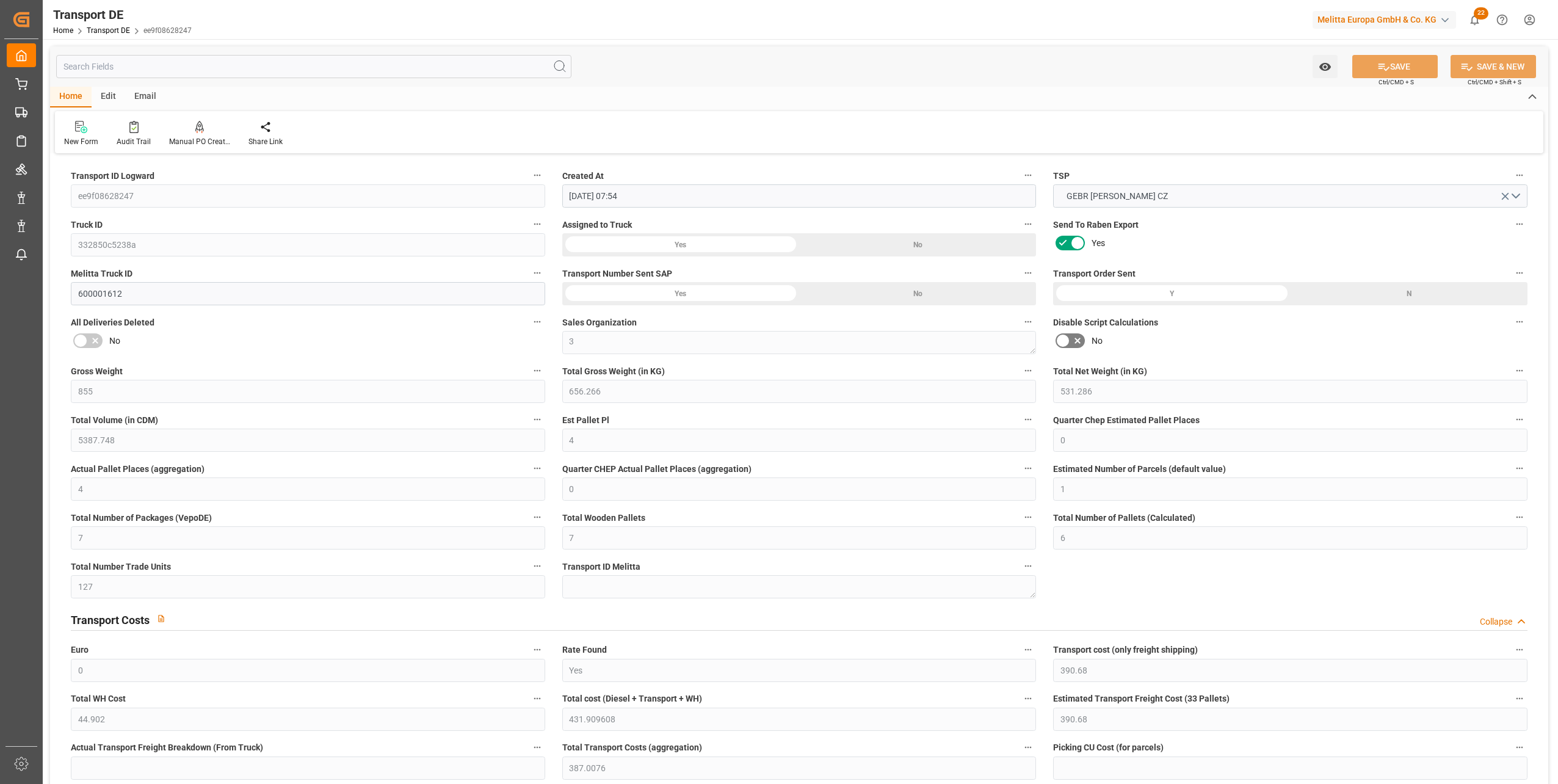
type input "13.08.2025"
type input "18.08.2025"
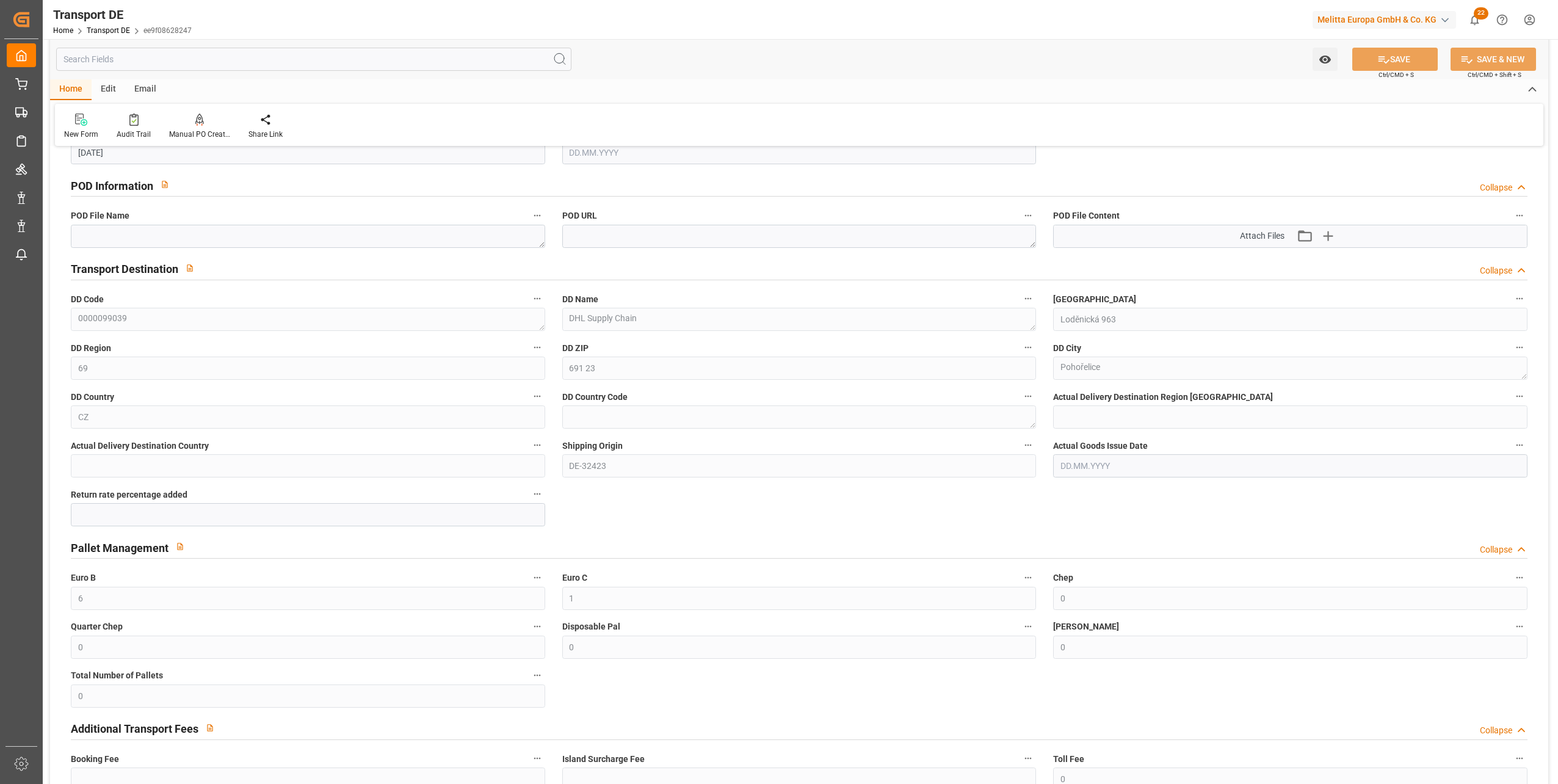
scroll to position [732, 0]
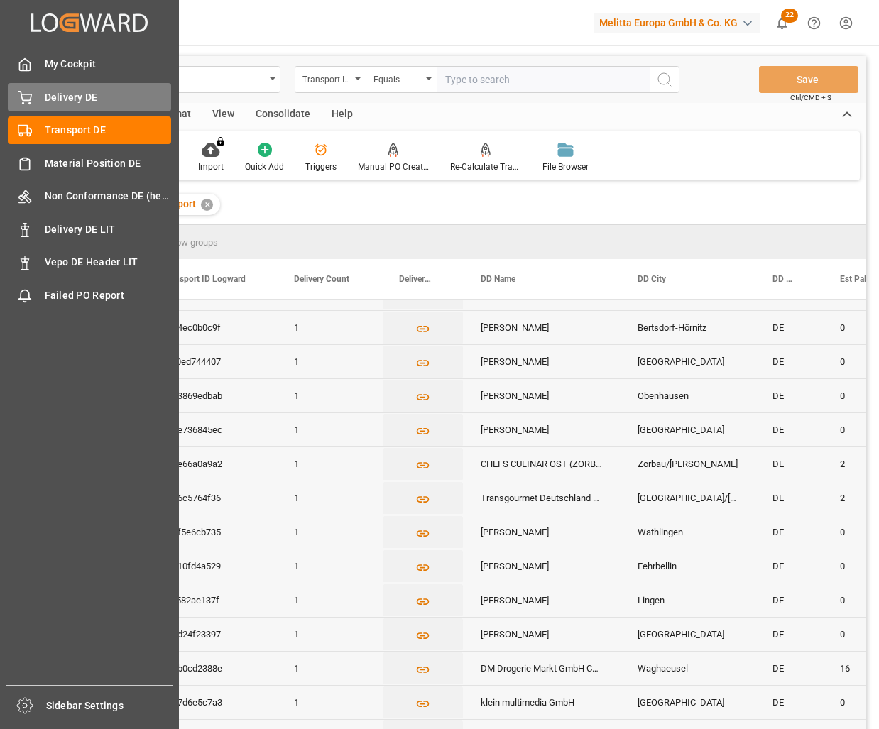
click at [24, 97] on icon at bounding box center [25, 98] width 14 height 14
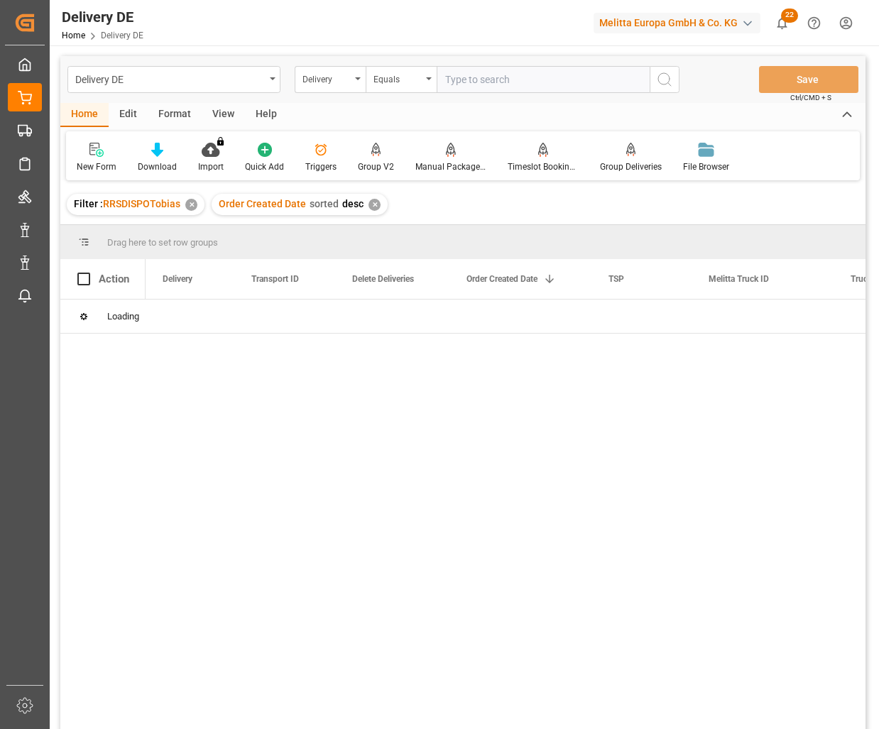
click at [463, 88] on input "text" at bounding box center [543, 79] width 213 height 27
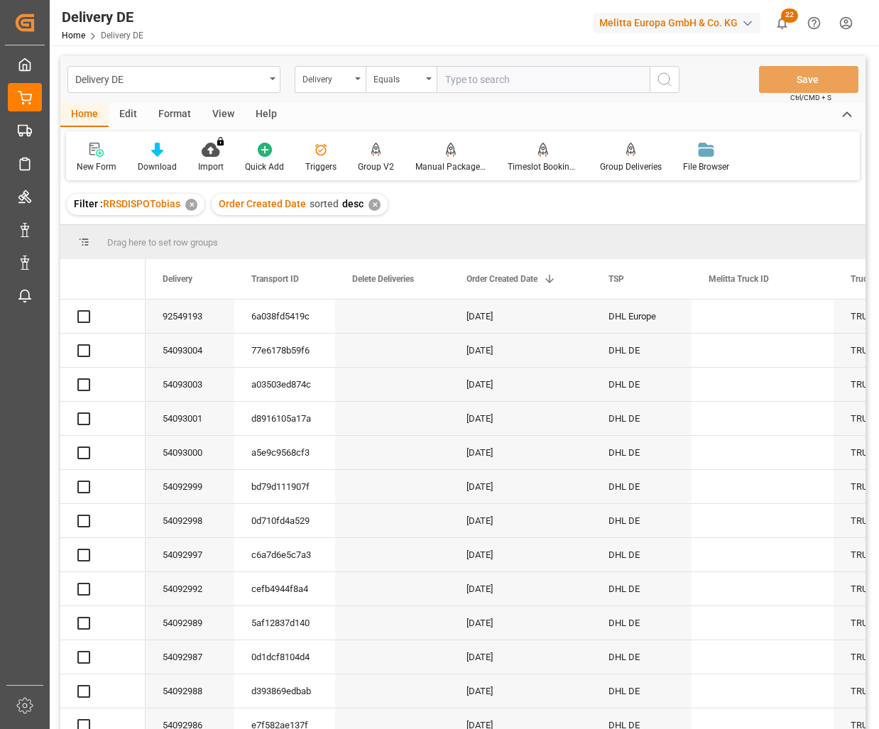
paste input "92548790"
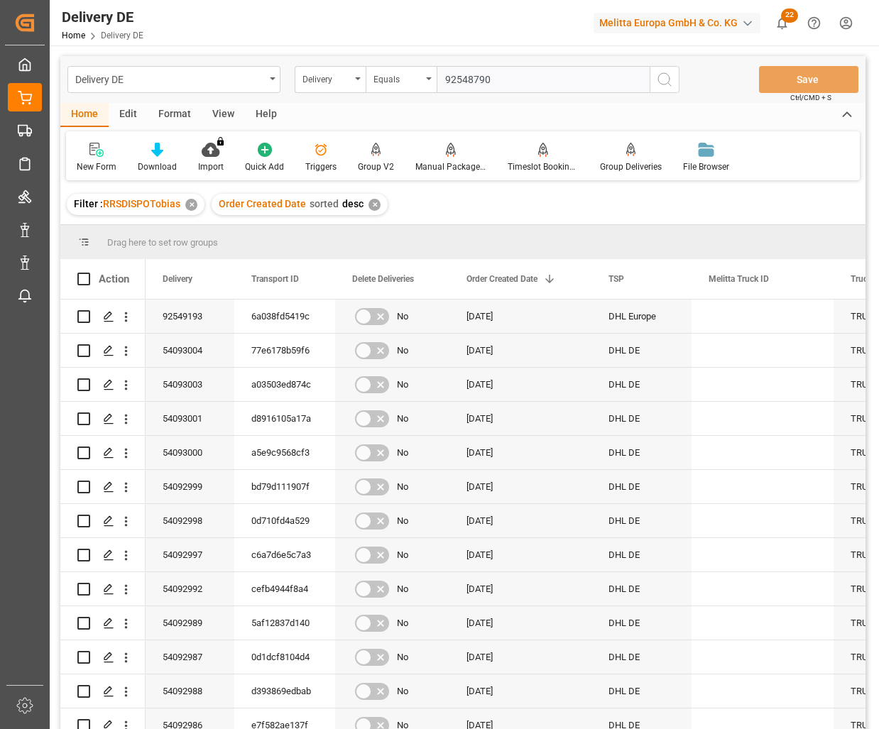
type input "92548790"
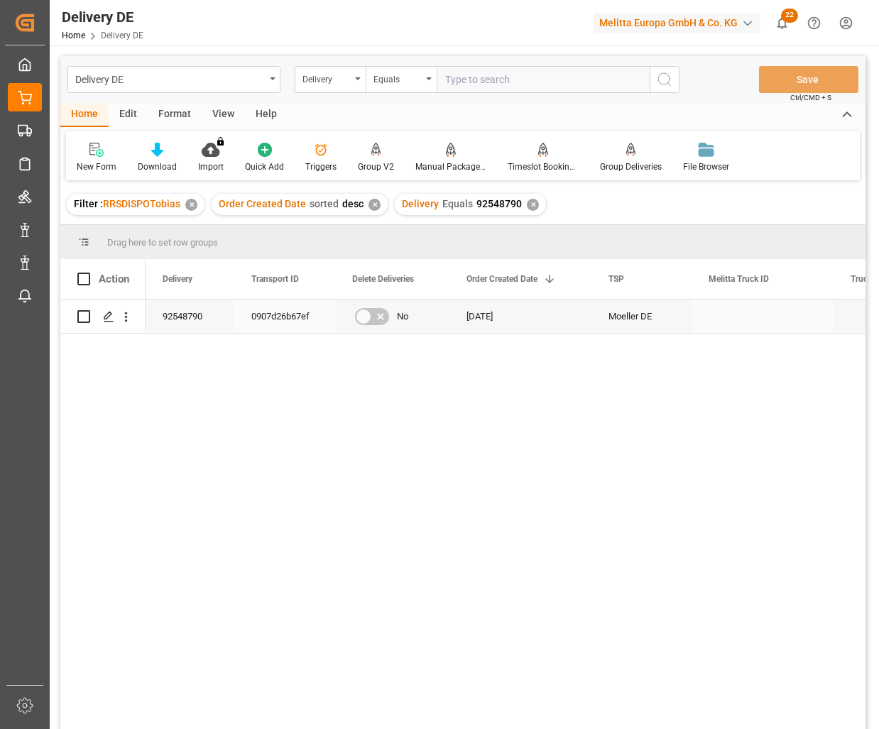
click at [176, 320] on div "92548790" at bounding box center [190, 316] width 89 height 33
click at [468, 478] on div "No 13.08.2025 Moeller DE 20.08.2025 0907d26b67ef 92548790" at bounding box center [506, 519] width 720 height 439
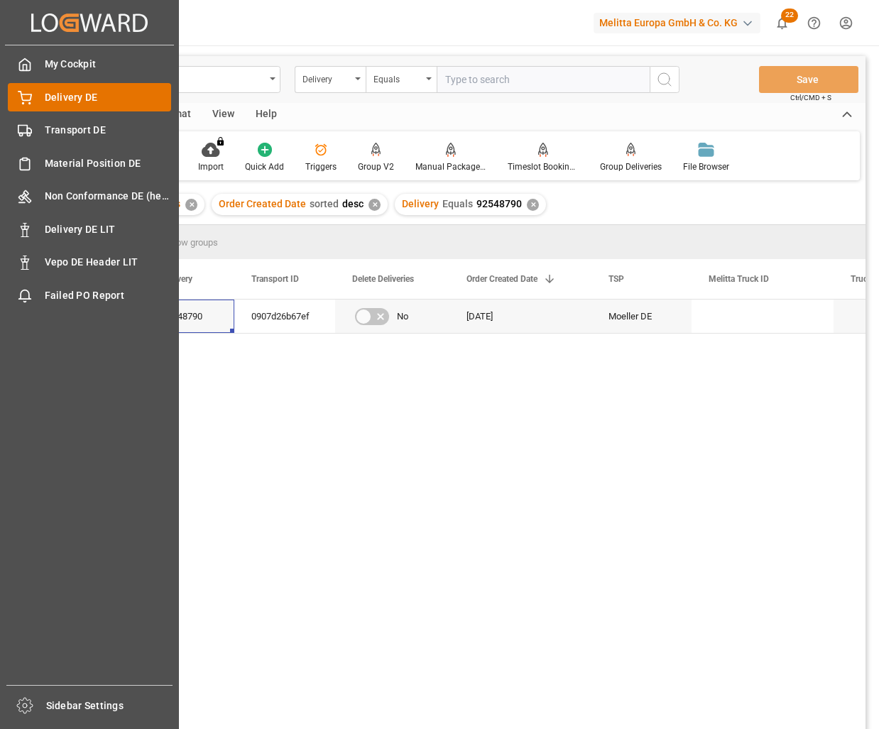
click at [31, 87] on div "Delivery DE Delivery DE" at bounding box center [89, 97] width 163 height 28
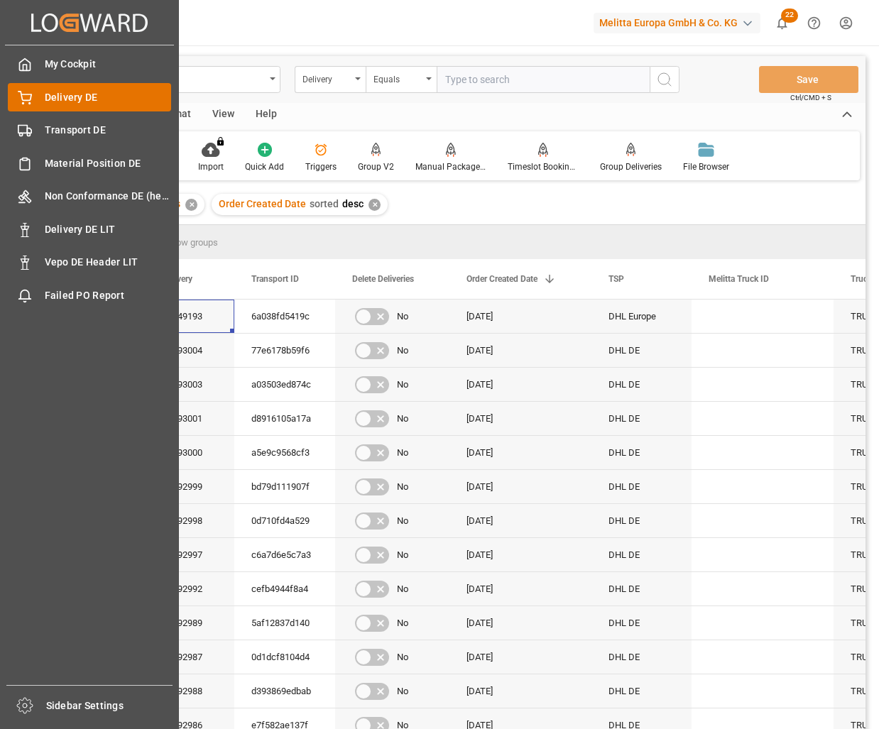
click at [80, 97] on span "Delivery DE" at bounding box center [108, 97] width 127 height 15
